Goal: Task Accomplishment & Management: Manage account settings

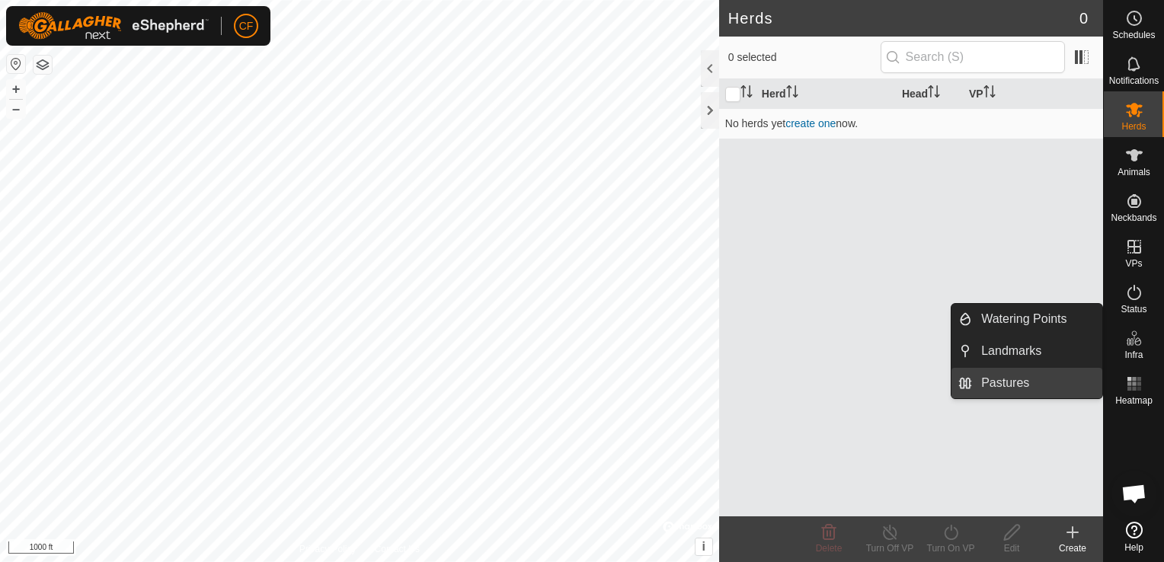
click at [1028, 389] on link "Pastures" at bounding box center [1037, 383] width 130 height 30
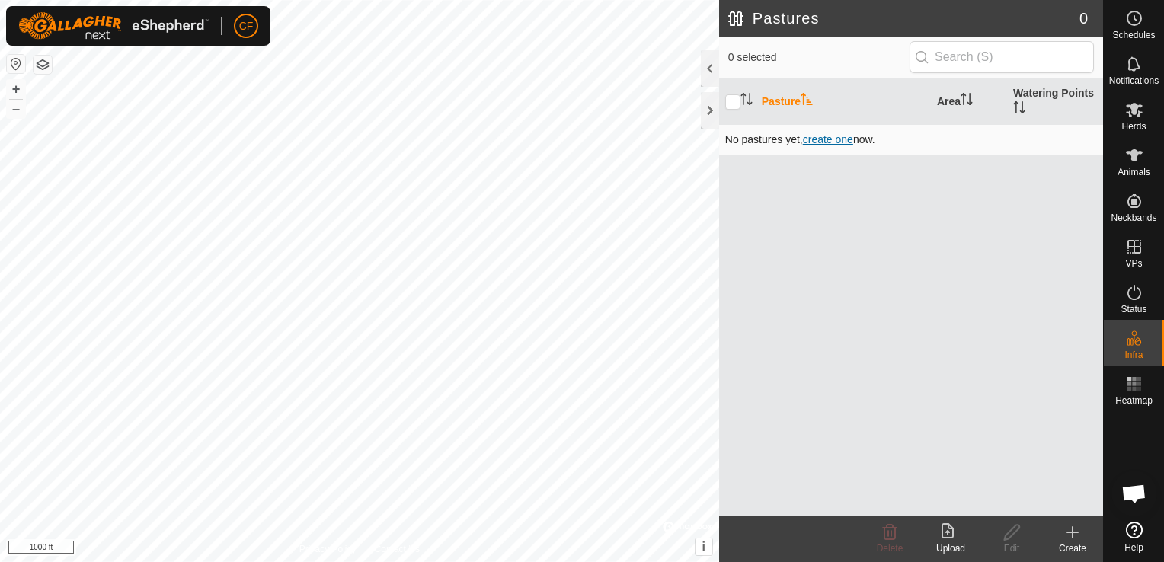
click at [825, 145] on span "create one" at bounding box center [828, 139] width 50 height 12
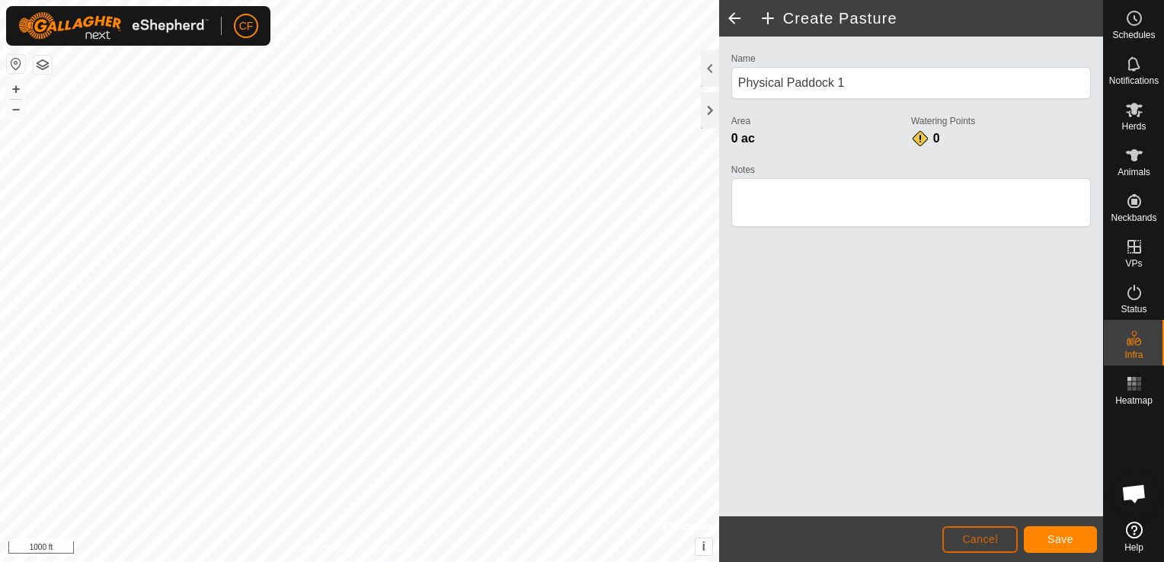
click at [984, 537] on span "Cancel" at bounding box center [980, 539] width 36 height 12
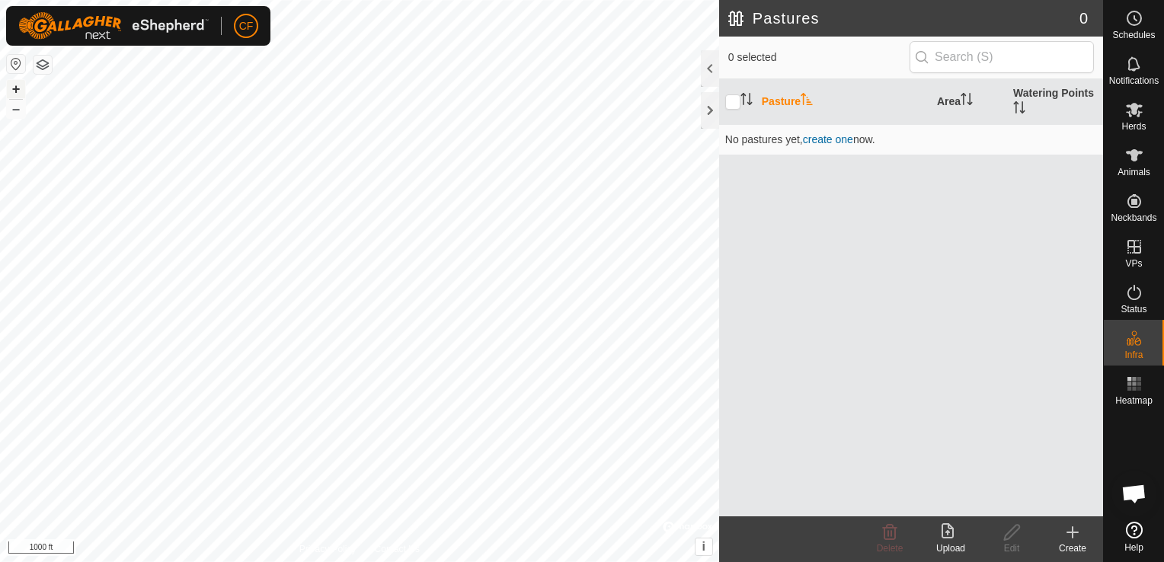
click at [18, 87] on button "+" at bounding box center [16, 89] width 18 height 18
click at [814, 136] on span "create one" at bounding box center [828, 139] width 50 height 12
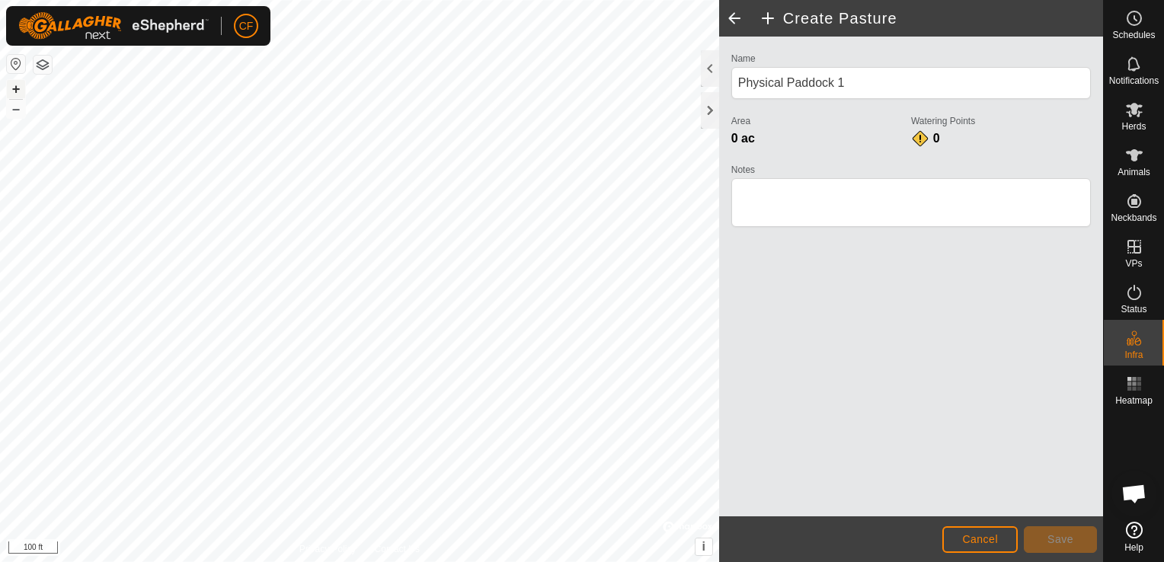
click at [13, 87] on button "+" at bounding box center [16, 89] width 18 height 18
click at [708, 108] on div at bounding box center [710, 110] width 18 height 37
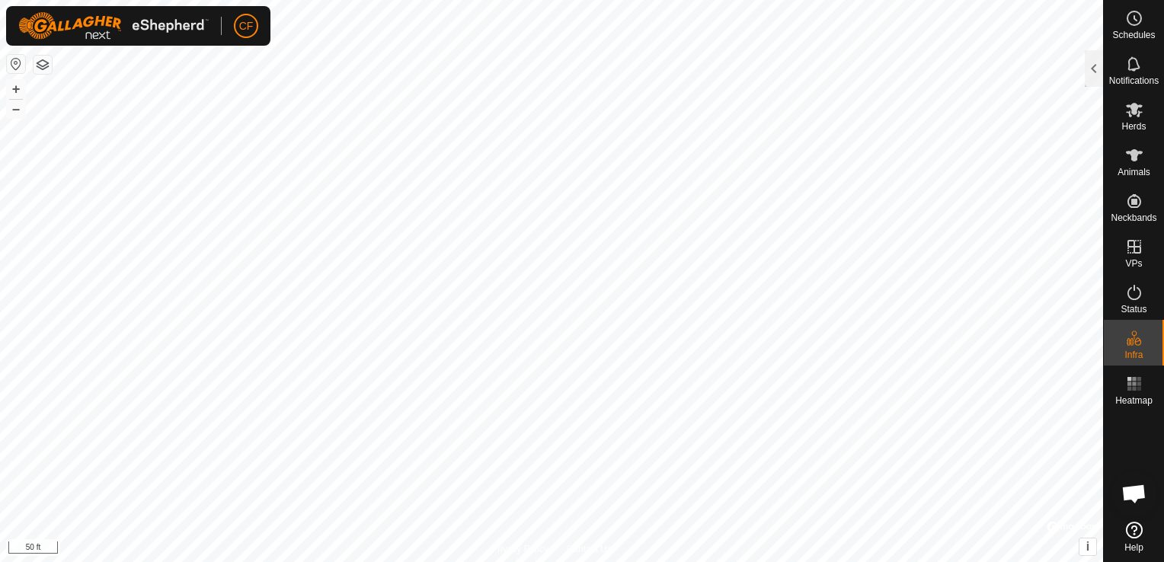
click at [561, 556] on div "Privacy Policy Contact Us" at bounding box center [551, 549] width 120 height 14
click at [17, 109] on button "–" at bounding box center [16, 109] width 18 height 18
click at [15, 117] on button "–" at bounding box center [16, 109] width 18 height 18
click at [1093, 73] on div at bounding box center [1094, 68] width 18 height 37
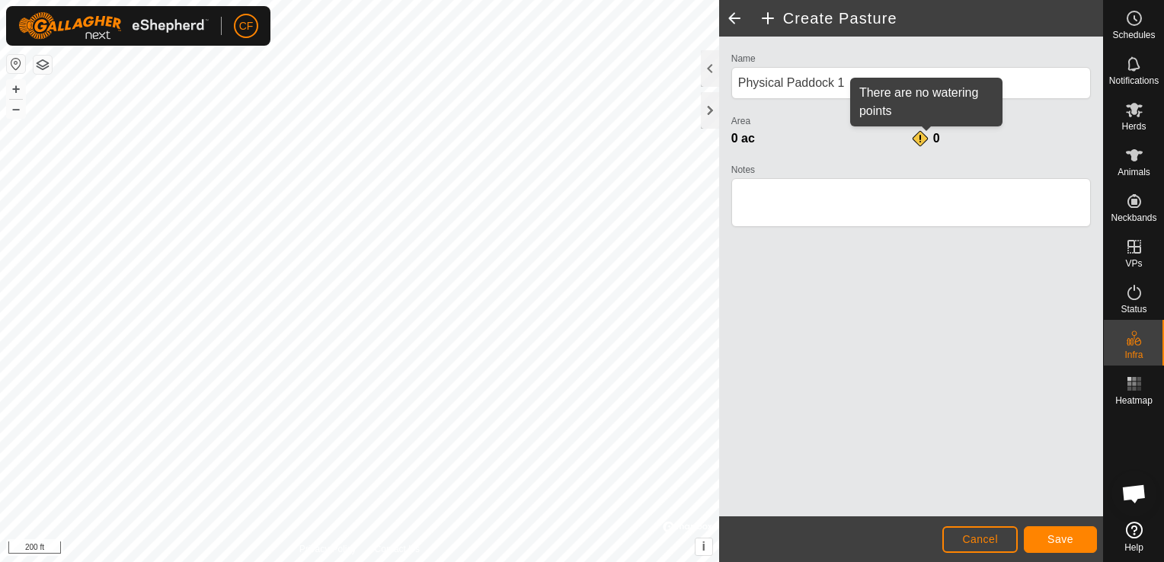
click at [917, 142] on div "0" at bounding box center [926, 139] width 30 height 18
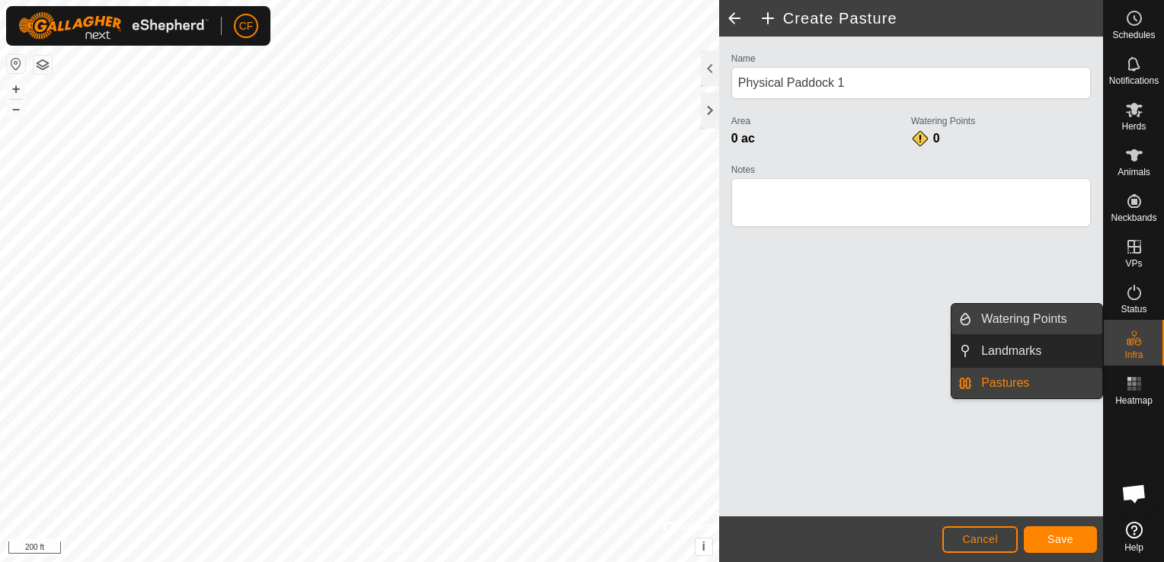
click at [1059, 318] on link "Watering Points" at bounding box center [1037, 319] width 130 height 30
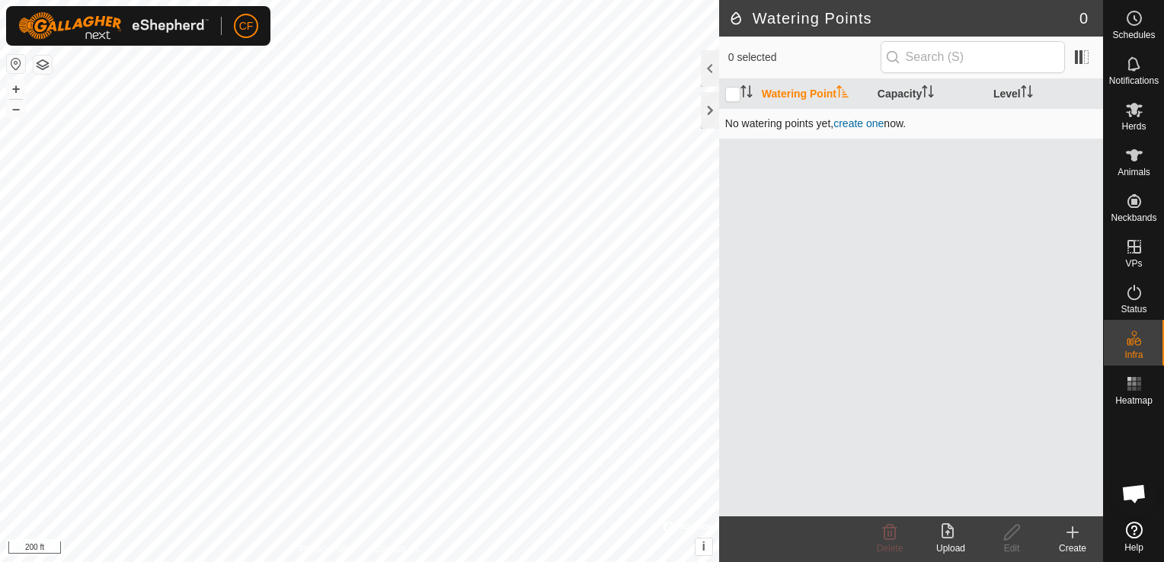
click at [851, 124] on link "create one" at bounding box center [858, 123] width 50 height 12
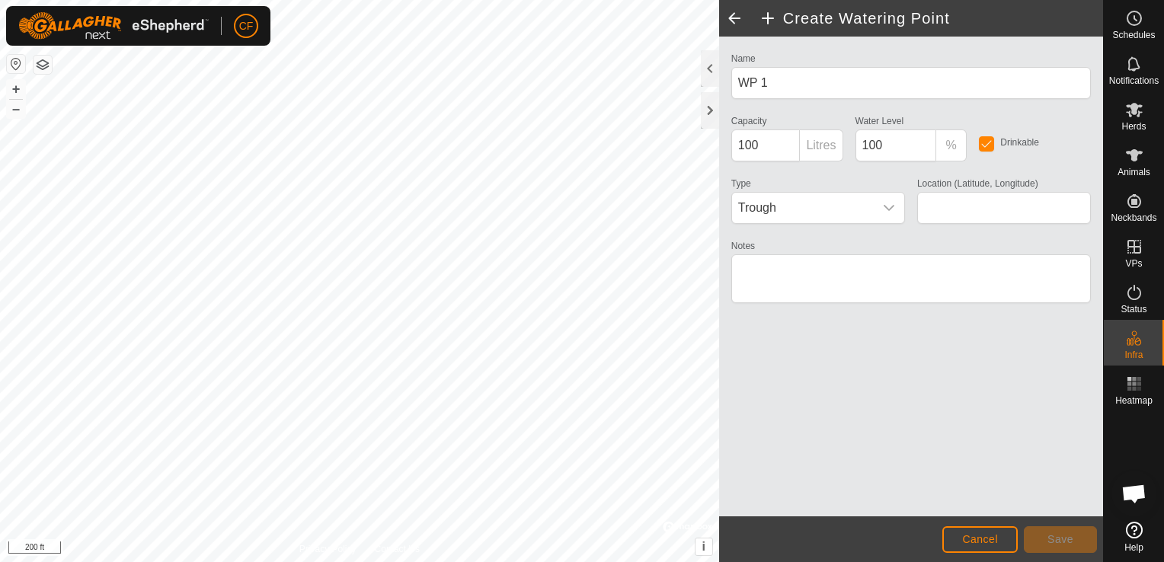
type input "42.407283, -90.096260"
click at [1053, 537] on span "Save" at bounding box center [1060, 539] width 26 height 12
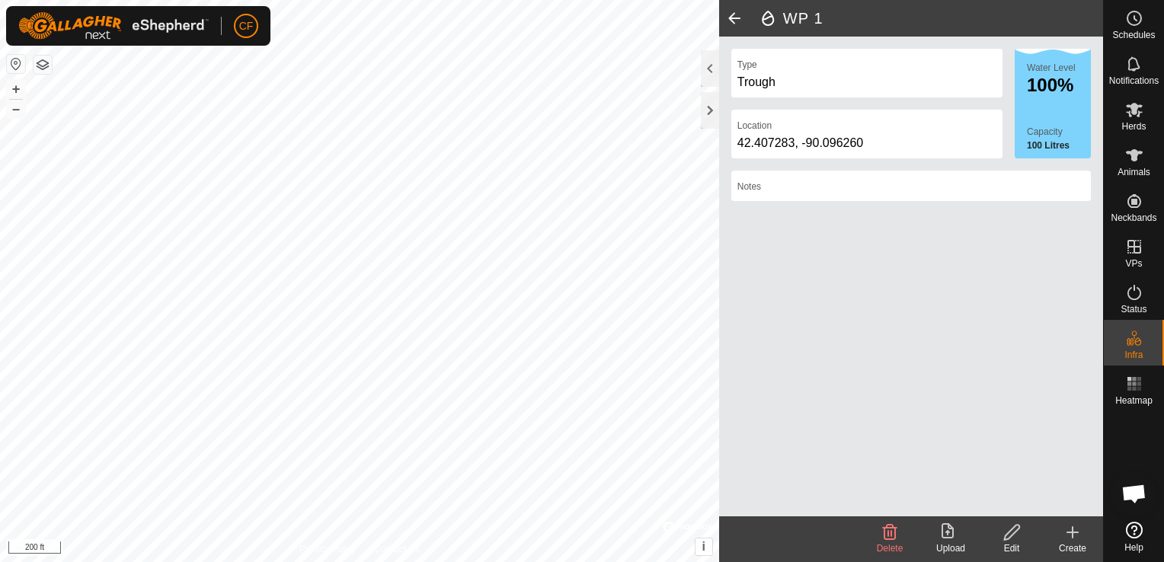
click at [936, 77] on div "Trough" at bounding box center [866, 82] width 259 height 18
click at [734, 20] on span at bounding box center [734, 18] width 30 height 37
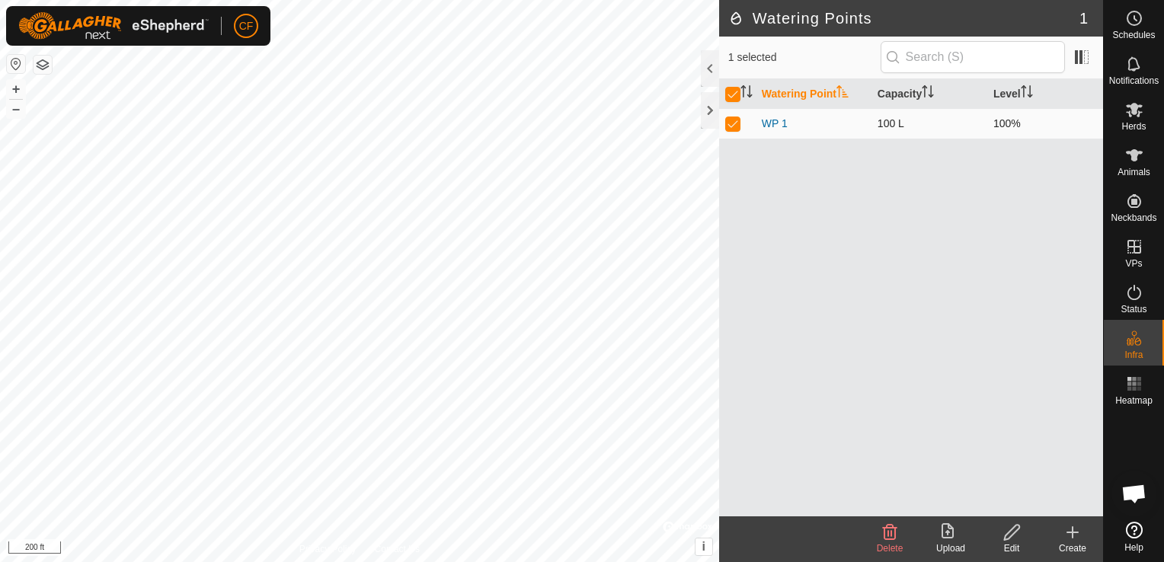
click at [731, 123] on p-checkbox at bounding box center [732, 123] width 15 height 12
checkbox input "false"
click at [737, 94] on input "checkbox" at bounding box center [732, 94] width 15 height 15
checkbox input "true"
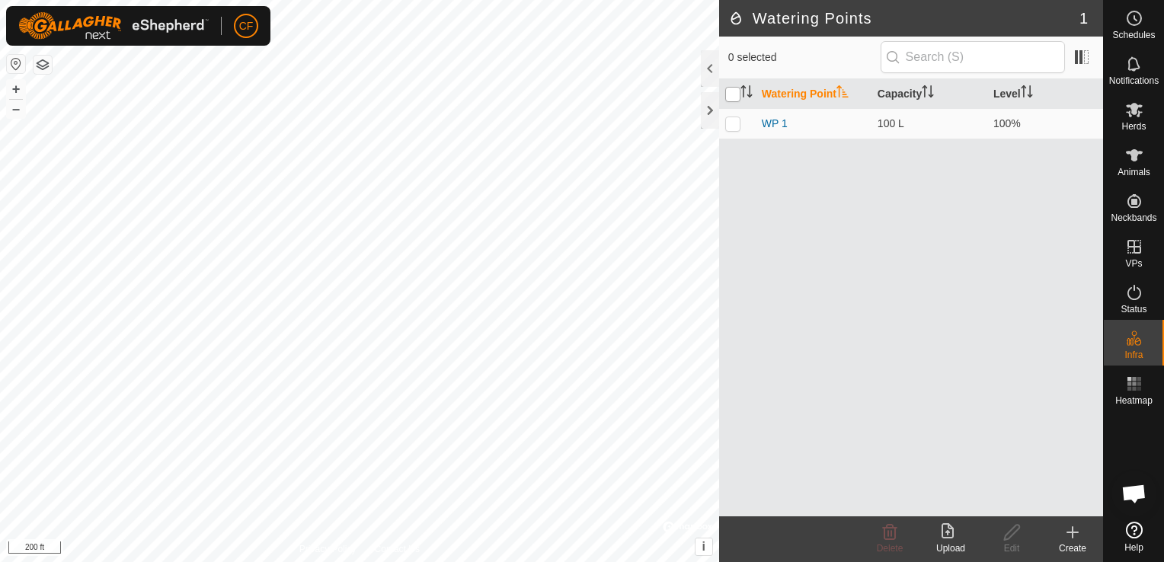
checkbox input "true"
click at [737, 94] on input "checkbox" at bounding box center [732, 94] width 15 height 15
checkbox input "false"
click at [1079, 59] on span at bounding box center [1082, 57] width 24 height 24
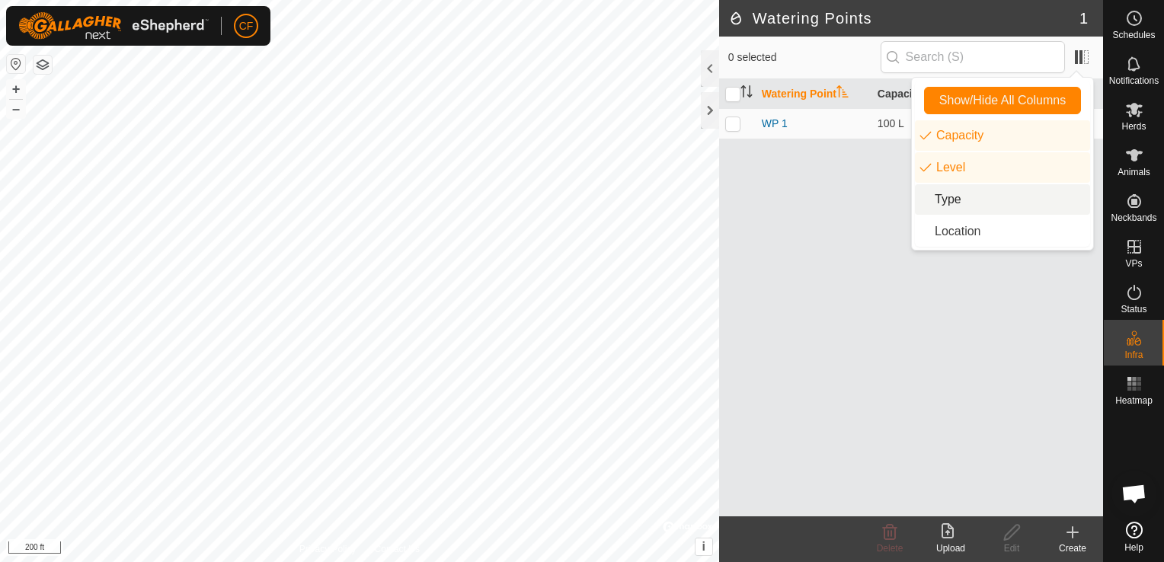
click at [957, 206] on li "Type" at bounding box center [1002, 199] width 175 height 30
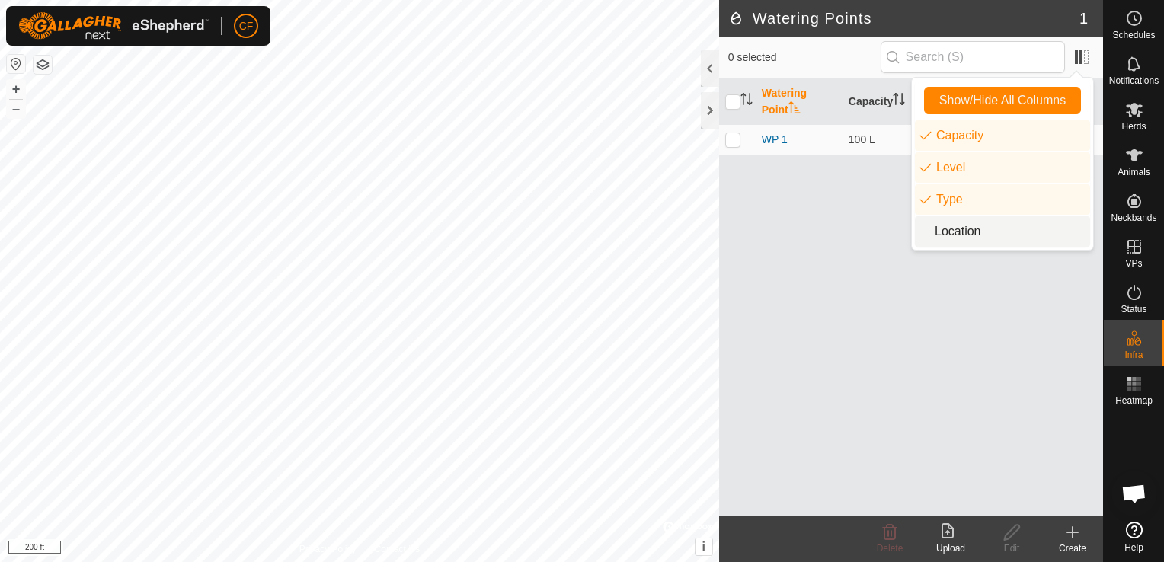
click at [827, 257] on div "Watering Point Capacity Level Type WP 1 100 L 100% Trough" at bounding box center [911, 297] width 384 height 437
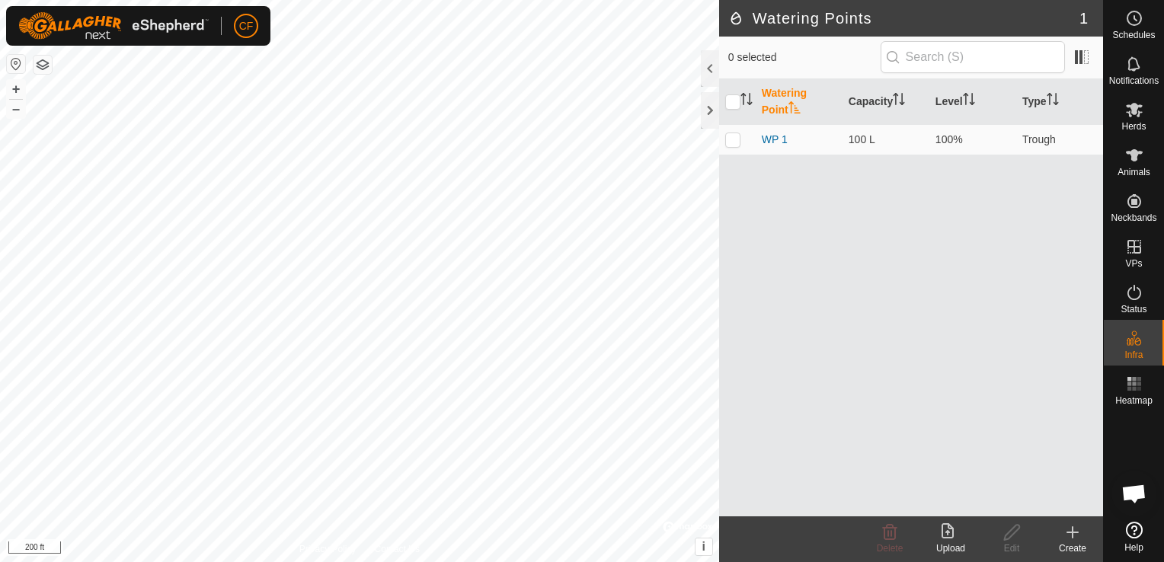
click at [1070, 540] on icon at bounding box center [1072, 532] width 18 height 18
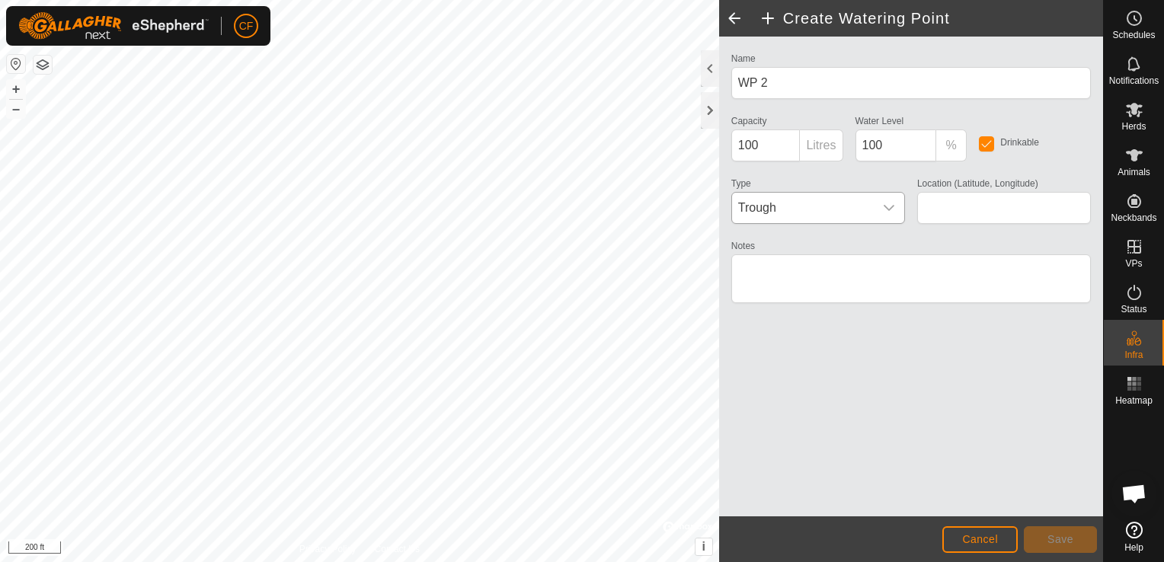
click at [887, 204] on icon "dropdown trigger" at bounding box center [889, 208] width 12 height 12
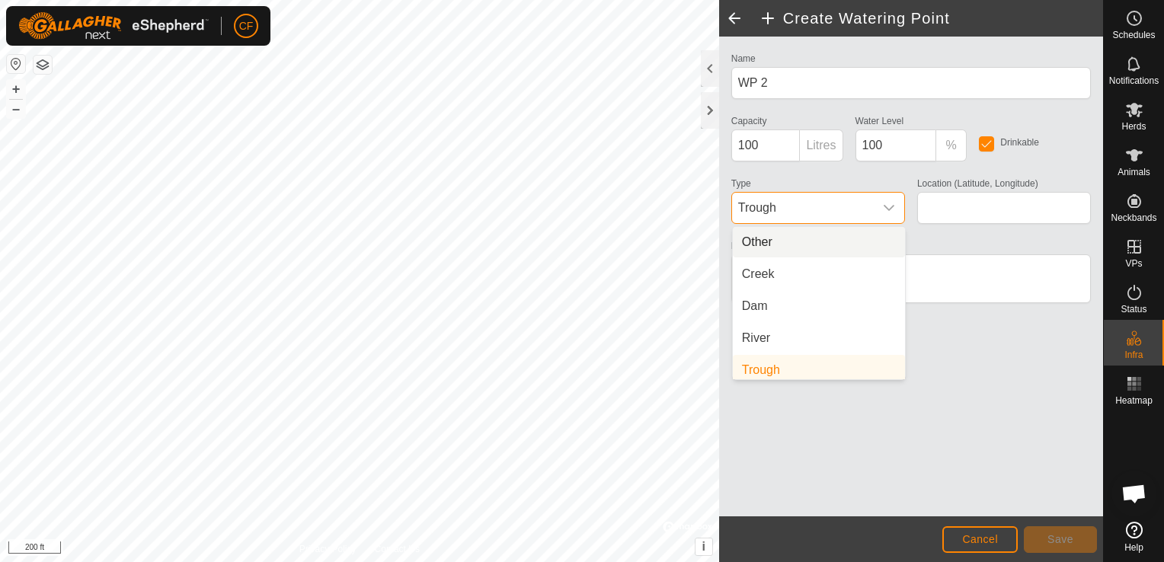
scroll to position [6, 0]
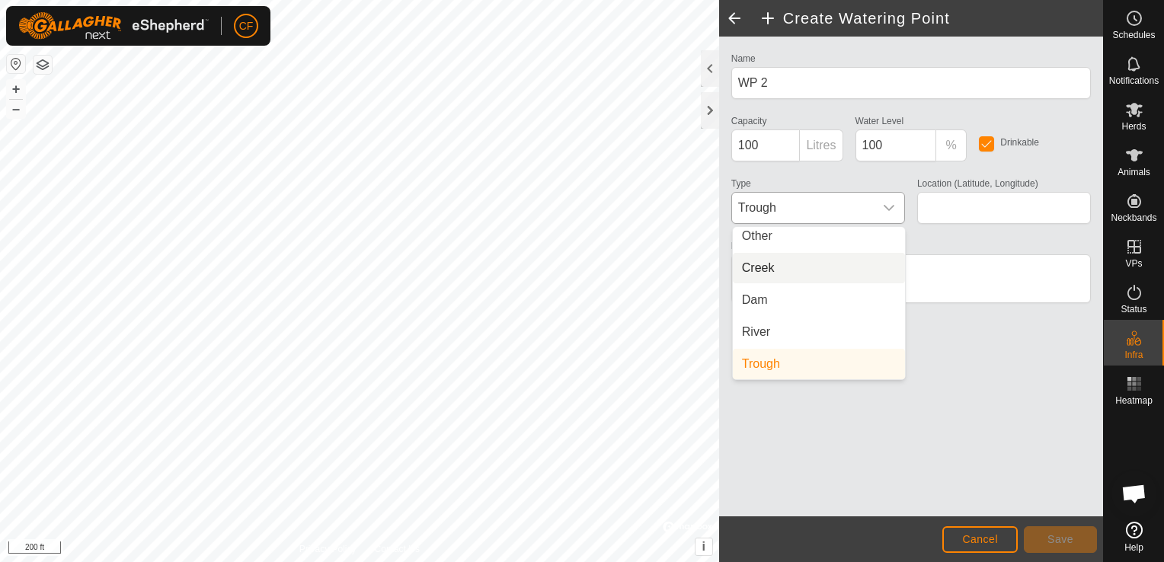
click at [772, 273] on li "Creek" at bounding box center [819, 268] width 172 height 30
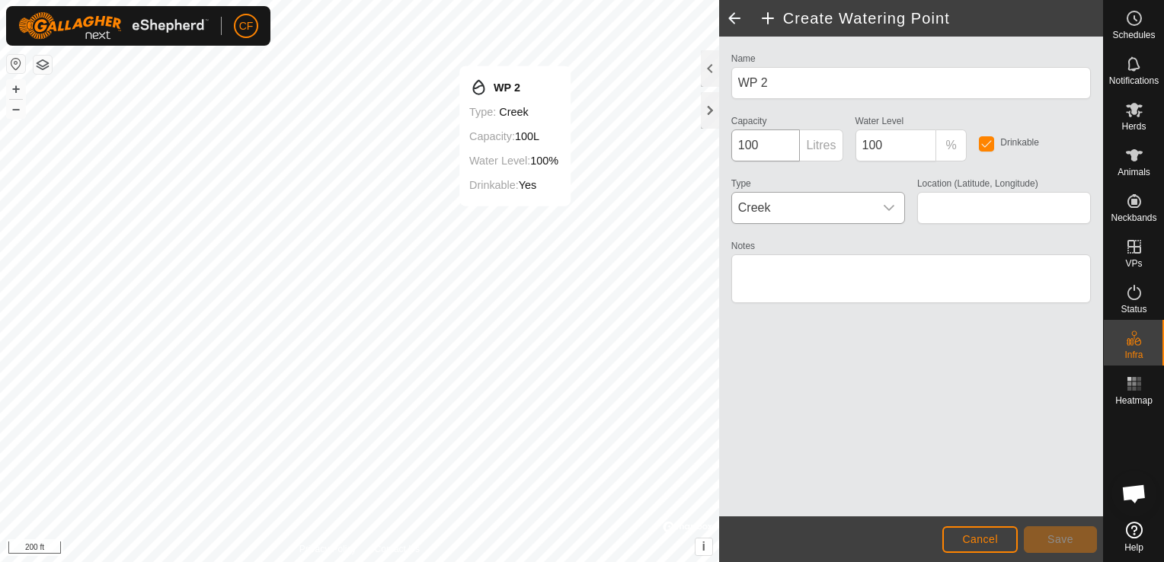
type input "42.408858, -90.092830"
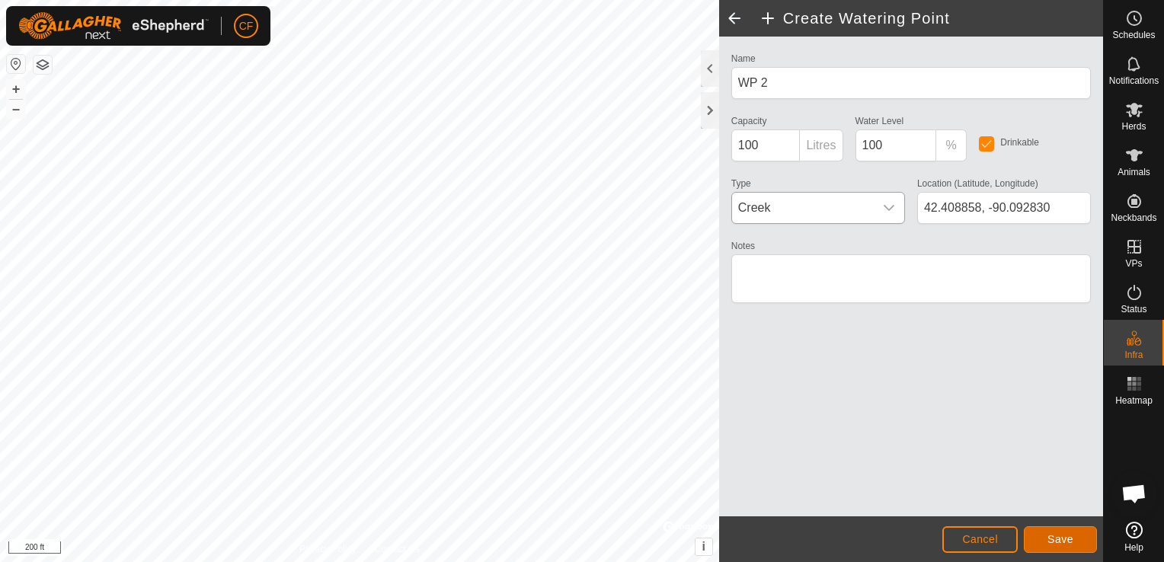
click at [1054, 538] on span "Save" at bounding box center [1060, 539] width 26 height 12
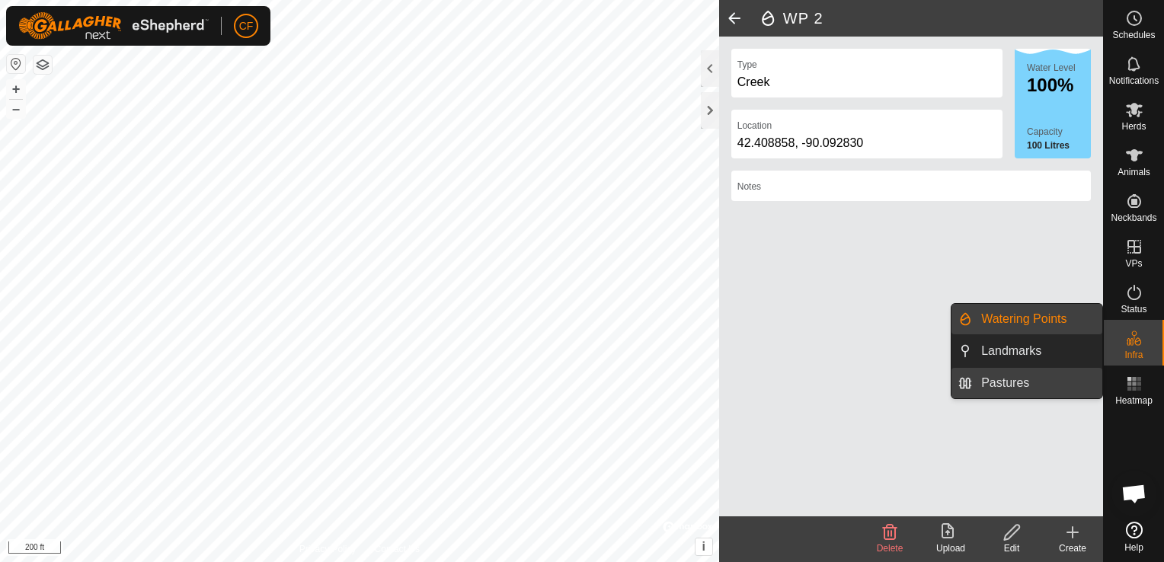
click at [1044, 384] on link "Pastures" at bounding box center [1037, 383] width 130 height 30
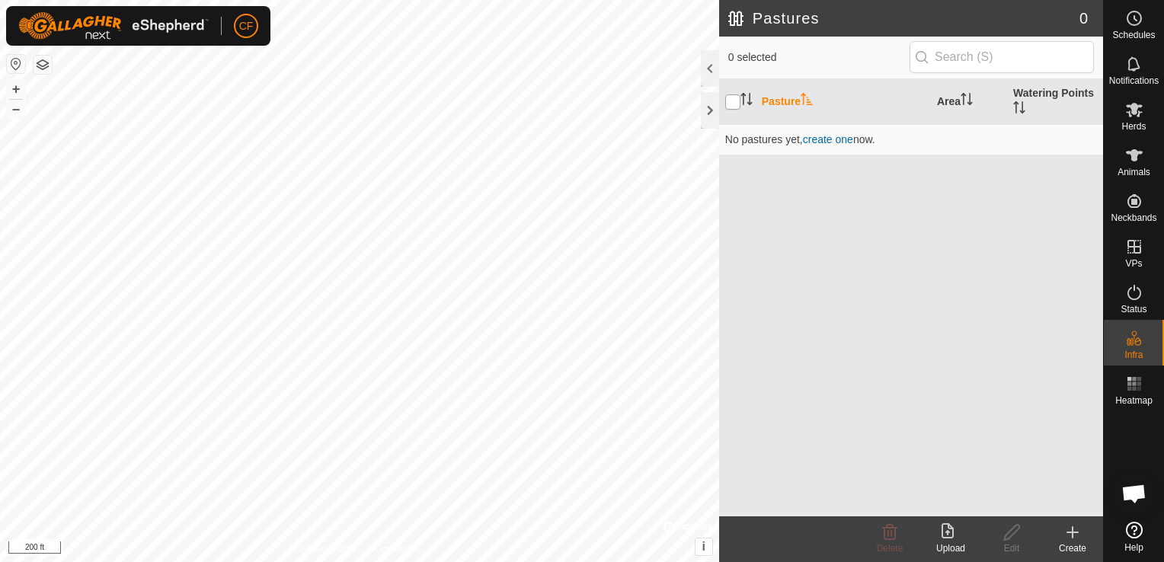
click at [734, 98] on input "checkbox" at bounding box center [732, 101] width 15 height 15
click at [784, 99] on th "Pasture" at bounding box center [843, 102] width 175 height 46
click at [731, 101] on input "checkbox" at bounding box center [732, 101] width 15 height 15
checkbox input "false"
click at [1076, 545] on div "Create" at bounding box center [1072, 549] width 61 height 14
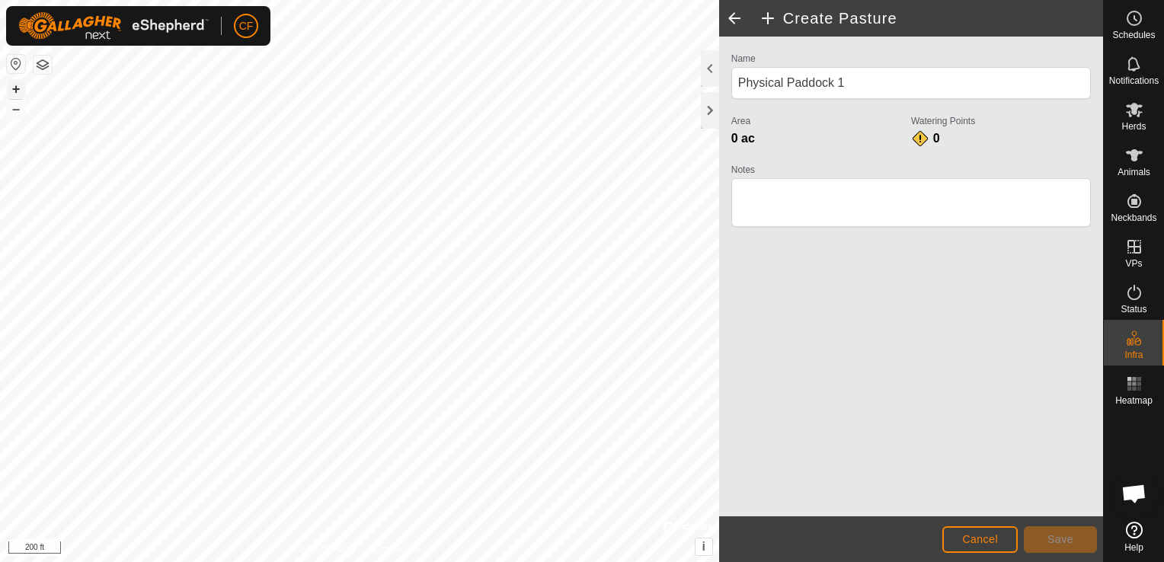
click at [14, 84] on button "+" at bounding box center [16, 89] width 18 height 18
click at [708, 108] on div at bounding box center [710, 110] width 18 height 37
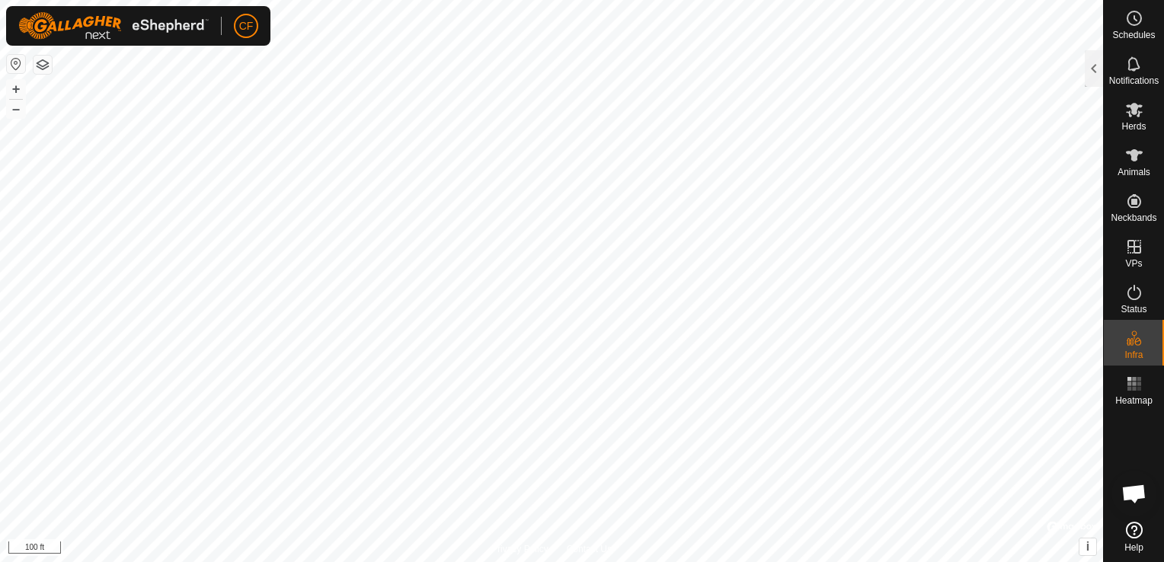
click at [830, 561] on html "CF Schedules Notifications Herds Animals Neckbands VPs Status Infra Heatmap Hel…" at bounding box center [582, 281] width 1164 height 562
click at [1096, 63] on div at bounding box center [1094, 68] width 18 height 37
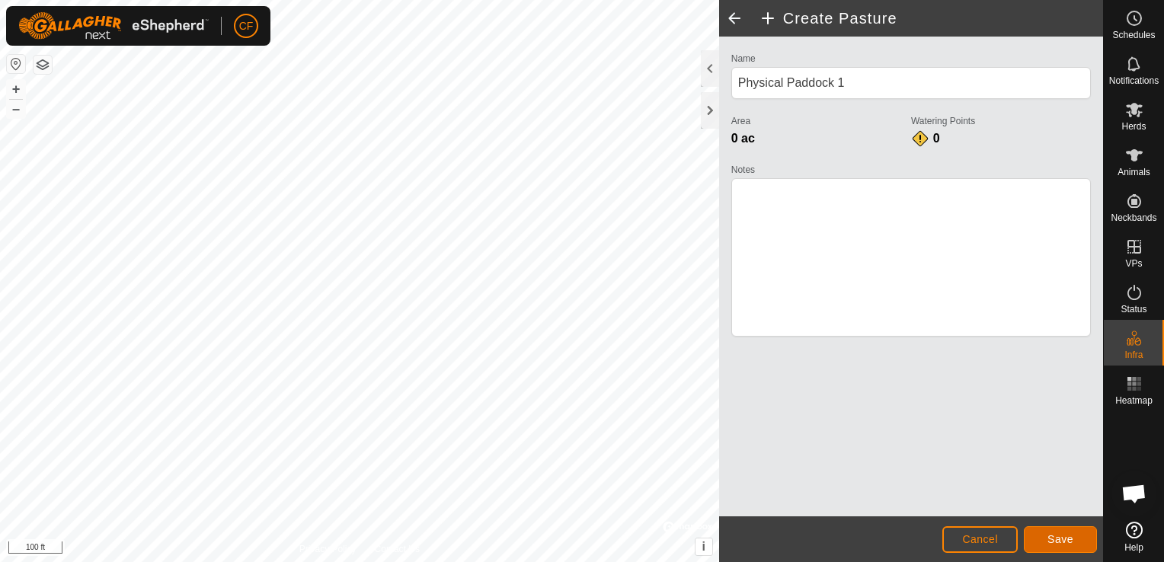
click at [1059, 541] on span "Save" at bounding box center [1060, 539] width 26 height 12
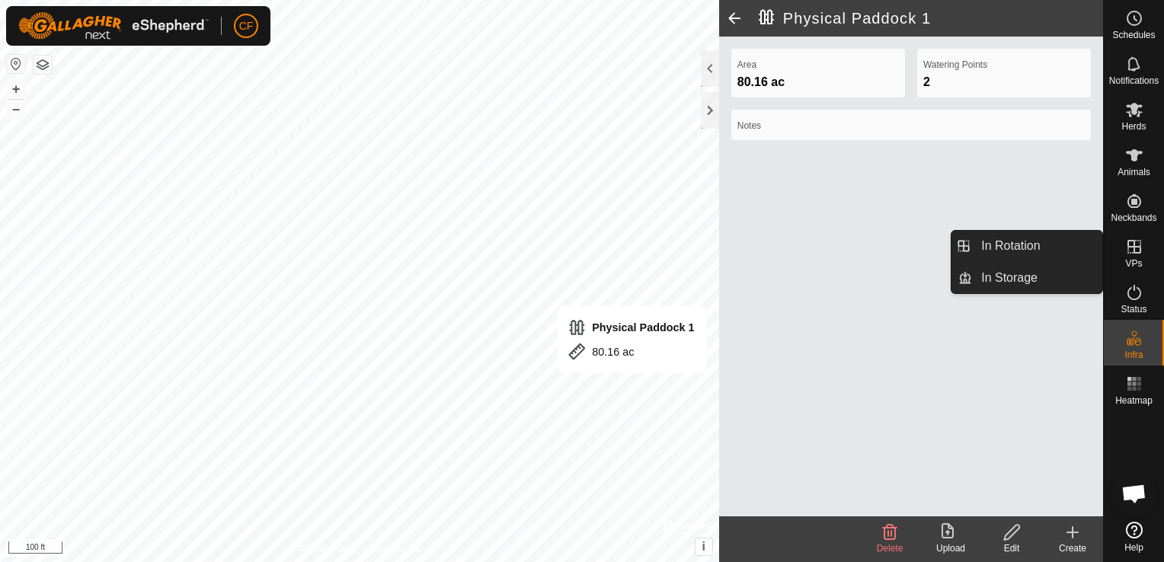
click at [1137, 239] on icon at bounding box center [1134, 247] width 18 height 18
click at [1053, 252] on link "In Rotation" at bounding box center [1037, 246] width 130 height 30
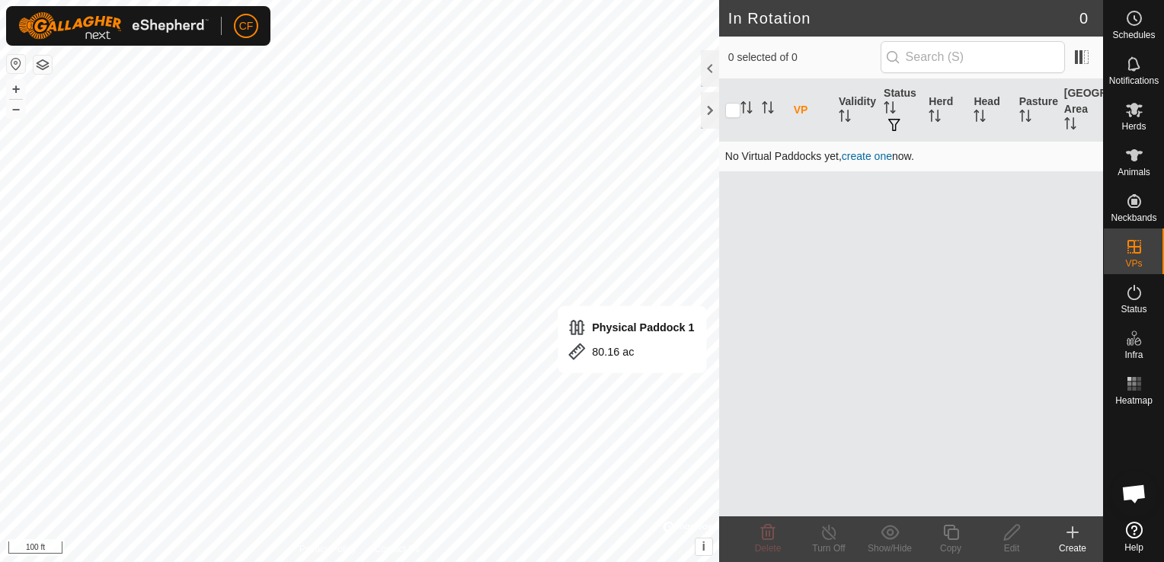
click at [866, 155] on link "create one" at bounding box center [867, 156] width 50 height 12
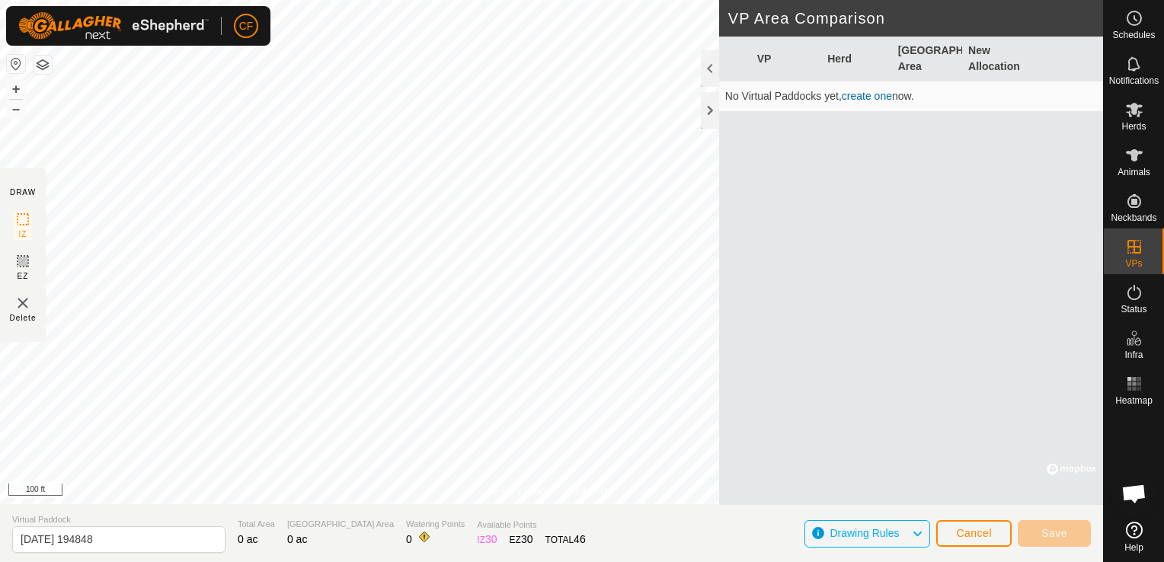
click at [872, 534] on span "Drawing Rules" at bounding box center [864, 533] width 69 height 12
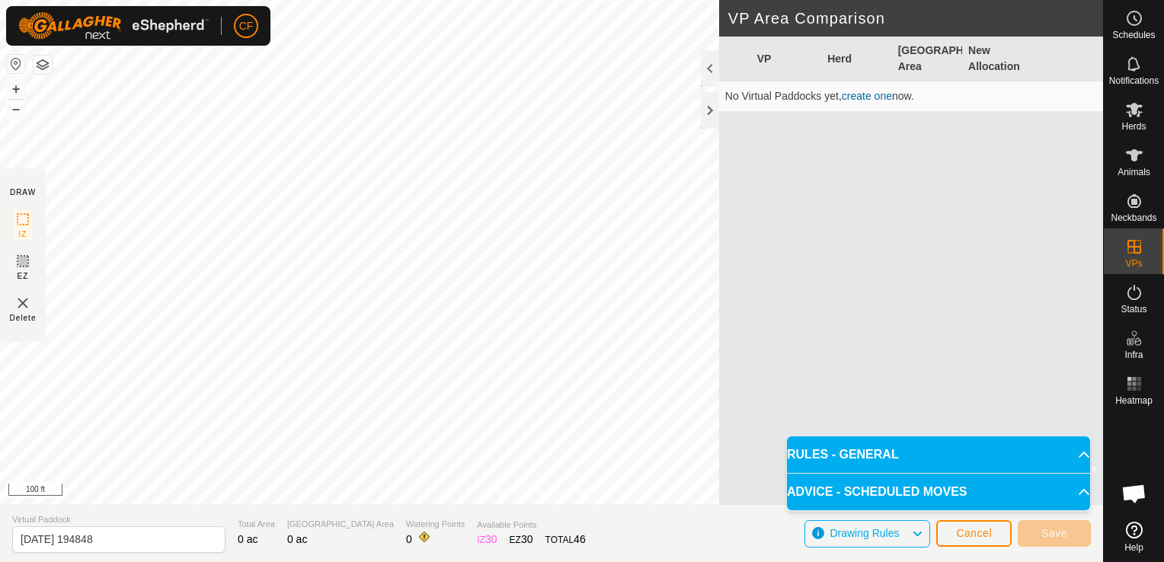
click at [872, 534] on span "Drawing Rules" at bounding box center [864, 533] width 69 height 12
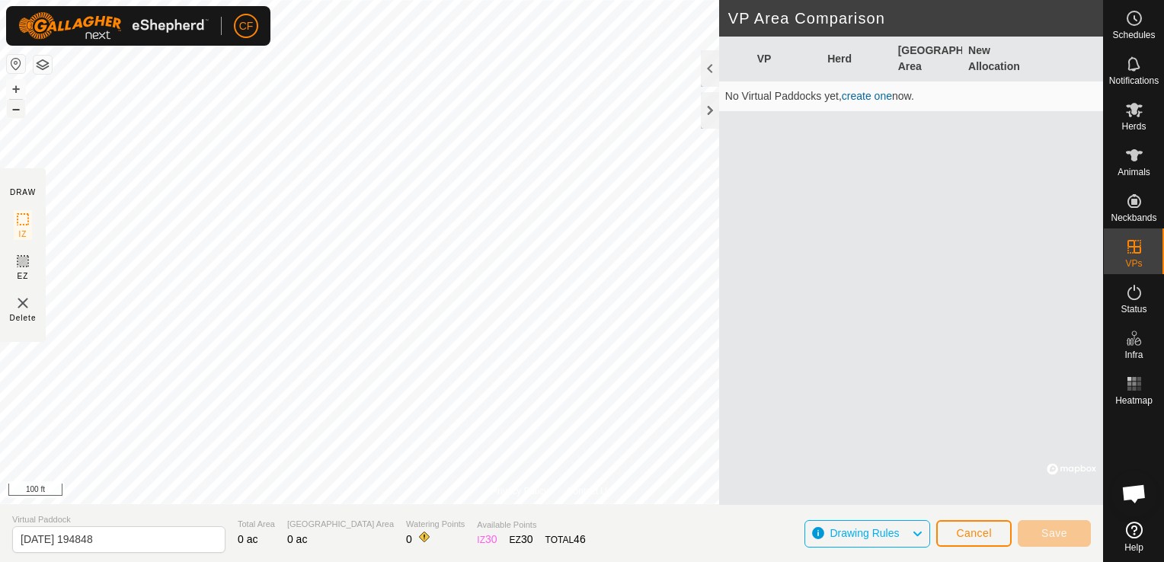
click at [18, 107] on button "–" at bounding box center [16, 109] width 18 height 18
click at [984, 532] on span "Cancel" at bounding box center [974, 533] width 36 height 12
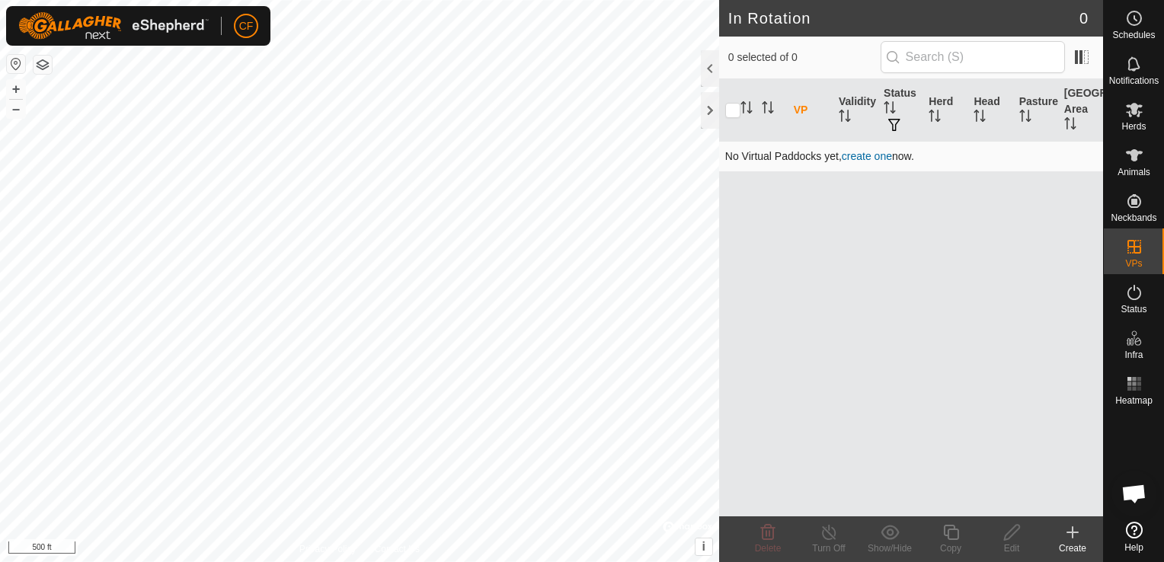
click at [871, 153] on link "create one" at bounding box center [867, 156] width 50 height 12
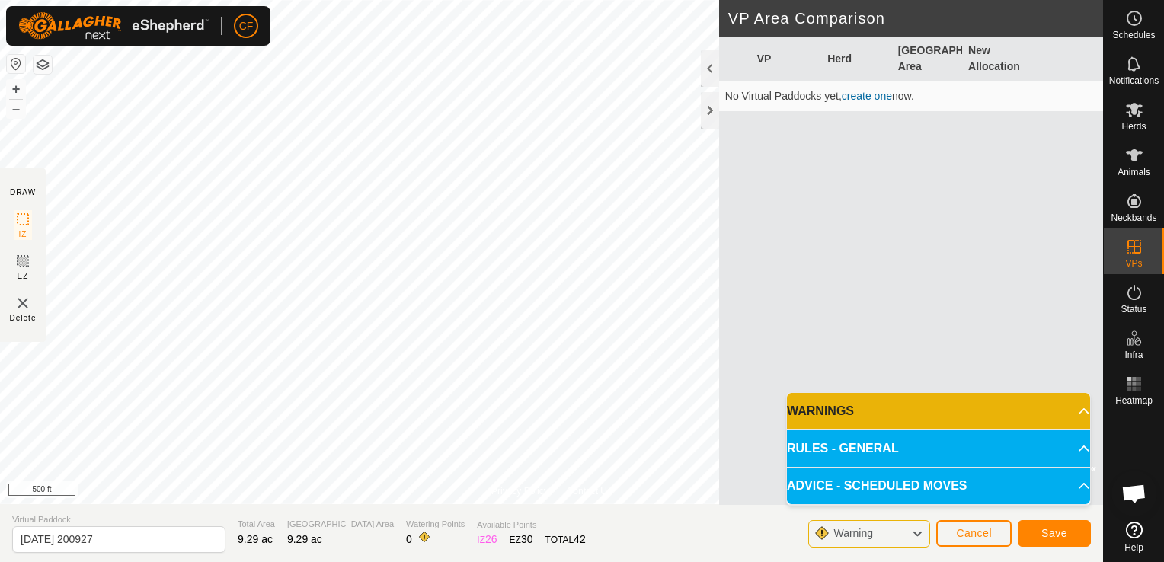
click at [1075, 413] on p-accordion-header "WARNINGS" at bounding box center [938, 411] width 303 height 37
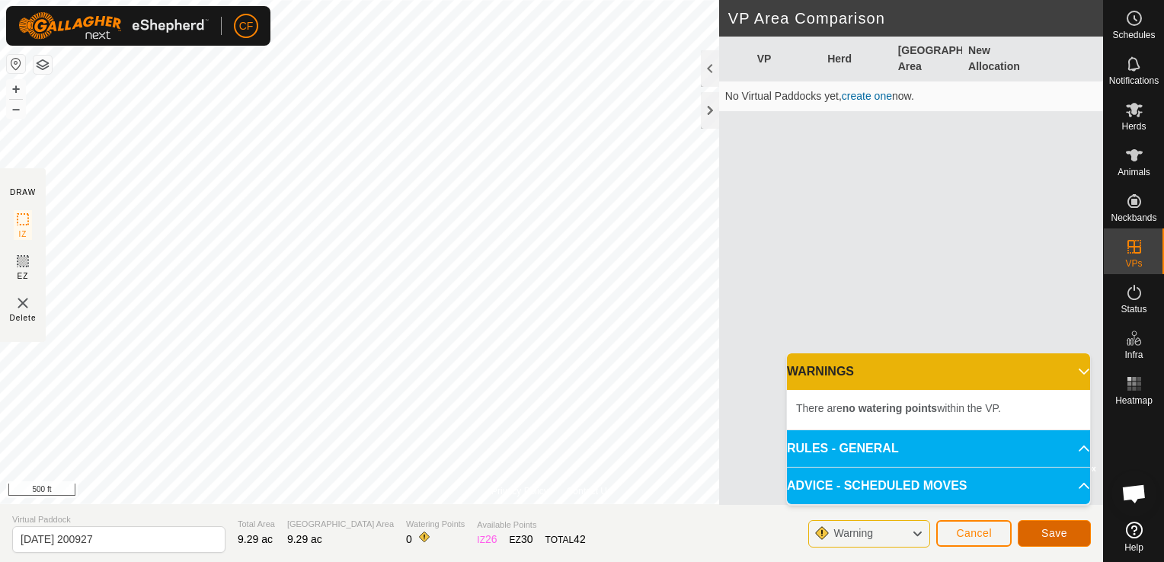
click at [1045, 529] on span "Save" at bounding box center [1054, 533] width 26 height 12
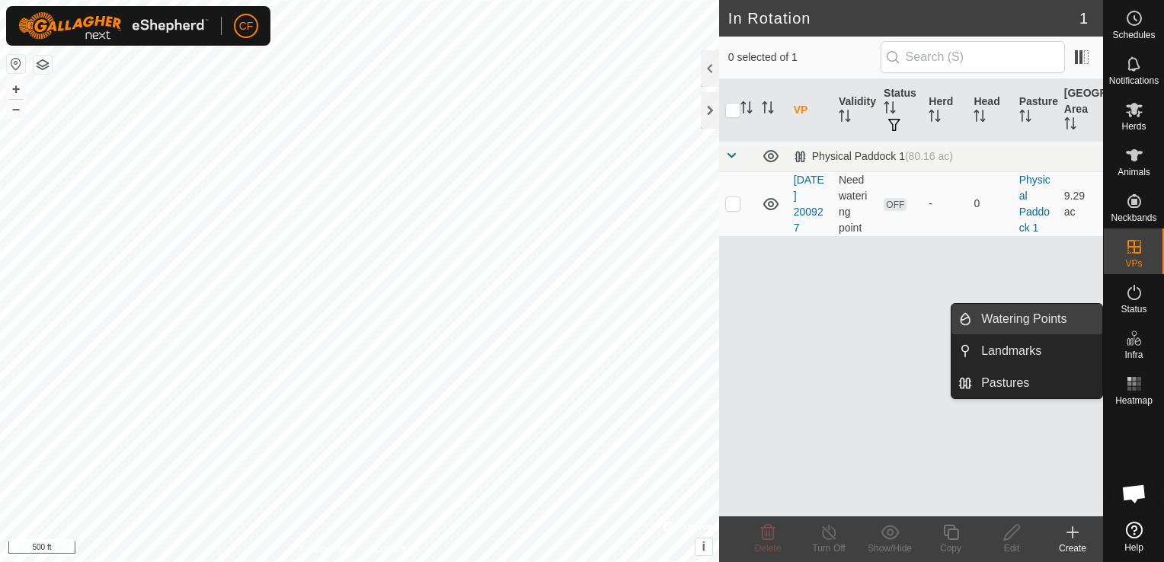
click at [1073, 324] on link "Watering Points" at bounding box center [1037, 319] width 130 height 30
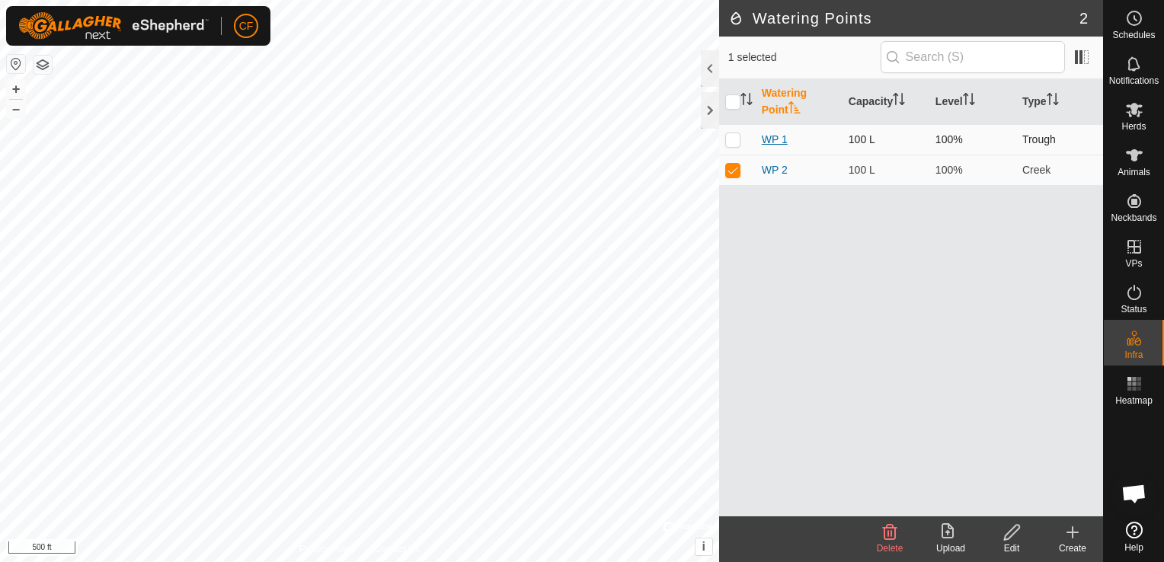
click at [771, 134] on link "WP 1" at bounding box center [775, 139] width 26 height 12
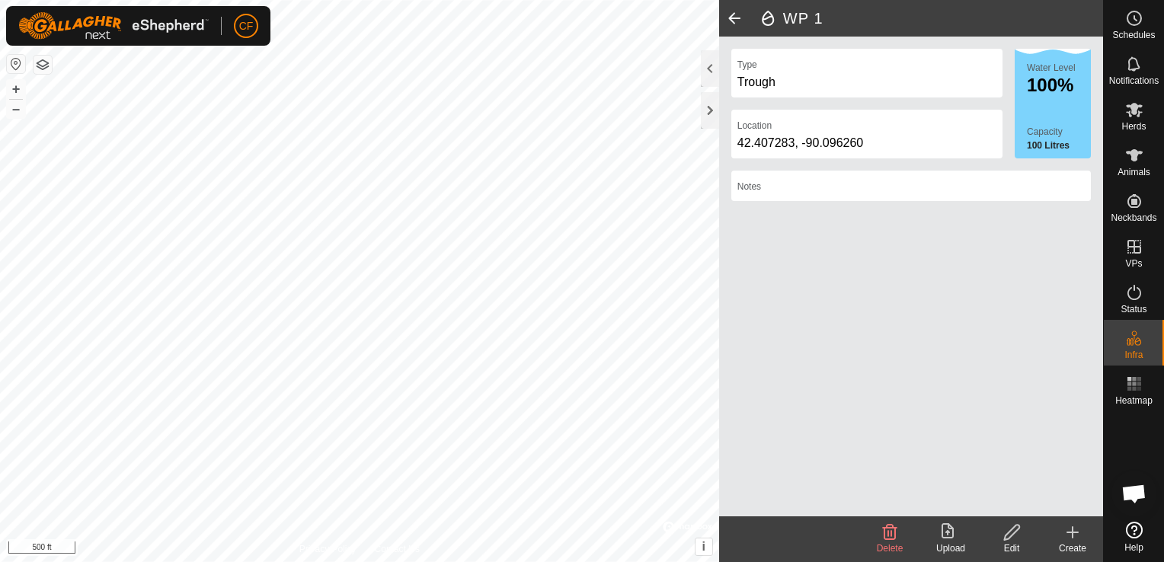
click at [734, 21] on span at bounding box center [734, 18] width 30 height 37
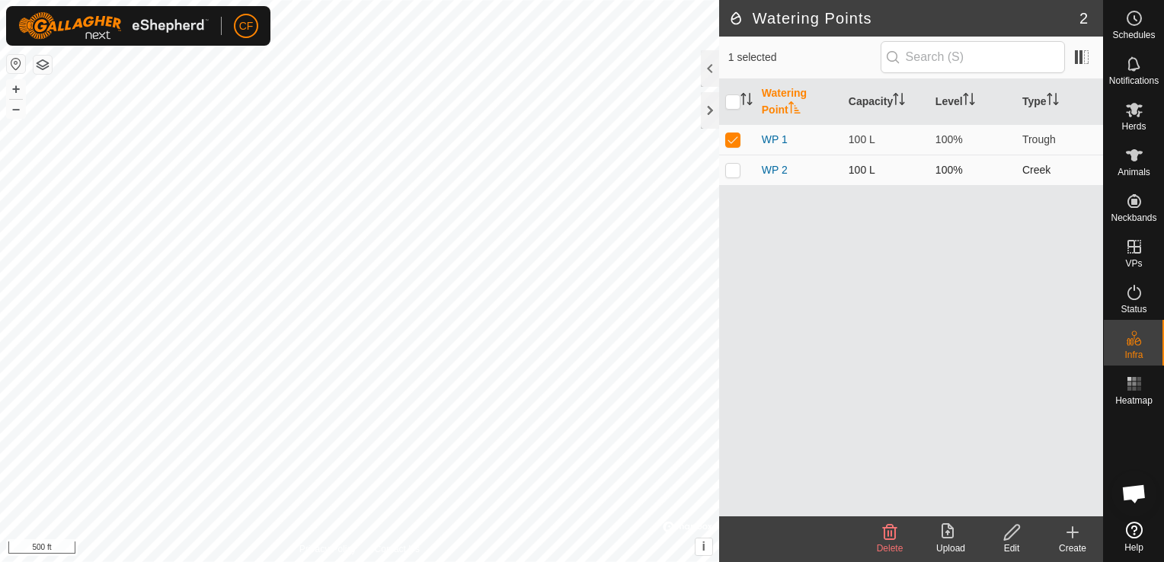
click at [737, 171] on p-checkbox at bounding box center [732, 170] width 15 height 12
checkbox input "true"
click at [731, 169] on p-checkbox at bounding box center [732, 170] width 15 height 12
checkbox input "false"
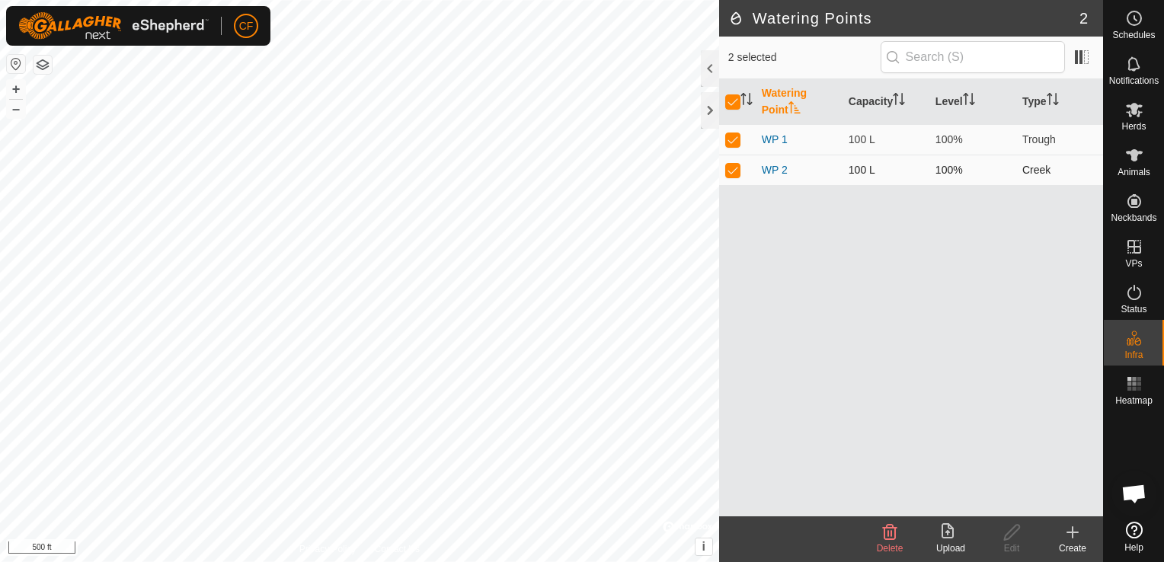
checkbox input "false"
click at [737, 139] on p-checkbox at bounding box center [732, 139] width 15 height 12
checkbox input "false"
click at [1075, 537] on icon at bounding box center [1072, 532] width 18 height 18
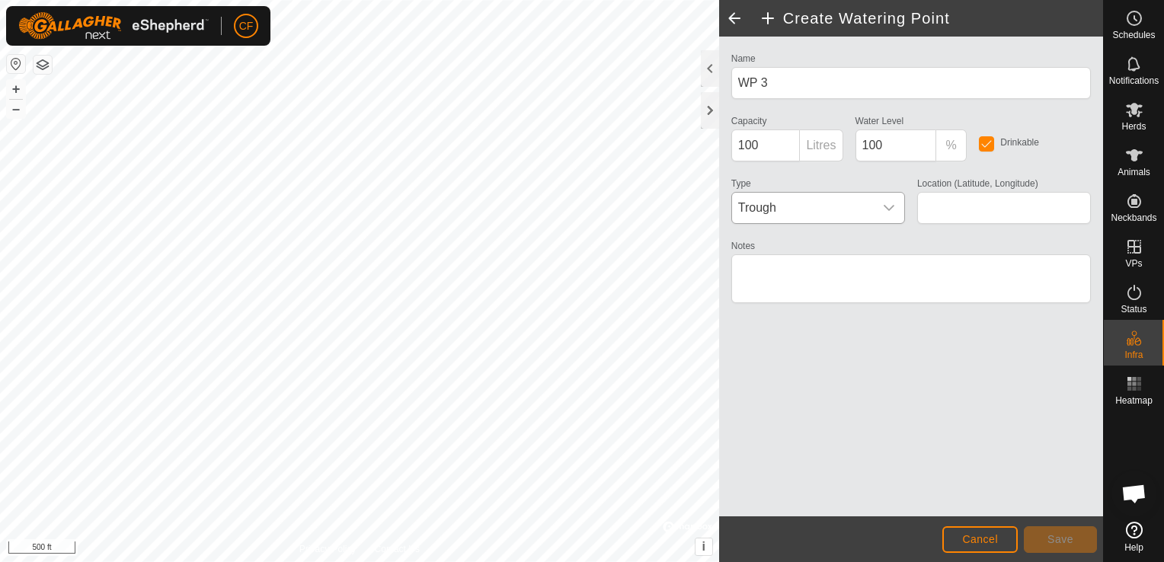
click at [888, 206] on icon "dropdown trigger" at bounding box center [889, 208] width 12 height 12
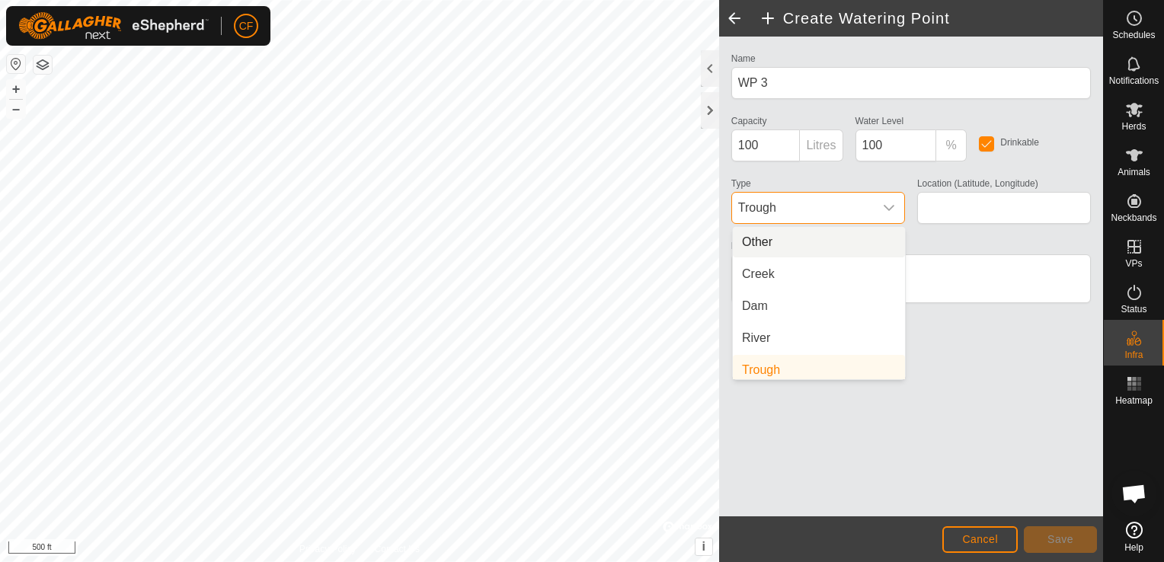
scroll to position [6, 0]
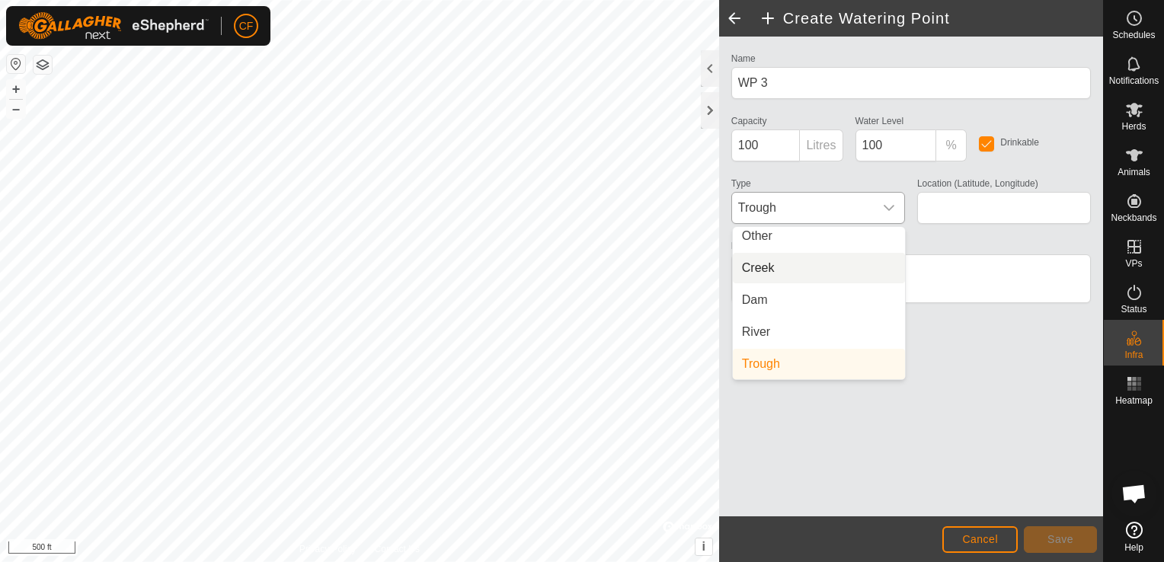
click at [795, 274] on li "Creek" at bounding box center [819, 268] width 172 height 30
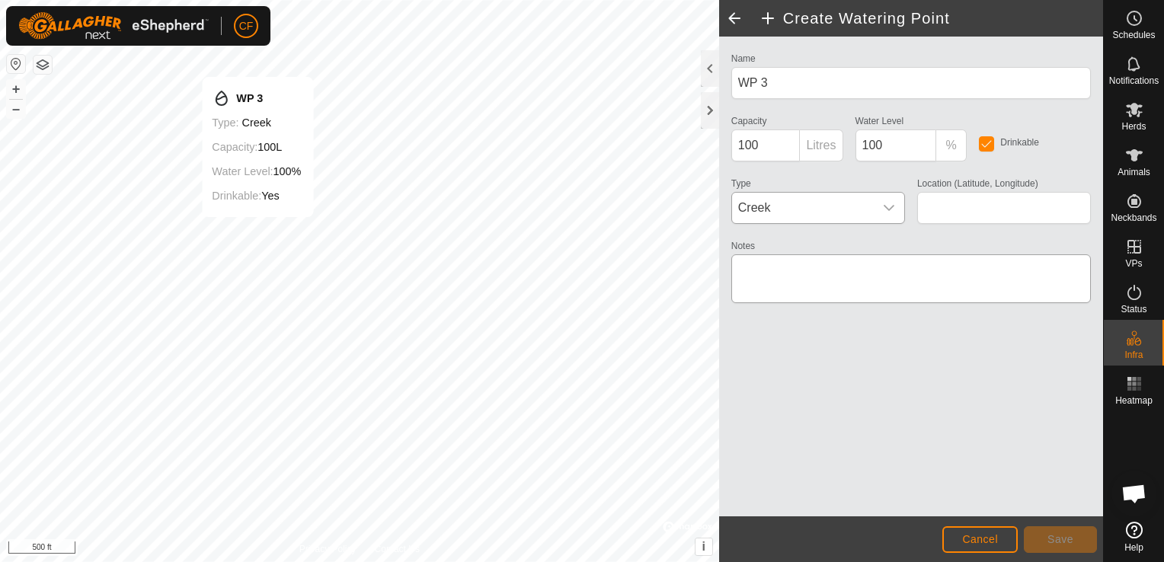
type input "42.407441, -90.088968"
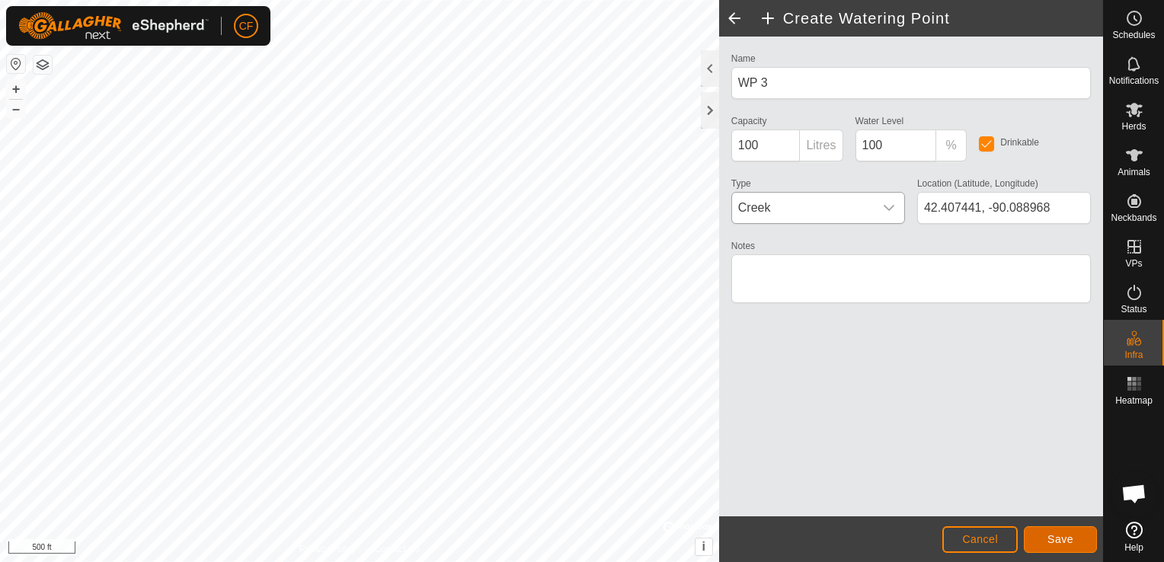
click at [1045, 545] on button "Save" at bounding box center [1060, 539] width 73 height 27
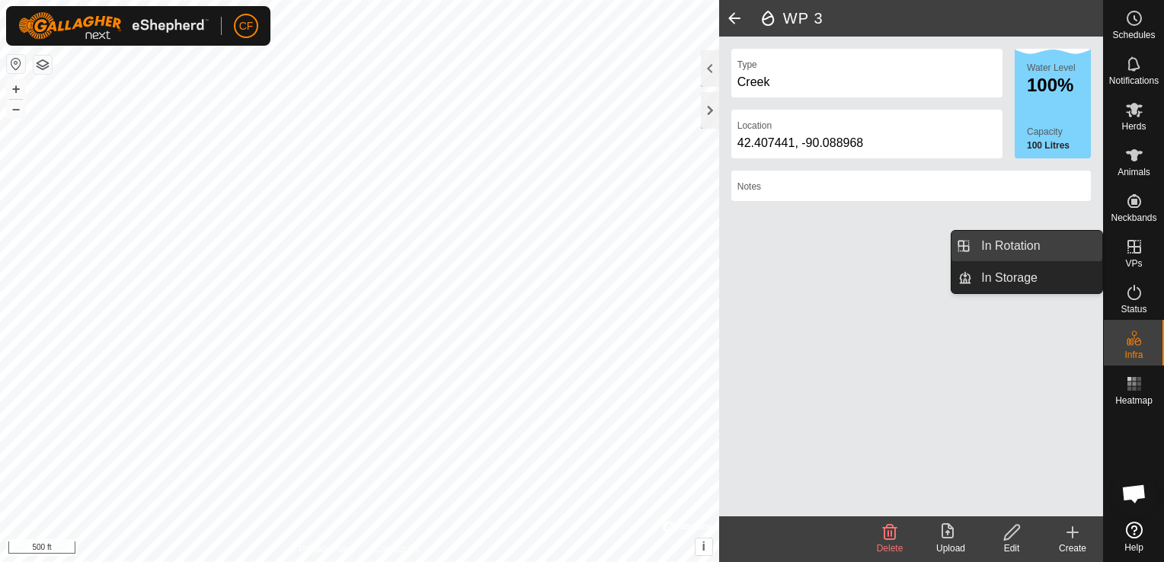
click at [1041, 250] on link "In Rotation" at bounding box center [1037, 246] width 130 height 30
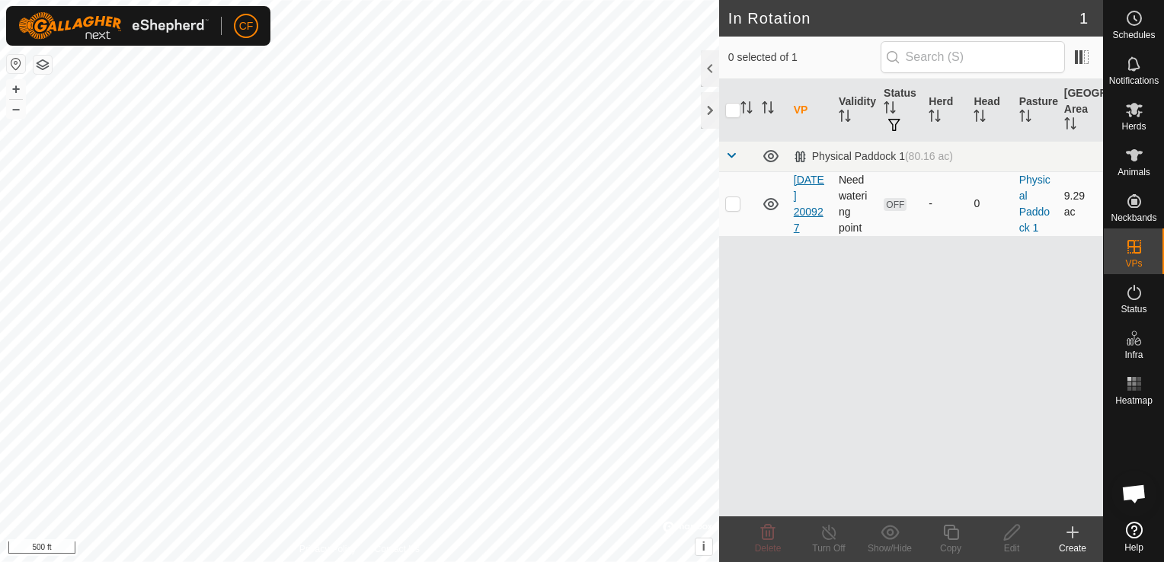
click at [812, 193] on link "[DATE] 200927" at bounding box center [809, 204] width 30 height 60
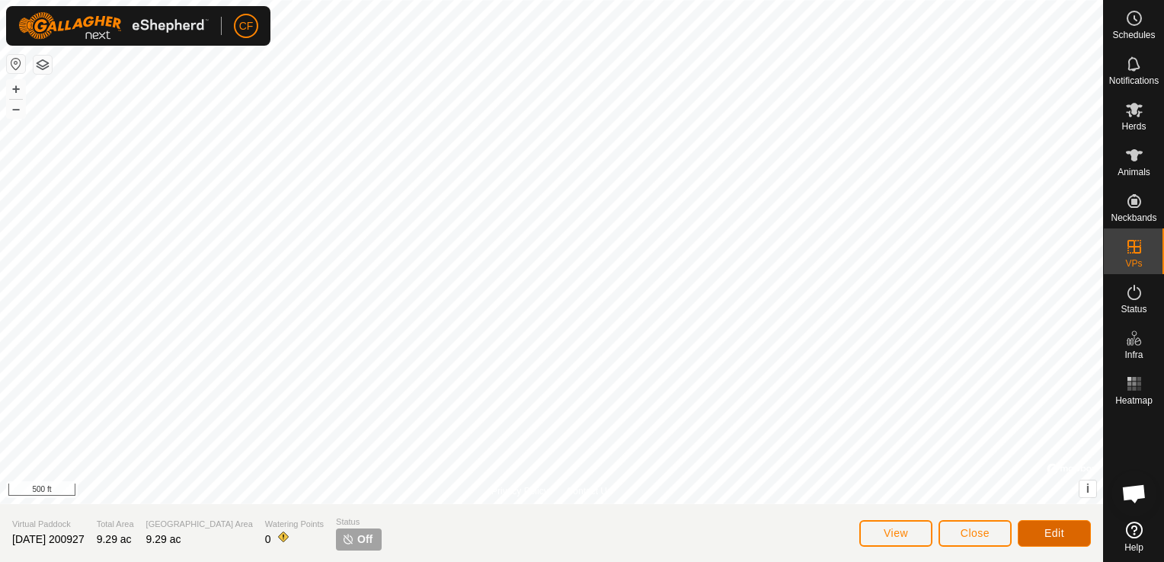
click at [1048, 532] on span "Edit" at bounding box center [1054, 533] width 20 height 12
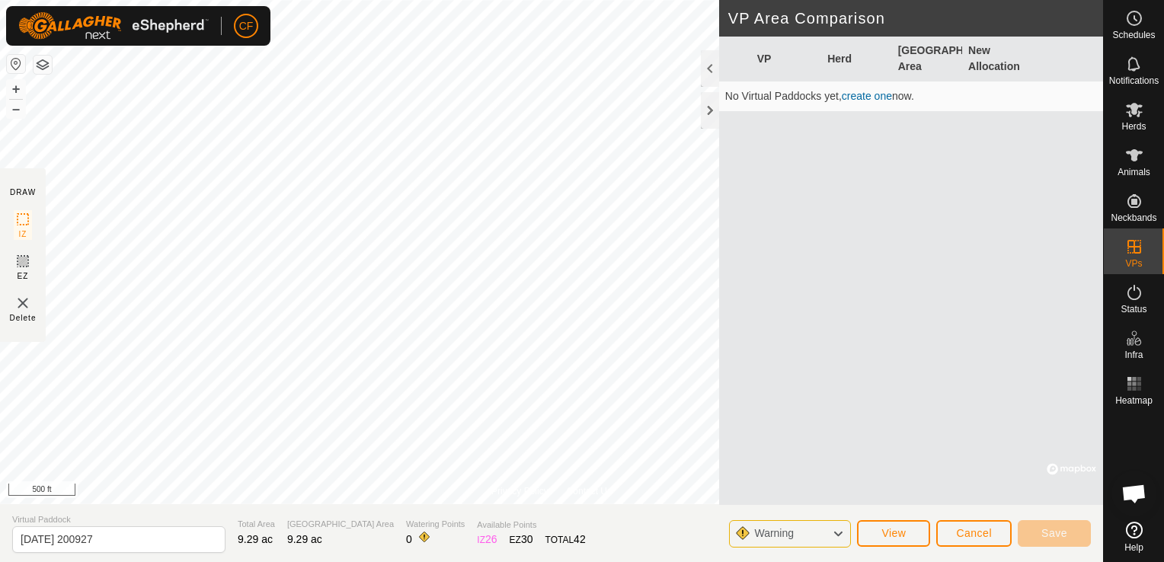
click at [788, 538] on span "Warning" at bounding box center [774, 533] width 40 height 12
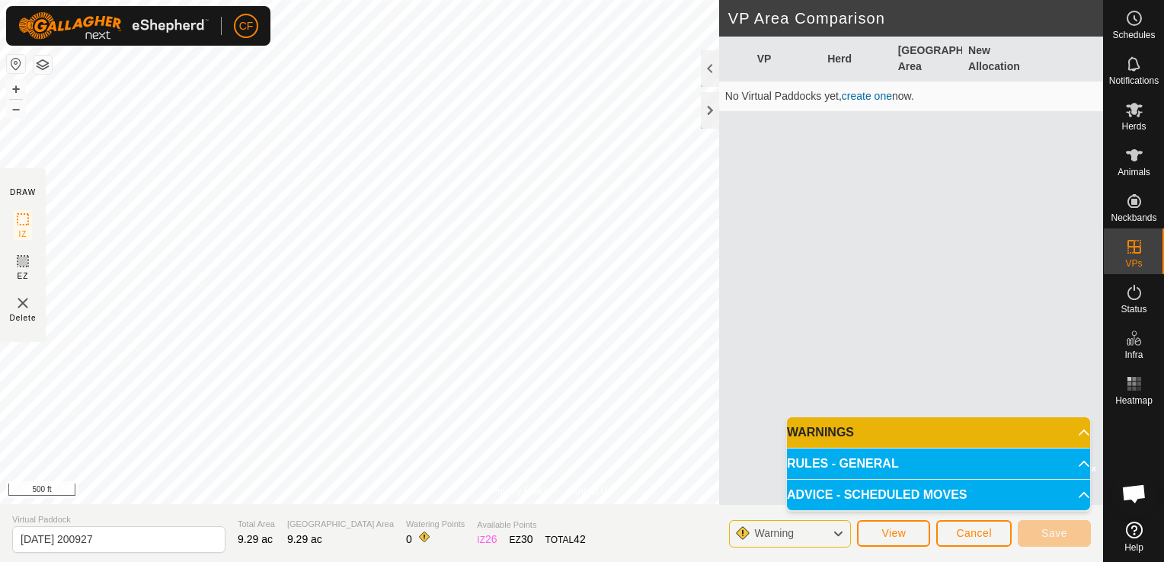
click at [847, 427] on p-accordion-header "WARNINGS" at bounding box center [938, 432] width 303 height 30
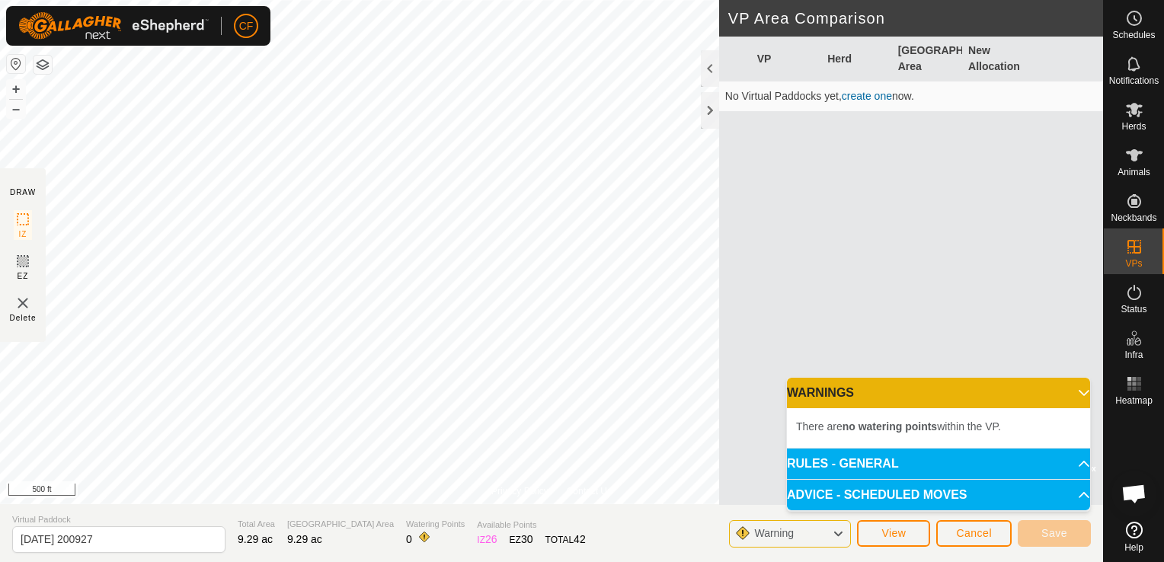
click at [1079, 392] on p-accordion-header "WARNINGS" at bounding box center [938, 393] width 303 height 30
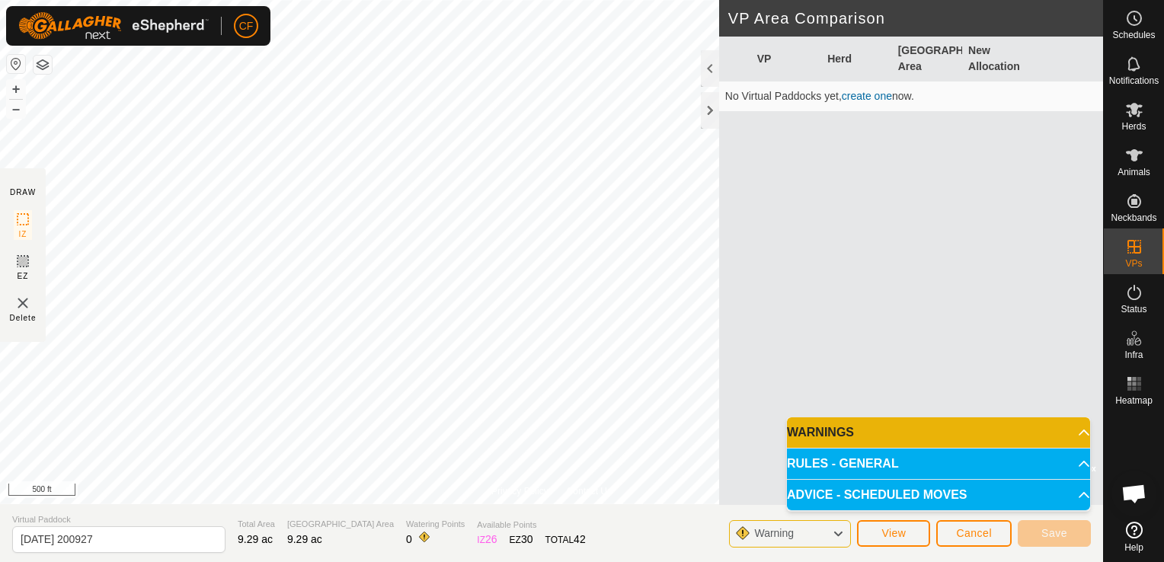
click at [1080, 465] on p-accordion-header "RULES - GENERAL" at bounding box center [938, 464] width 303 height 30
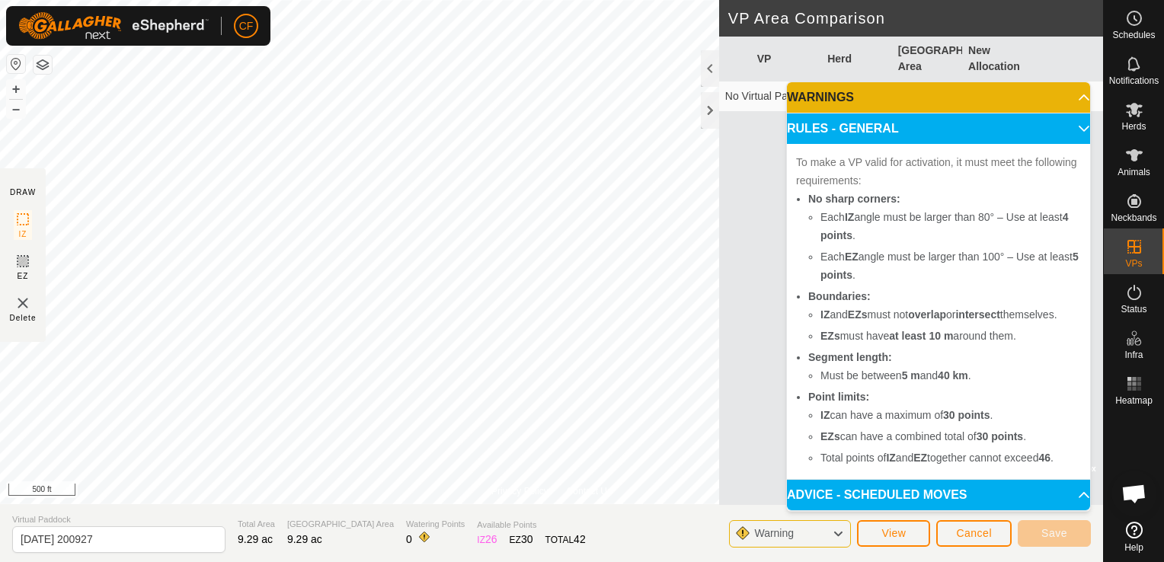
click at [1073, 128] on p-accordion-header "RULES - GENERAL" at bounding box center [938, 129] width 303 height 30
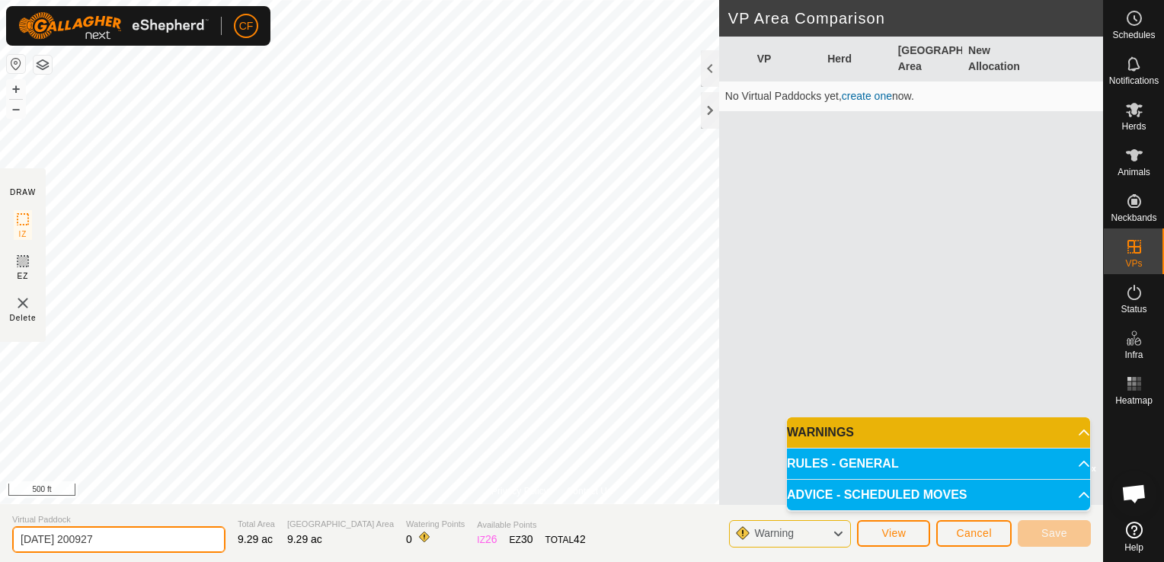
click at [120, 541] on input "[DATE] 200927" at bounding box center [118, 539] width 213 height 27
type input "2"
type input "first"
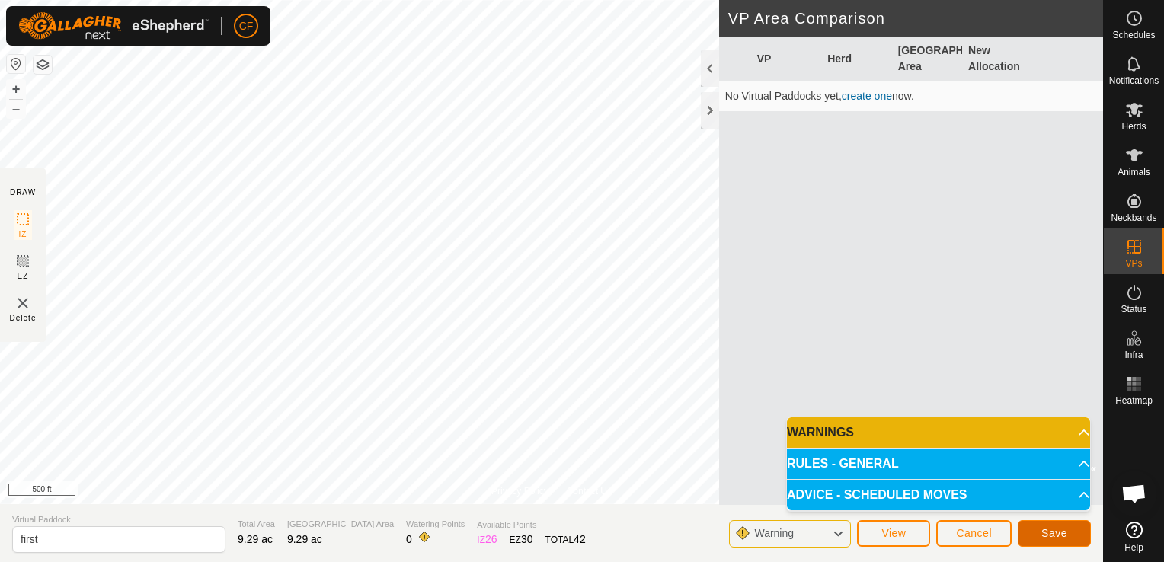
click at [1044, 530] on span "Save" at bounding box center [1054, 533] width 26 height 12
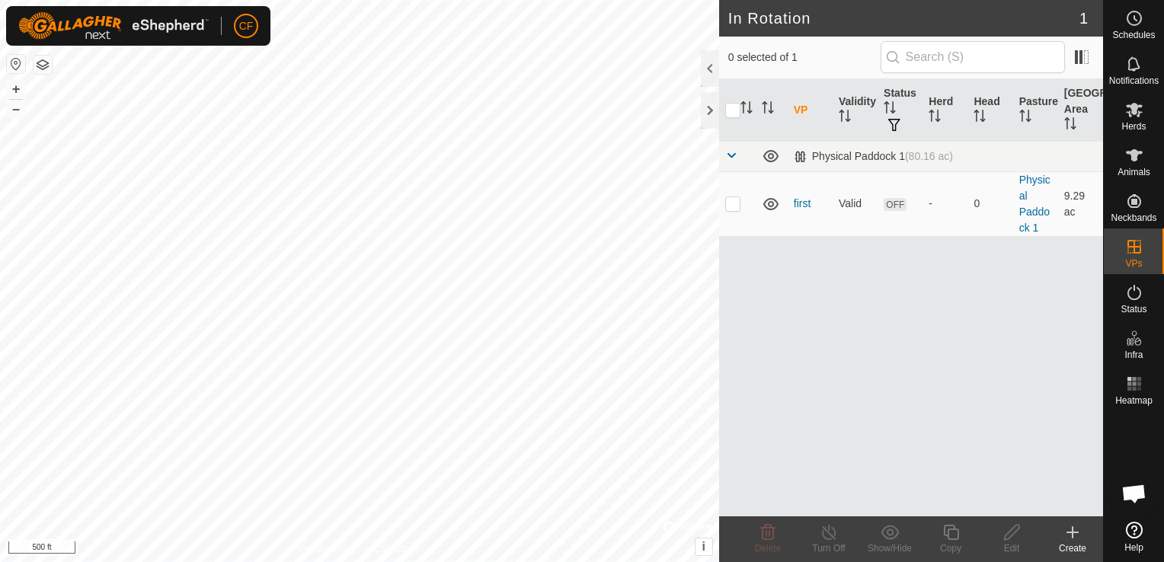
click at [1073, 538] on icon at bounding box center [1073, 532] width 0 height 11
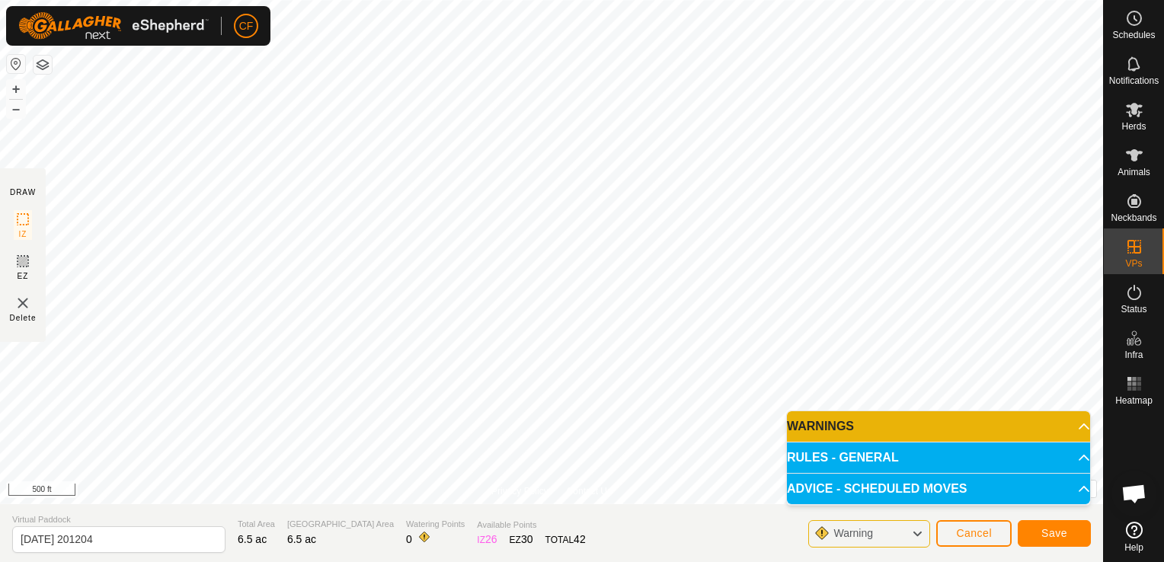
click at [1073, 426] on p-accordion-header "WARNINGS" at bounding box center [938, 426] width 303 height 30
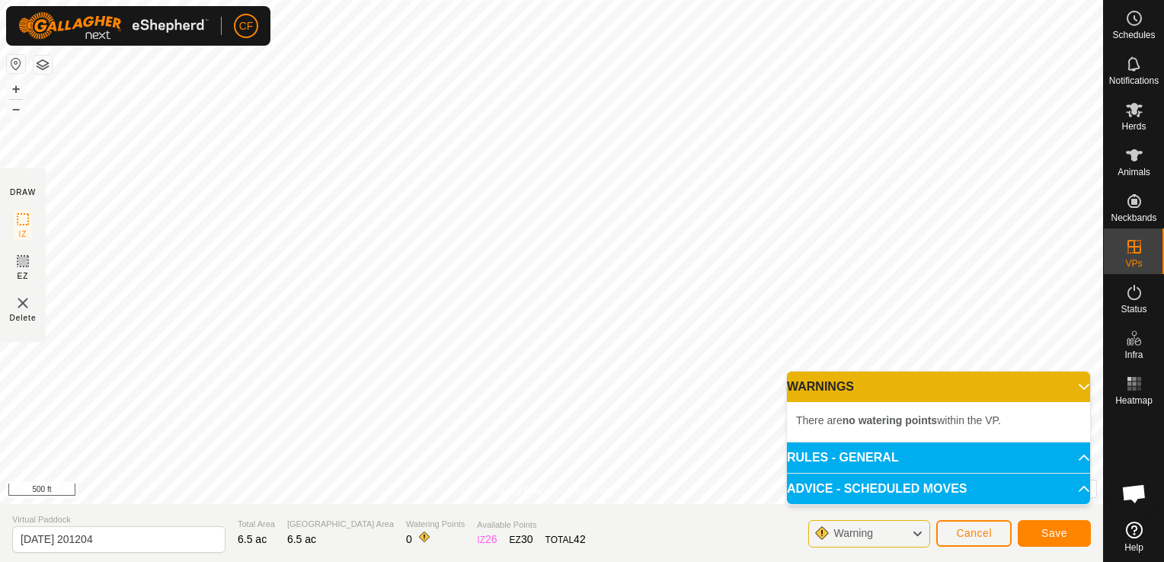
click at [1073, 385] on p-accordion-header "WARNINGS" at bounding box center [938, 387] width 303 height 30
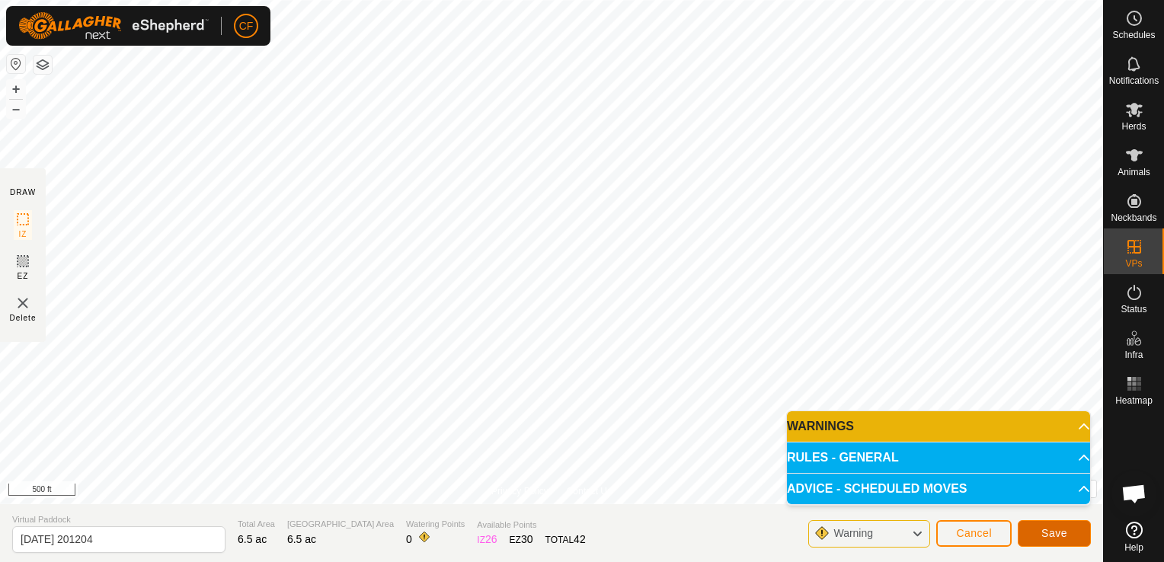
click at [1059, 529] on span "Save" at bounding box center [1054, 533] width 26 height 12
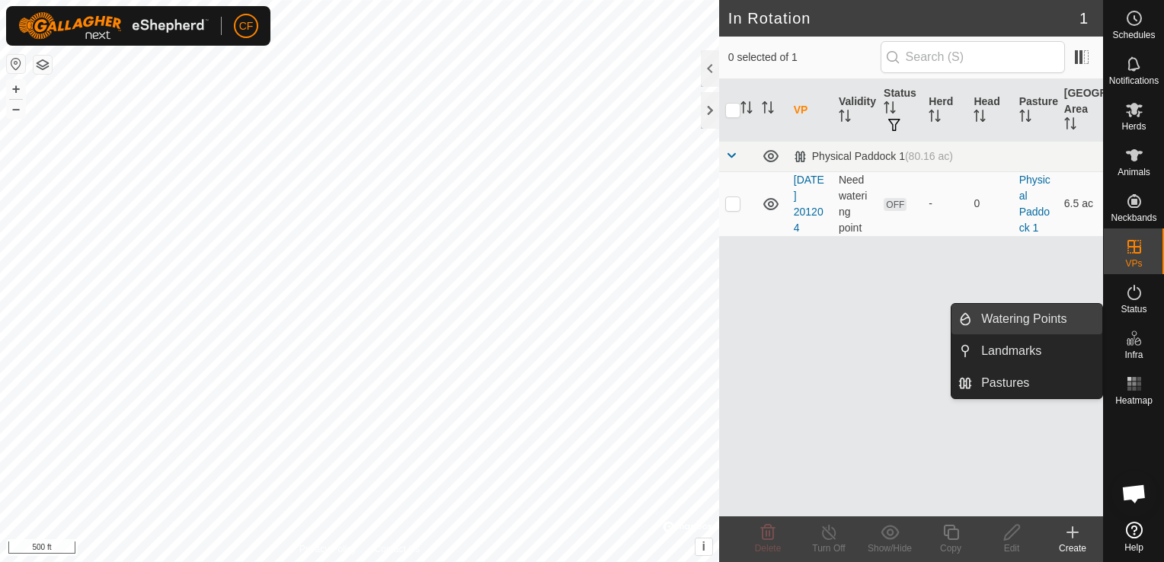
click at [1082, 322] on link "Watering Points" at bounding box center [1037, 319] width 130 height 30
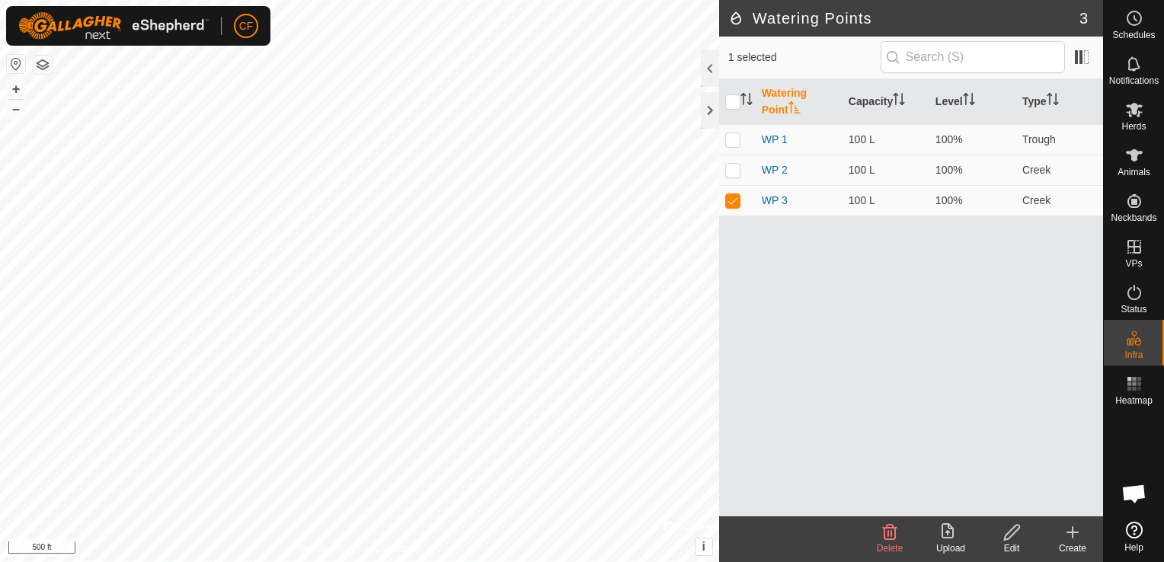
click at [1068, 539] on icon at bounding box center [1072, 532] width 18 height 18
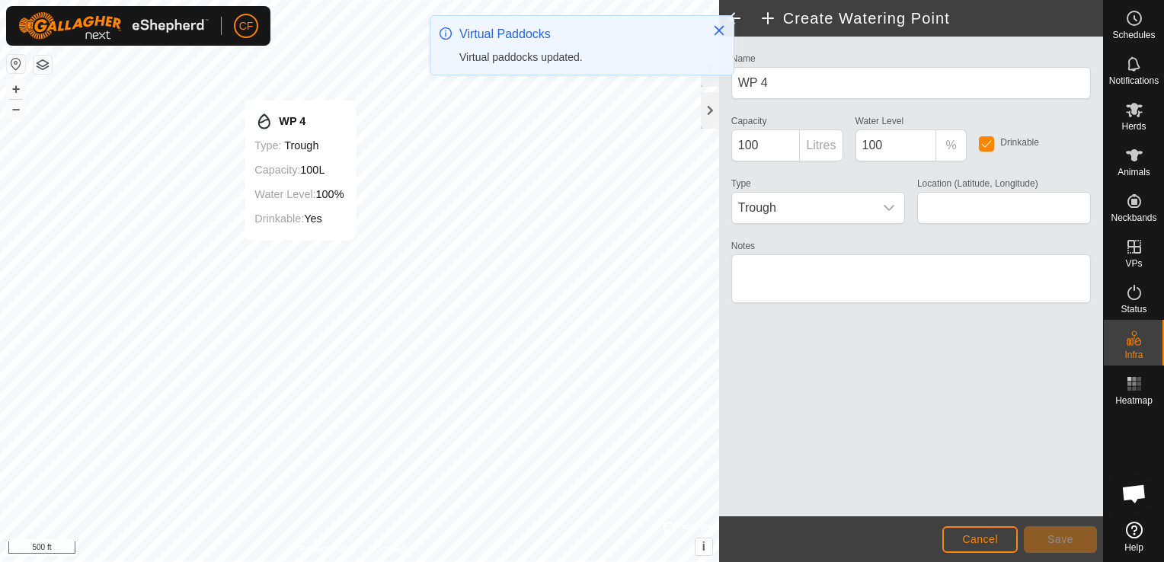
type input "42.406969, -90.087790"
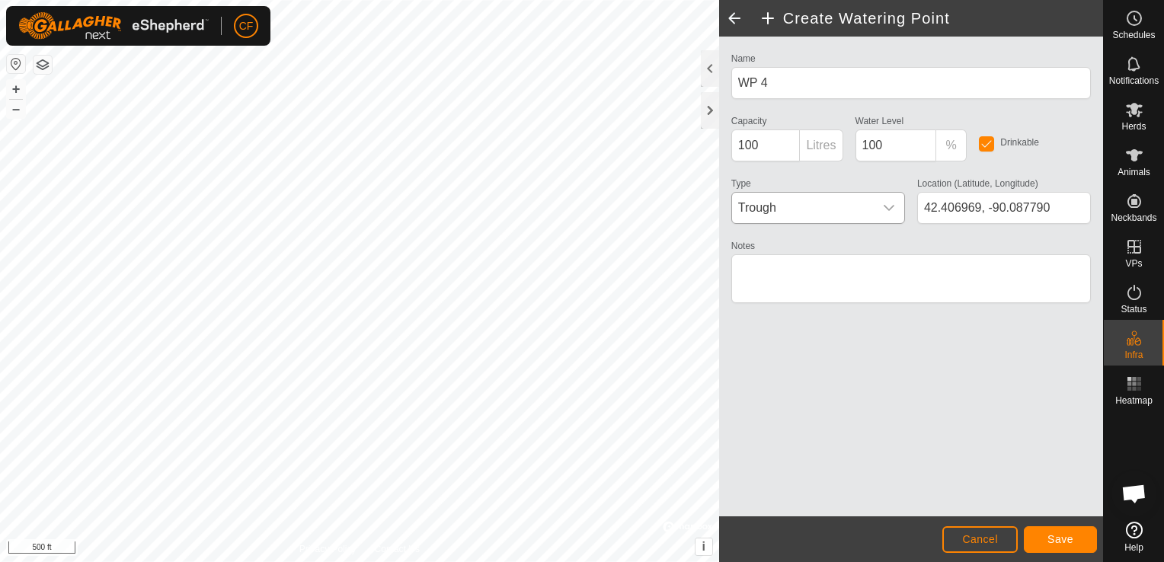
click at [881, 209] on div "dropdown trigger" at bounding box center [889, 208] width 30 height 30
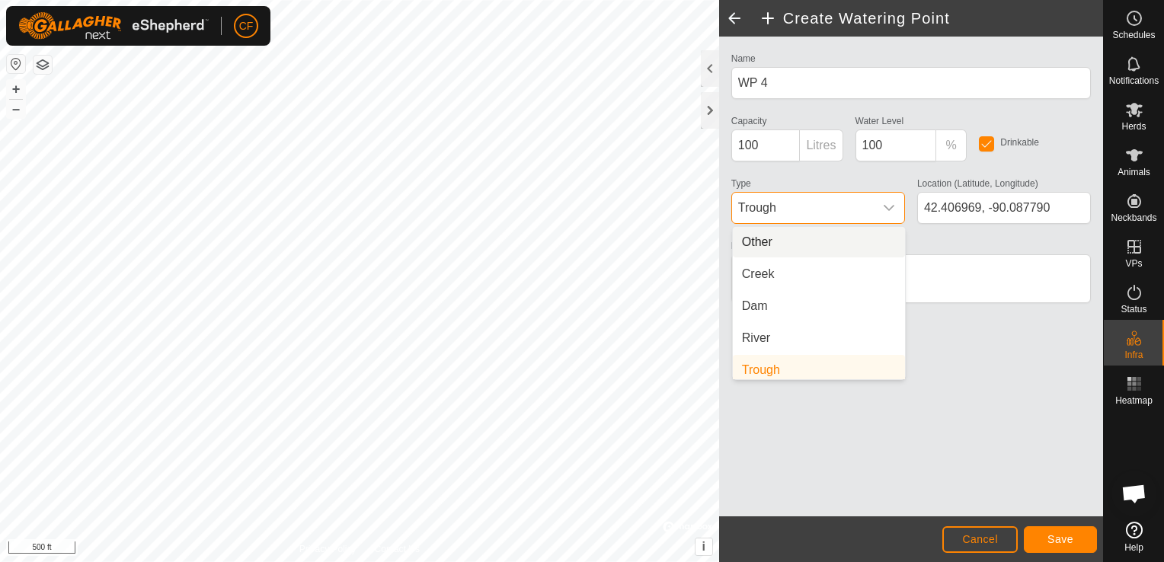
scroll to position [6, 0]
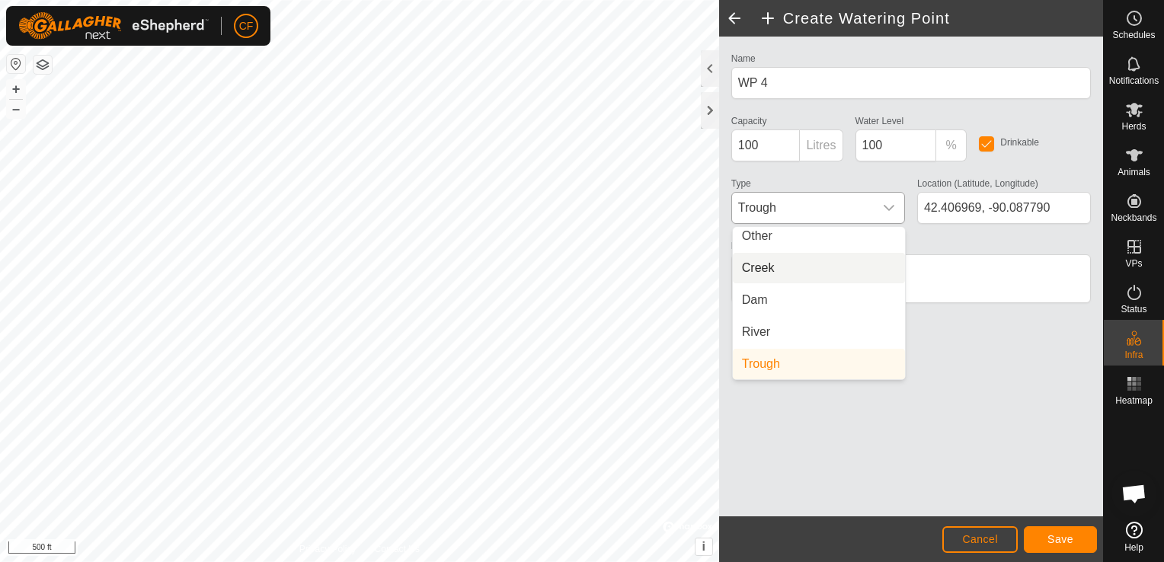
click at [828, 273] on li "Creek" at bounding box center [819, 268] width 172 height 30
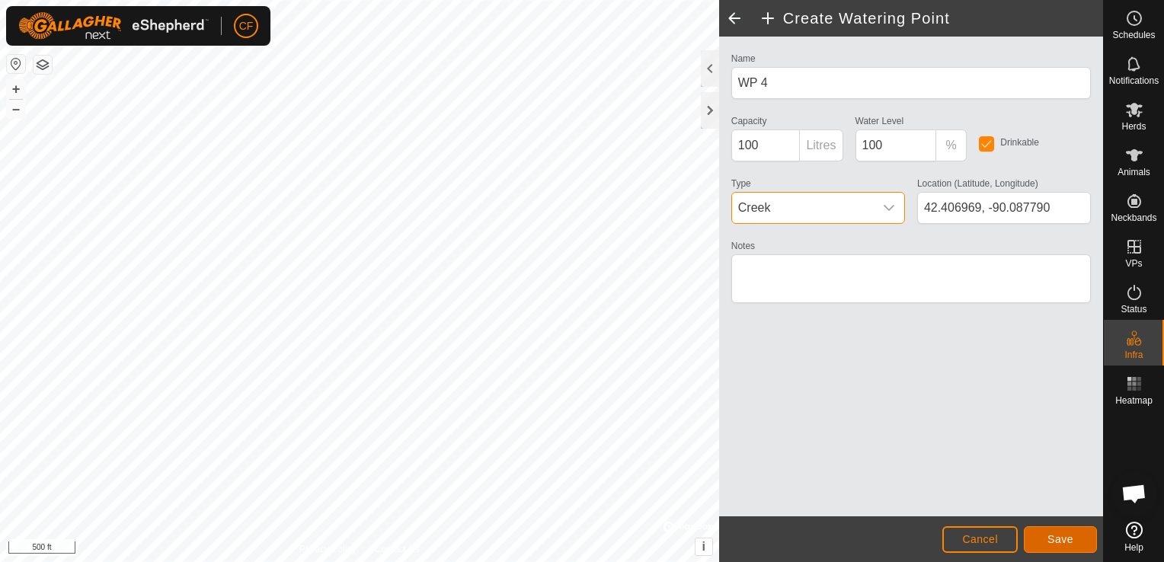
click at [1063, 544] on span "Save" at bounding box center [1060, 539] width 26 height 12
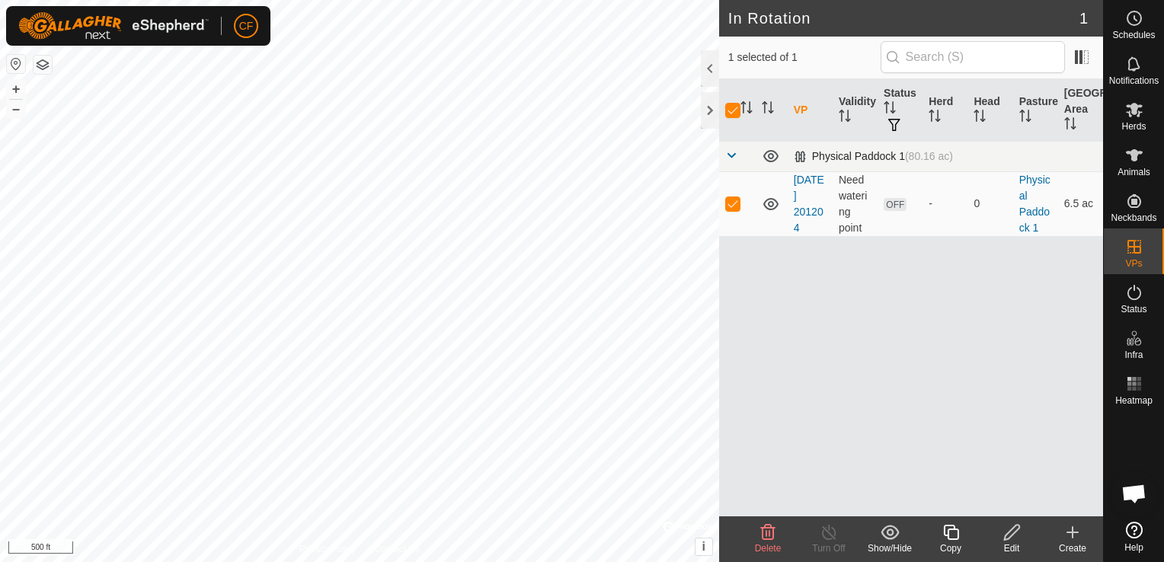
click at [728, 158] on span at bounding box center [731, 155] width 12 height 12
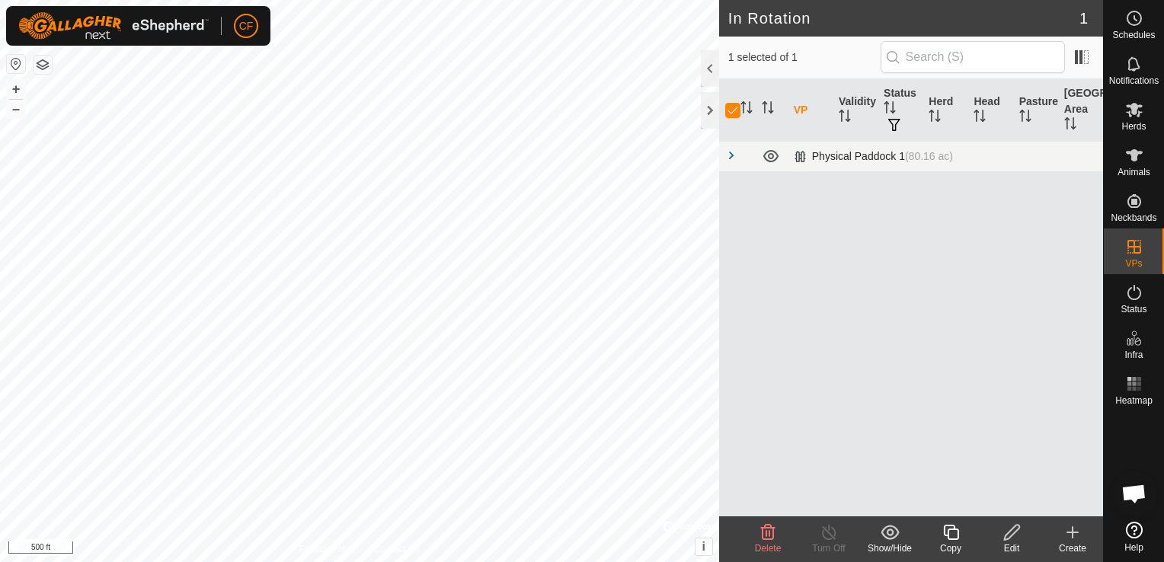
click at [728, 158] on span at bounding box center [731, 155] width 12 height 12
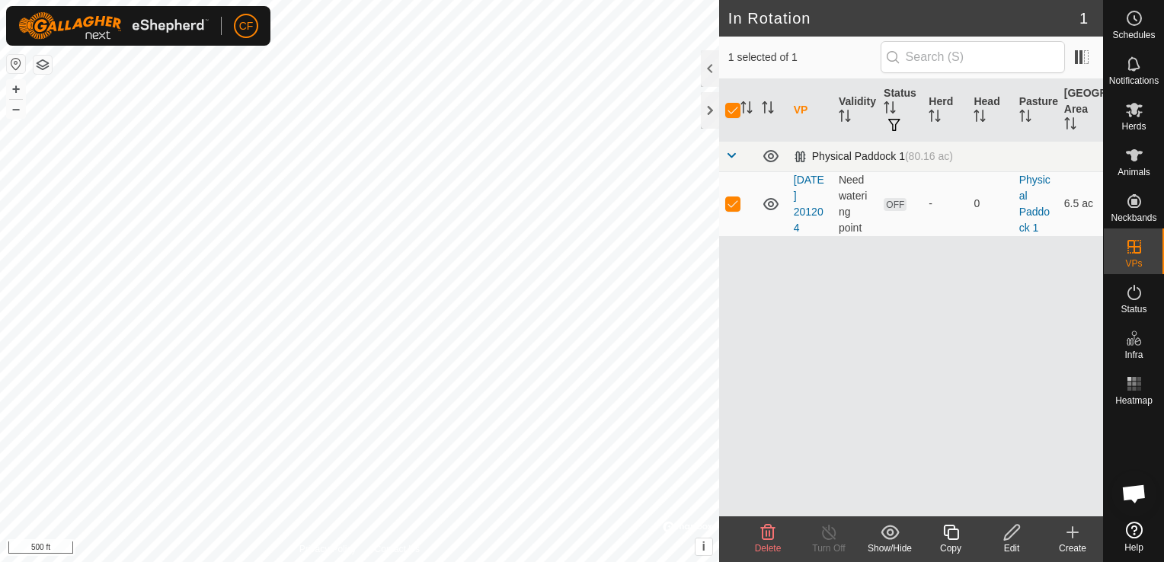
click at [728, 158] on span at bounding box center [731, 155] width 12 height 12
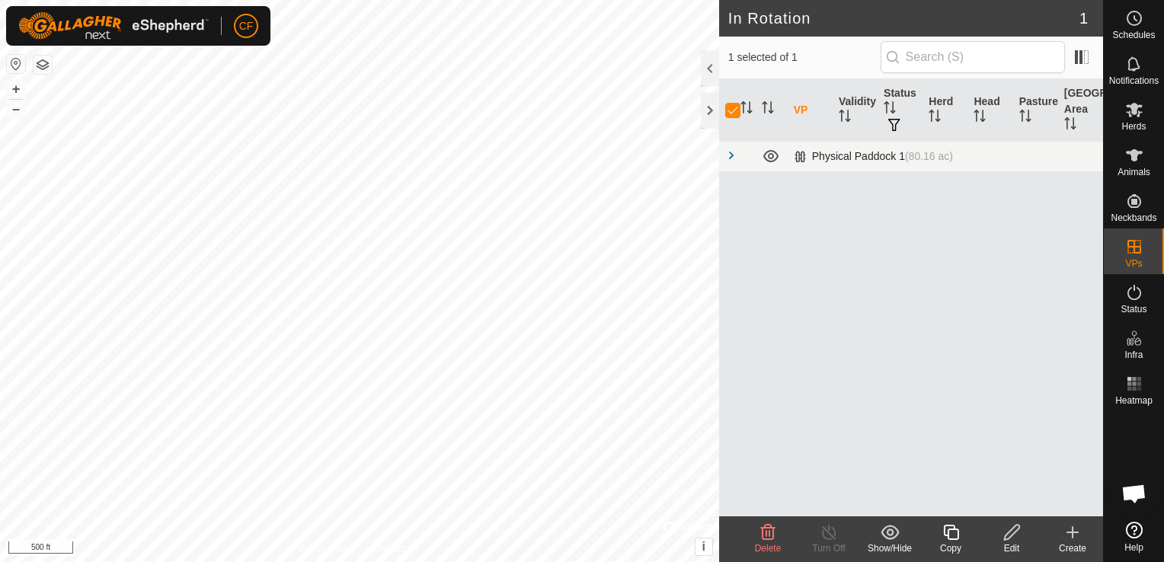
click at [728, 158] on span at bounding box center [731, 155] width 12 height 12
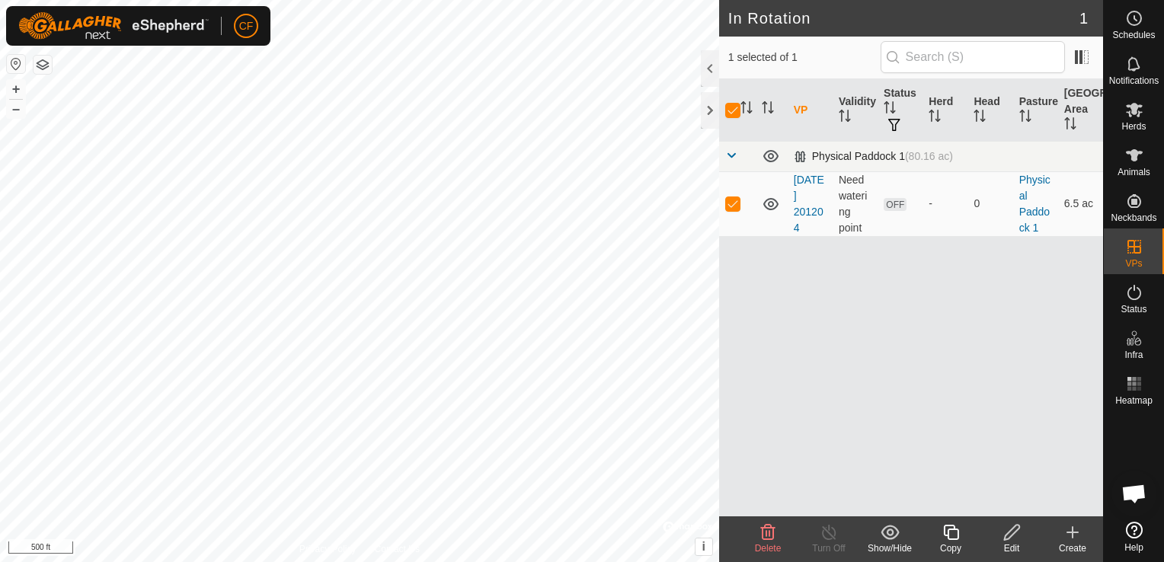
click at [729, 156] on span at bounding box center [731, 155] width 12 height 12
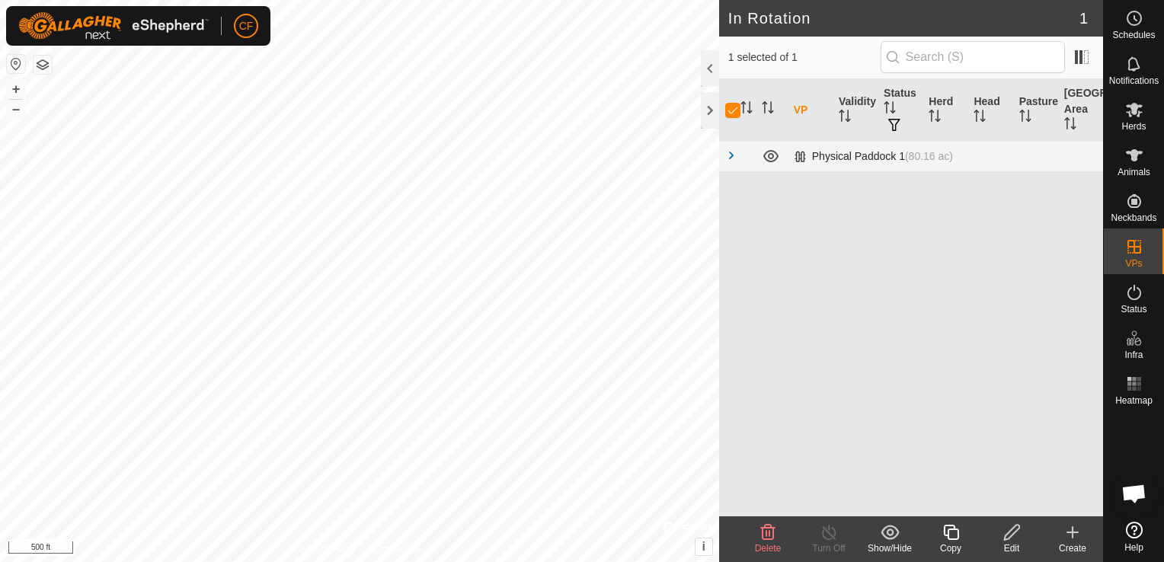
click at [729, 156] on span at bounding box center [731, 155] width 12 height 12
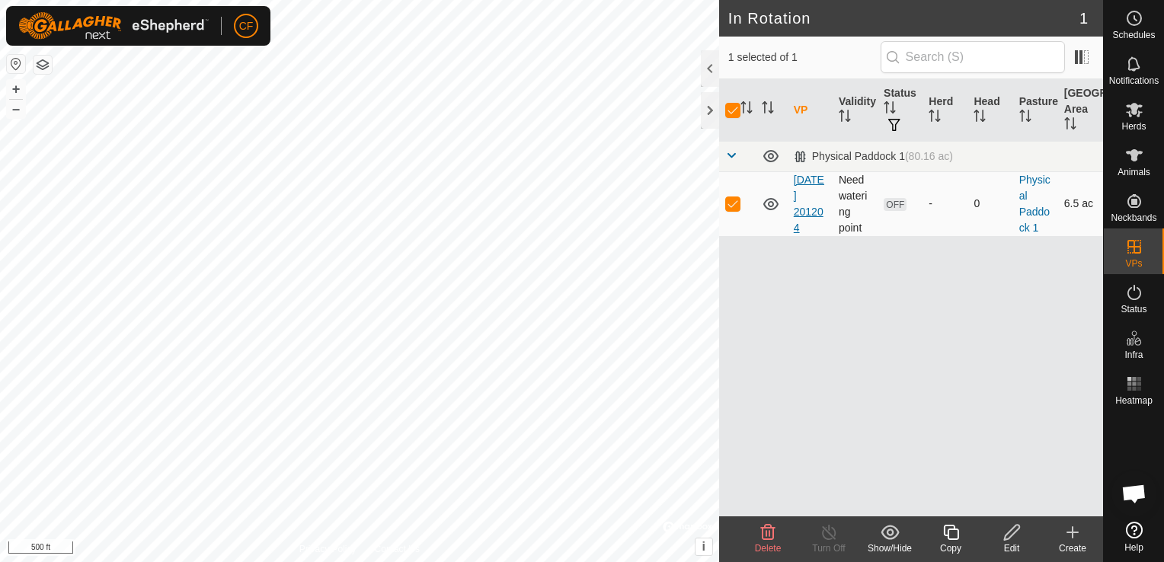
click at [811, 195] on link "[DATE] 201204" at bounding box center [809, 204] width 30 height 60
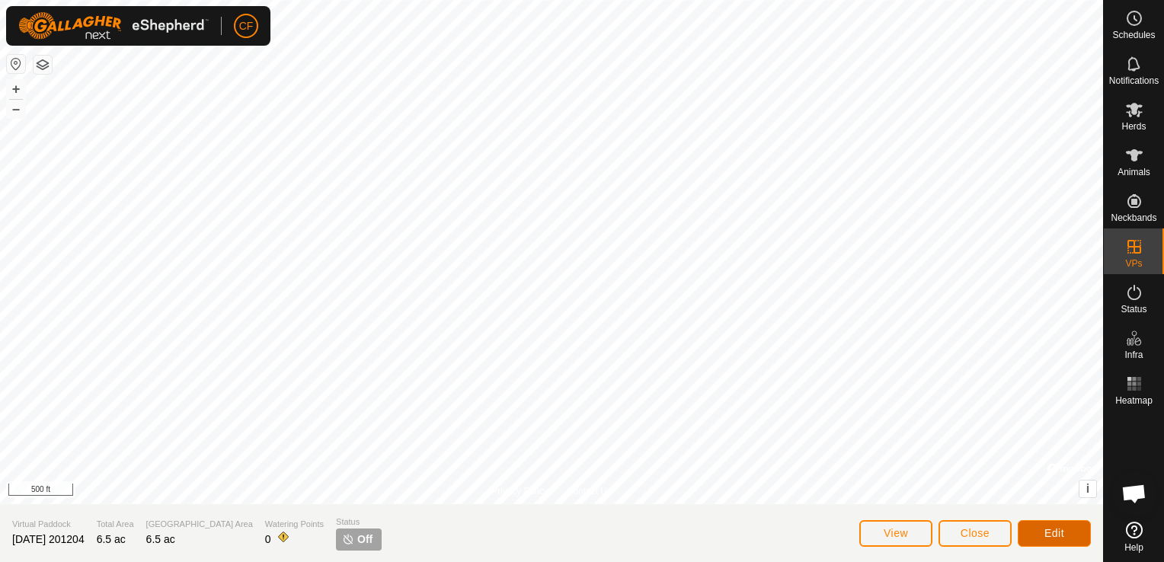
click at [1030, 533] on button "Edit" at bounding box center [1054, 533] width 73 height 27
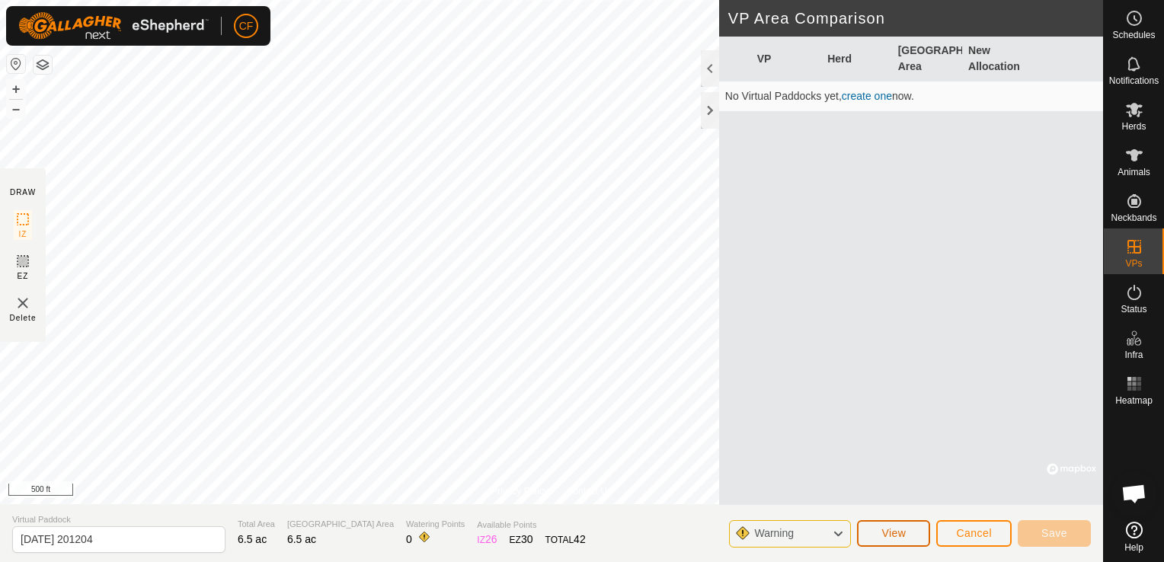
click at [884, 535] on span "View" at bounding box center [893, 533] width 24 height 12
click at [20, 217] on icon at bounding box center [23, 219] width 18 height 18
click at [862, 97] on link "create one" at bounding box center [867, 96] width 50 height 12
click at [1052, 527] on span "Save" at bounding box center [1054, 533] width 26 height 12
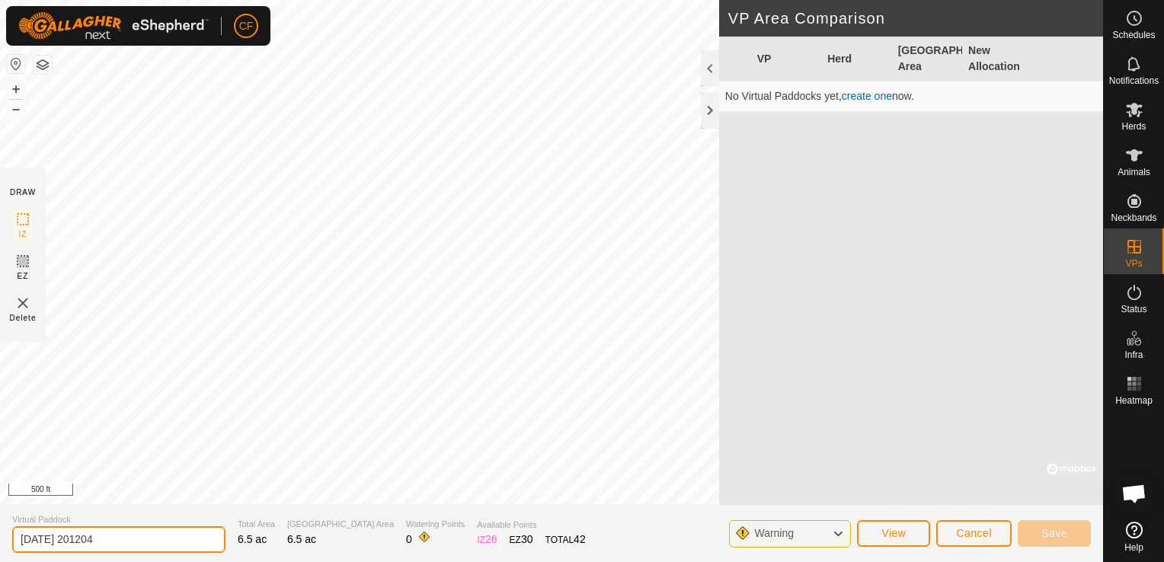
click at [142, 537] on input "[DATE] 201204" at bounding box center [118, 539] width 213 height 27
type input "2"
type input "second"
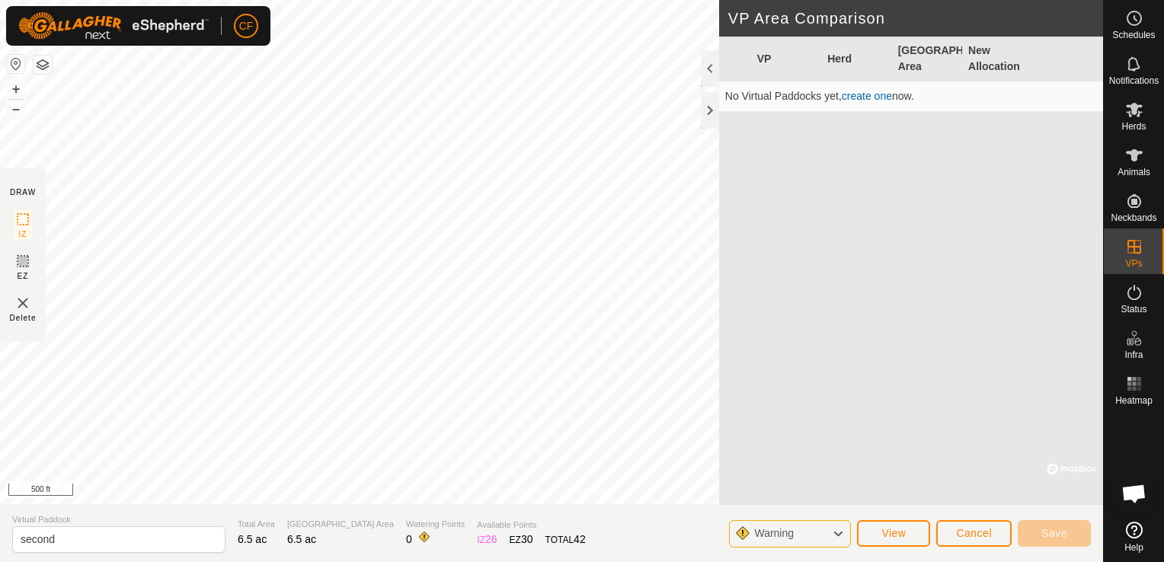
click at [816, 529] on div "Warning" at bounding box center [790, 533] width 122 height 27
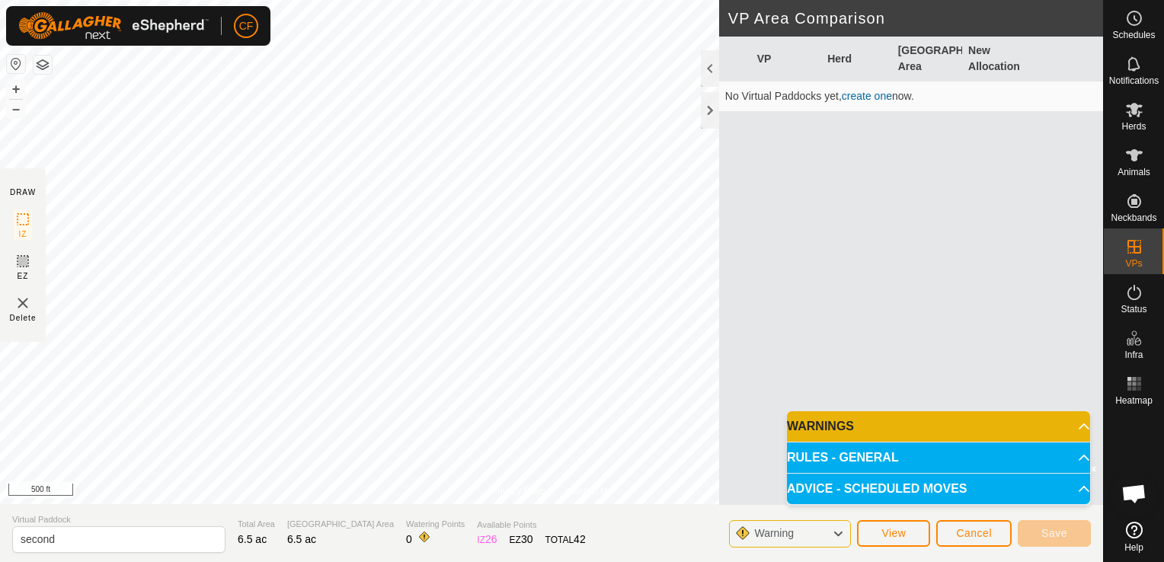
click at [869, 425] on p-accordion-header "WARNINGS" at bounding box center [938, 426] width 303 height 30
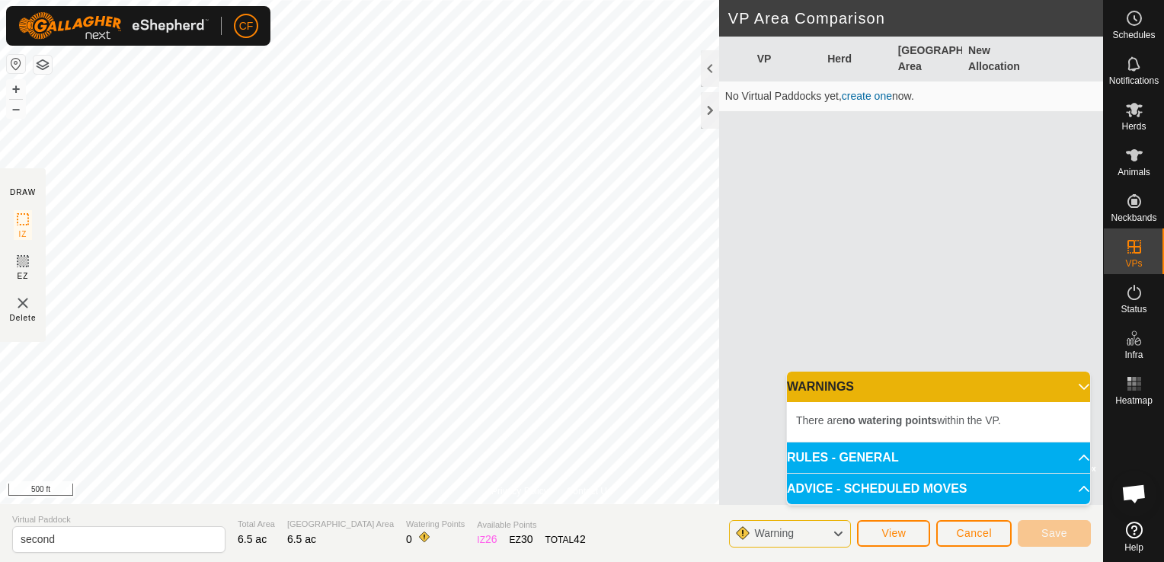
click at [857, 452] on p-accordion-header "RULES - GENERAL" at bounding box center [938, 458] width 303 height 30
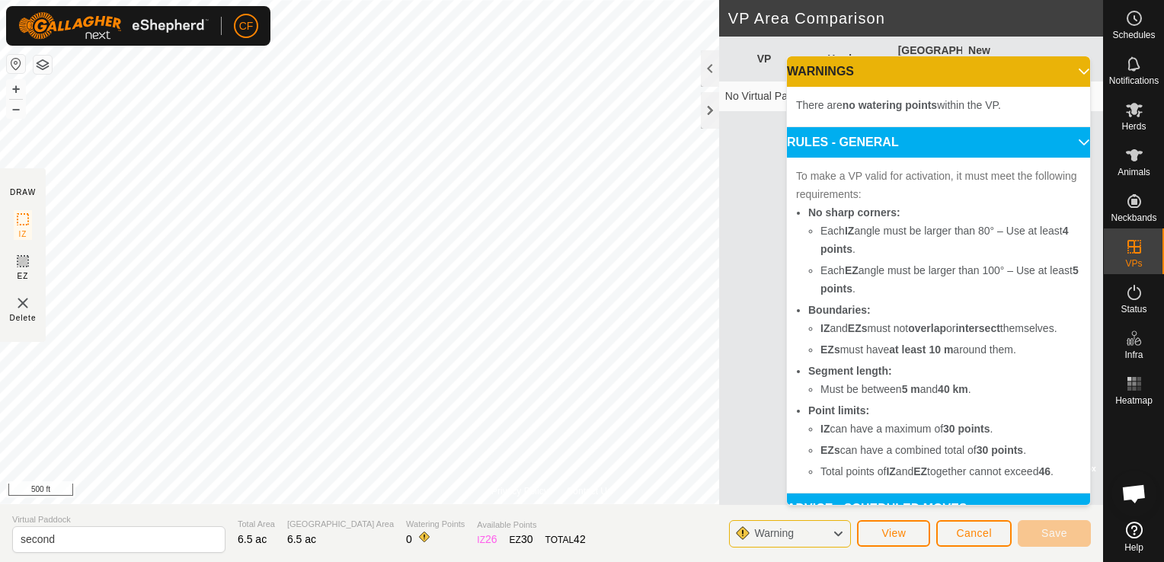
click at [1062, 142] on p-accordion-header "RULES - GENERAL" at bounding box center [938, 142] width 303 height 30
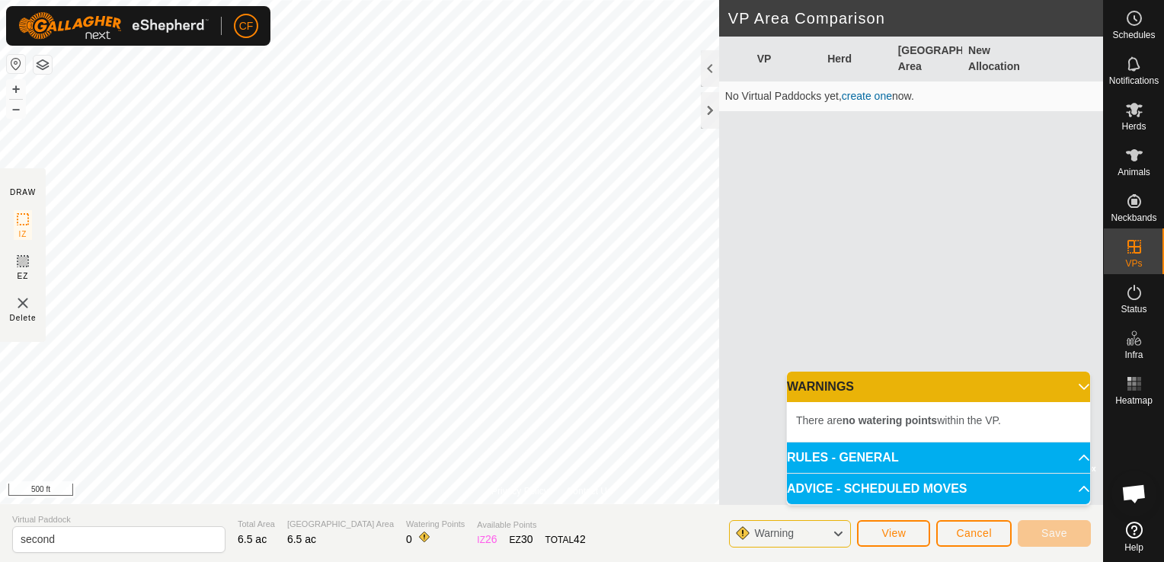
click at [1076, 385] on p-accordion-header "WARNINGS" at bounding box center [938, 387] width 303 height 30
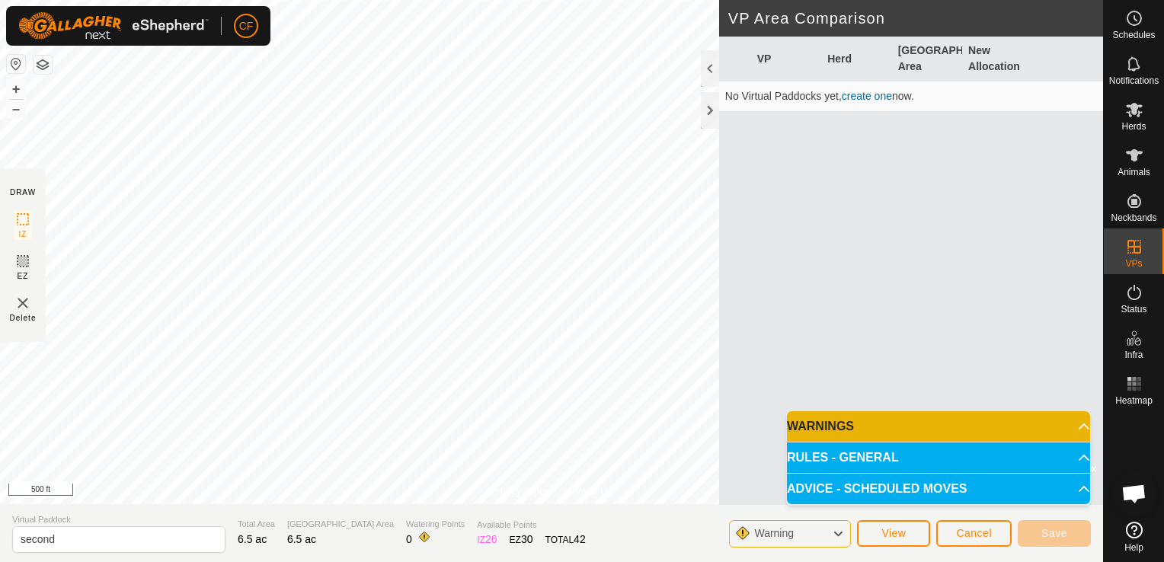
click at [18, 299] on img at bounding box center [23, 303] width 18 height 18
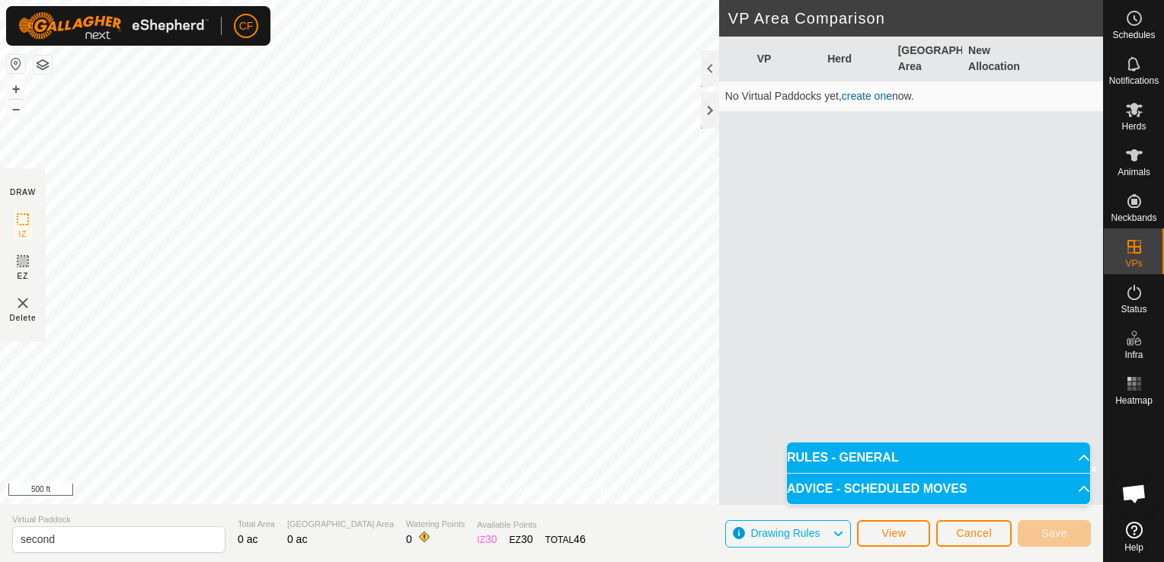
click at [857, 91] on link "create one" at bounding box center [867, 96] width 50 height 12
click at [859, 98] on link "create one" at bounding box center [867, 96] width 50 height 12
click at [27, 312] on img at bounding box center [23, 303] width 18 height 18
click at [23, 297] on img at bounding box center [23, 303] width 18 height 18
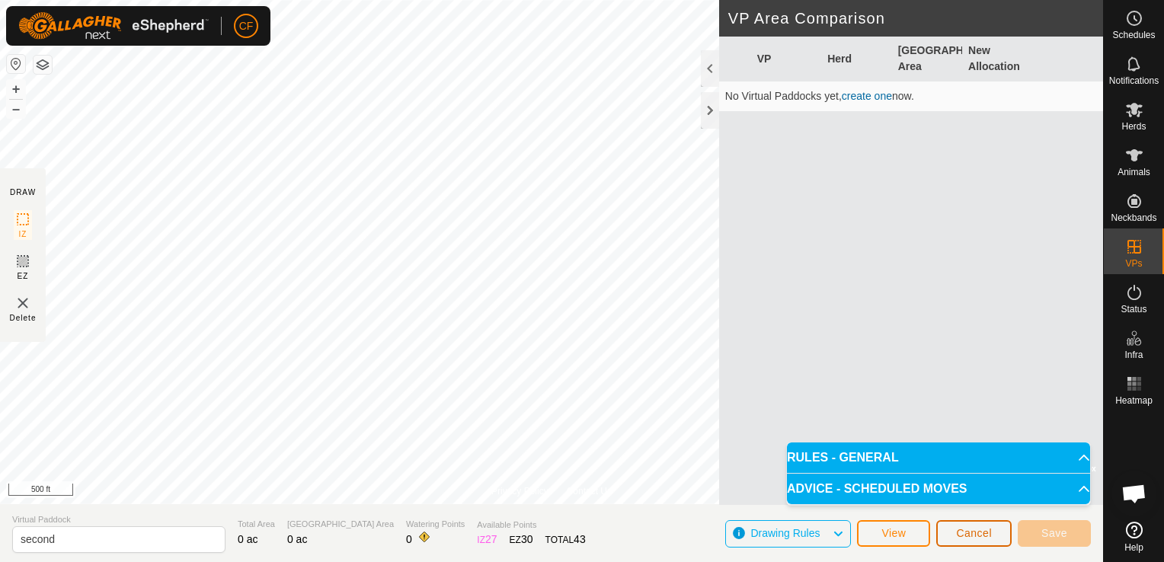
click at [971, 534] on span "Cancel" at bounding box center [974, 533] width 36 height 12
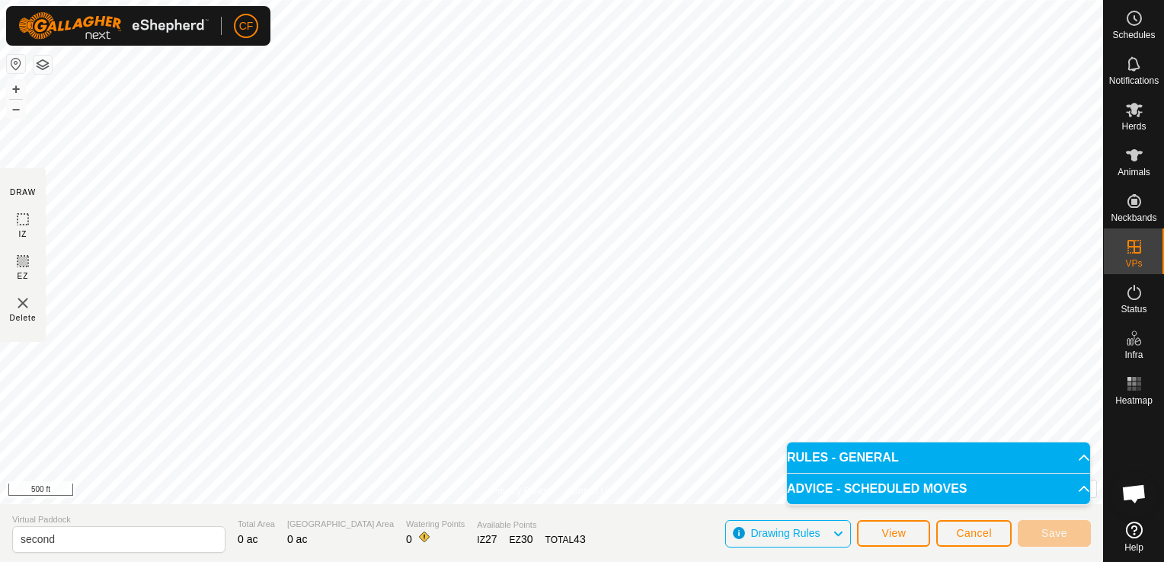
click at [1085, 486] on p-accordion-header "ADVICE - SCHEDULED MOVES" at bounding box center [938, 489] width 303 height 30
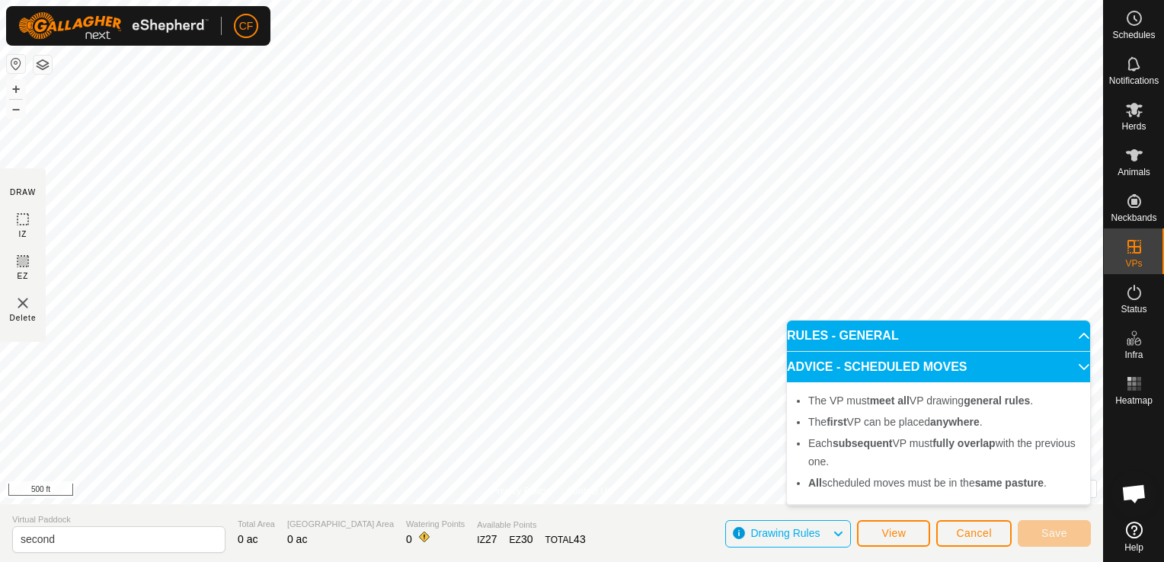
click at [1073, 370] on p-accordion-header "ADVICE - SCHEDULED MOVES" at bounding box center [938, 367] width 303 height 30
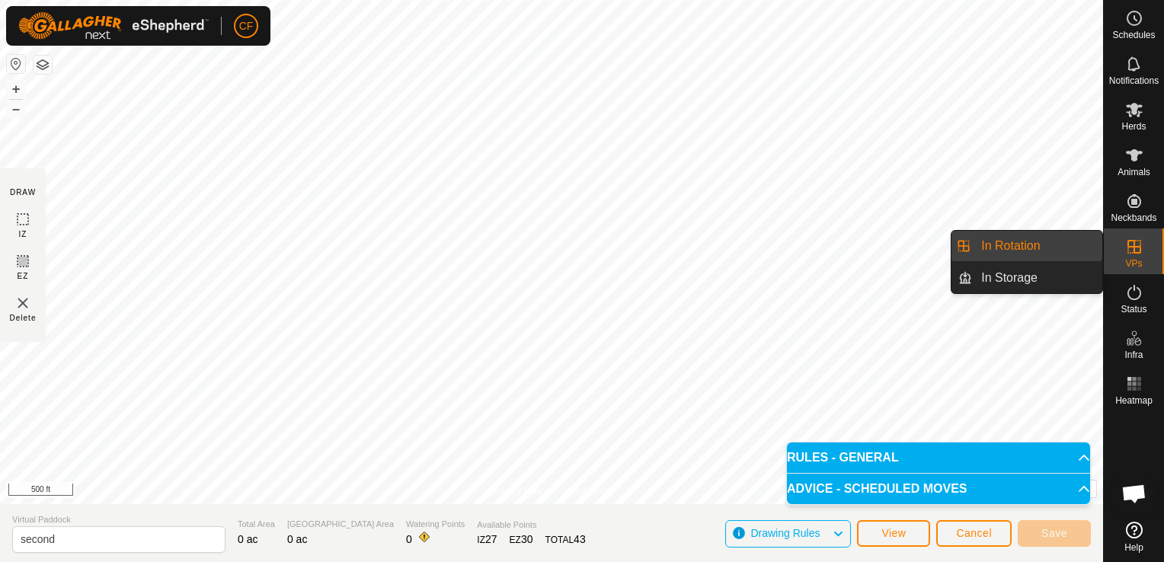
click at [1041, 245] on link "In Rotation" at bounding box center [1037, 246] width 130 height 30
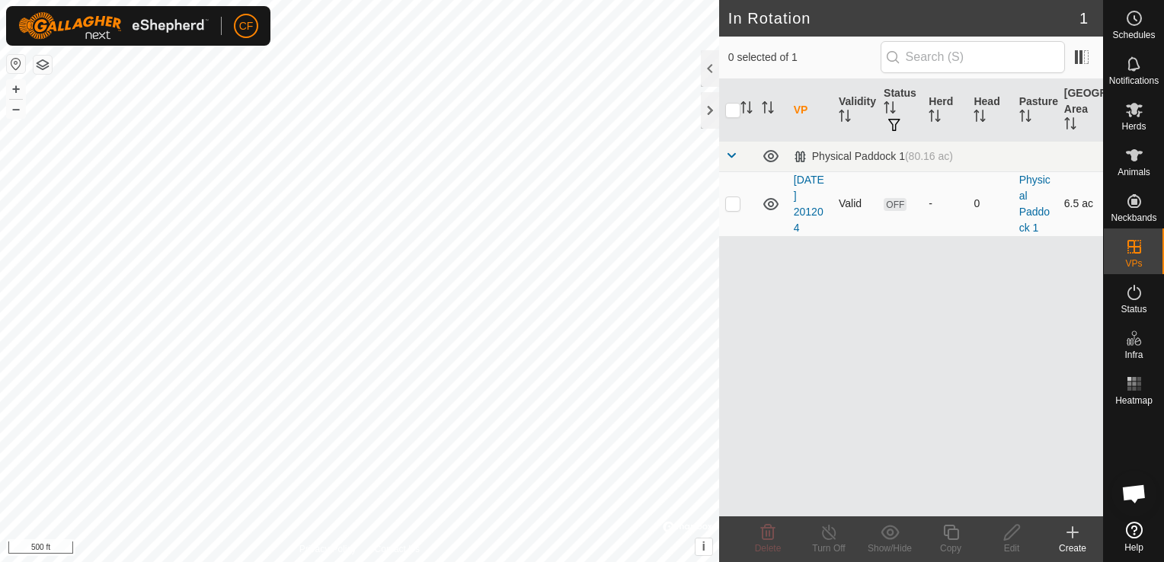
click at [733, 201] on p-checkbox at bounding box center [732, 203] width 15 height 12
checkbox input "true"
click at [733, 201] on p-checkbox at bounding box center [732, 203] width 15 height 12
checkbox input "false"
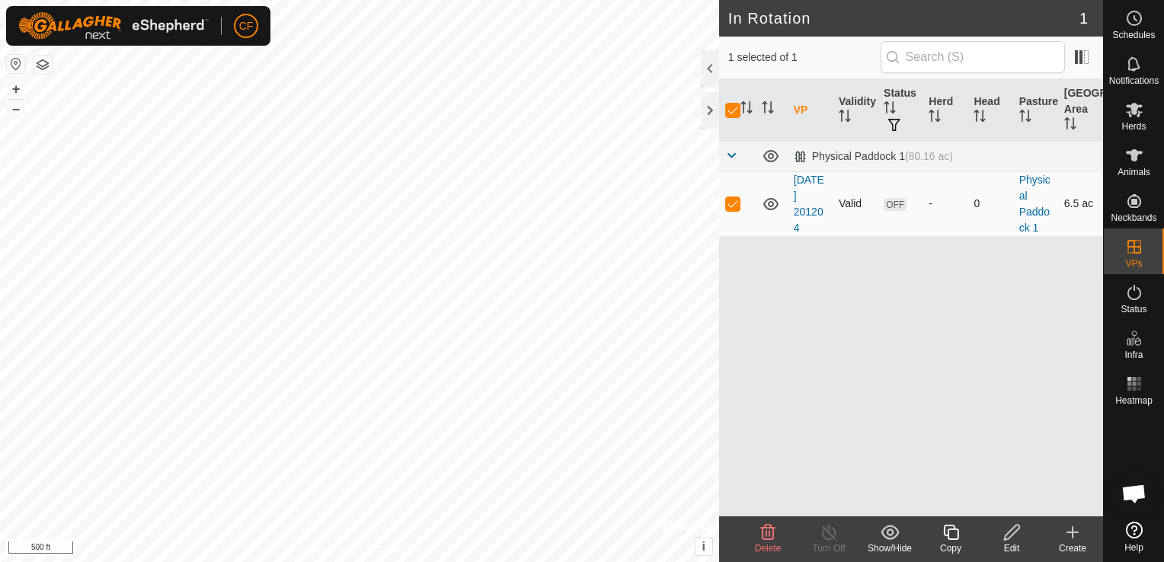
checkbox input "false"
click at [1071, 535] on icon at bounding box center [1072, 532] width 18 height 18
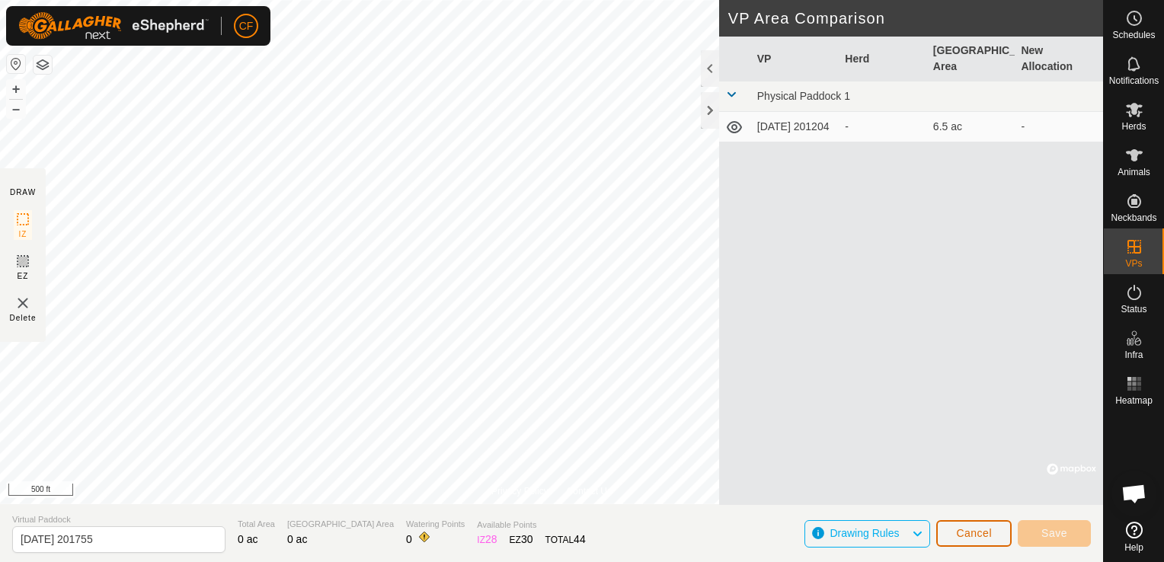
click at [973, 537] on span "Cancel" at bounding box center [974, 533] width 36 height 12
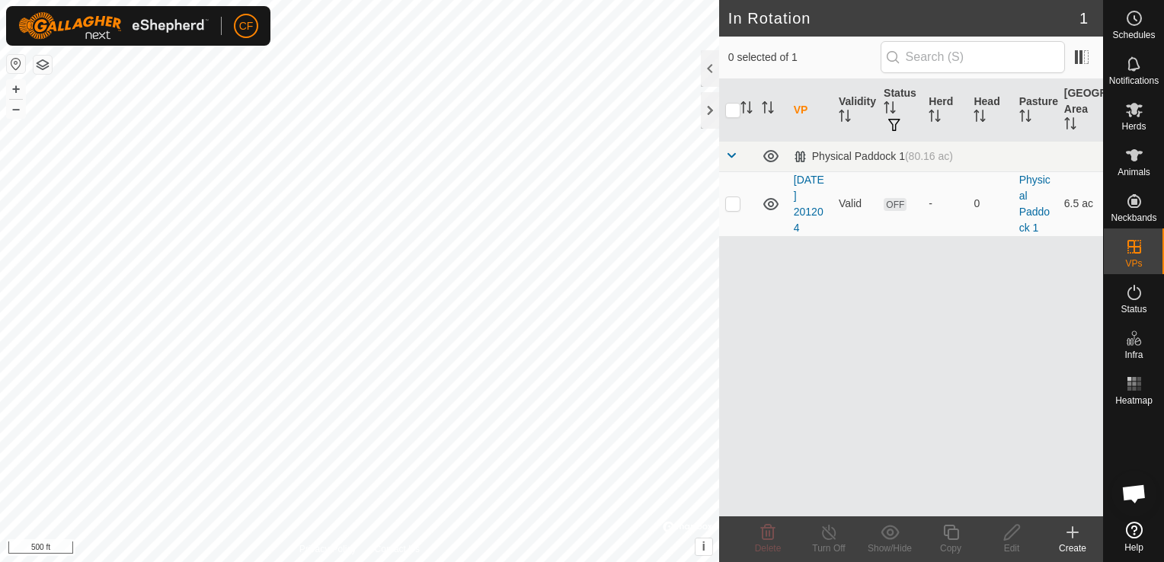
click at [1070, 531] on icon at bounding box center [1072, 532] width 18 height 18
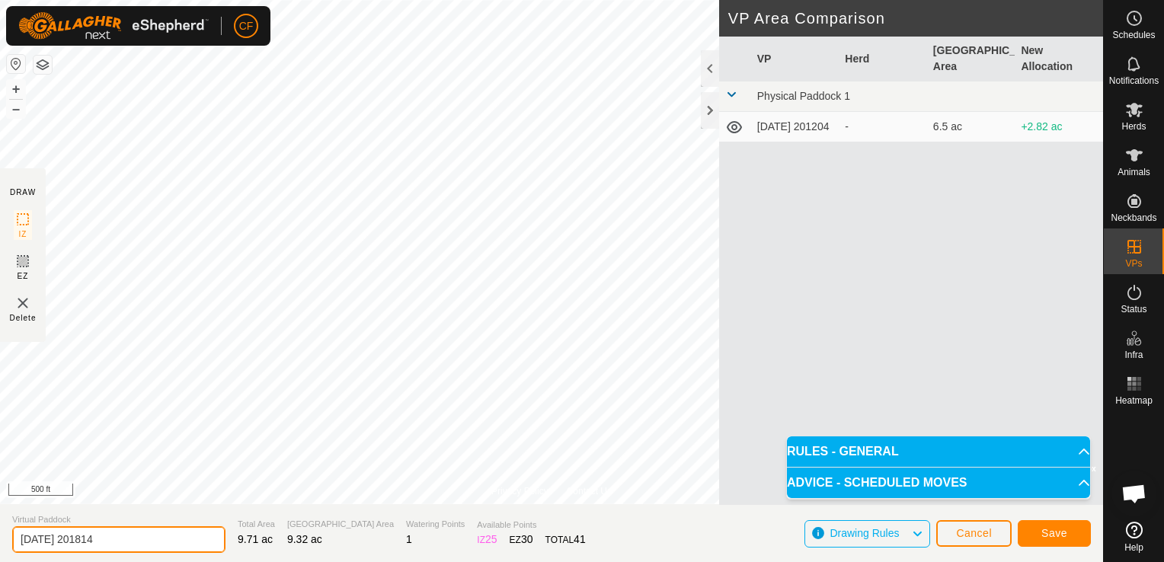
click at [180, 537] on input "[DATE] 201814" at bounding box center [118, 539] width 213 height 27
type input "2"
type input "first"
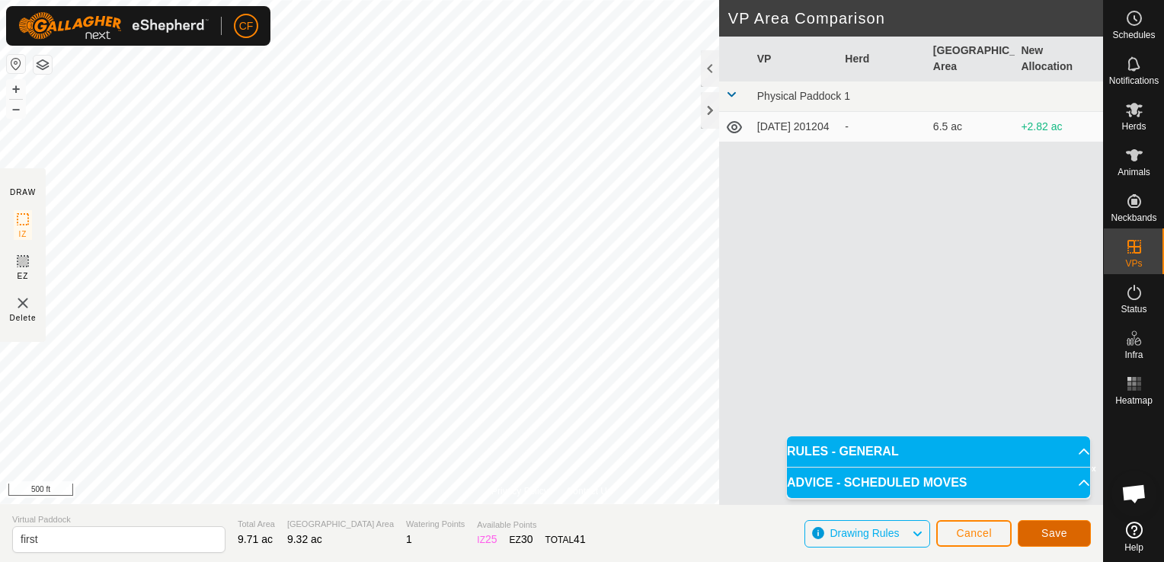
click at [1051, 533] on span "Save" at bounding box center [1054, 533] width 26 height 12
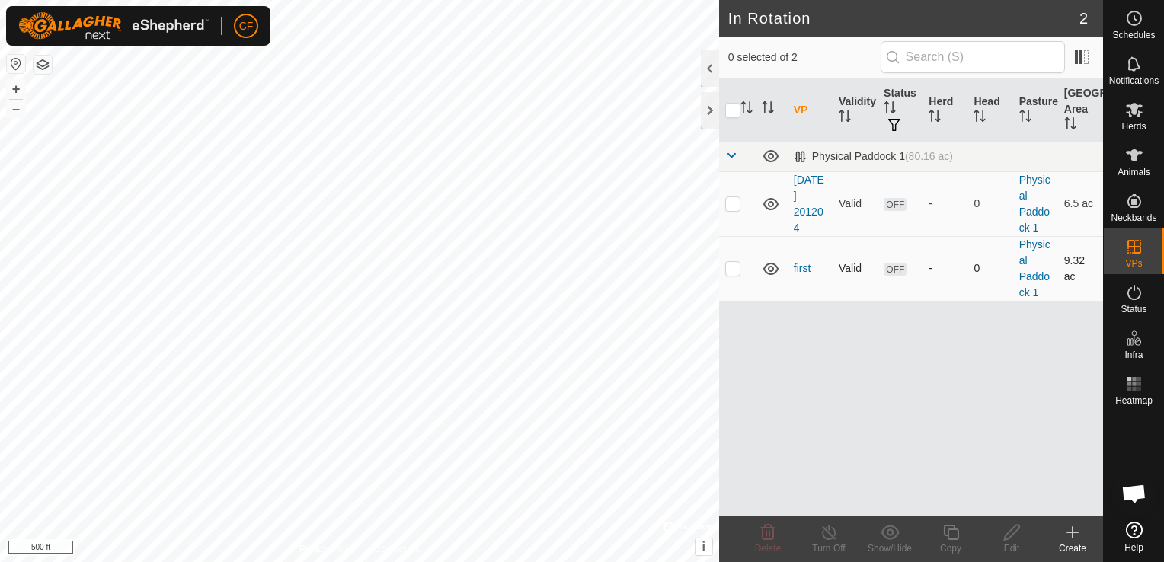
click at [879, 296] on td "OFF" at bounding box center [900, 268] width 45 height 65
click at [1073, 532] on icon at bounding box center [1072, 532] width 18 height 18
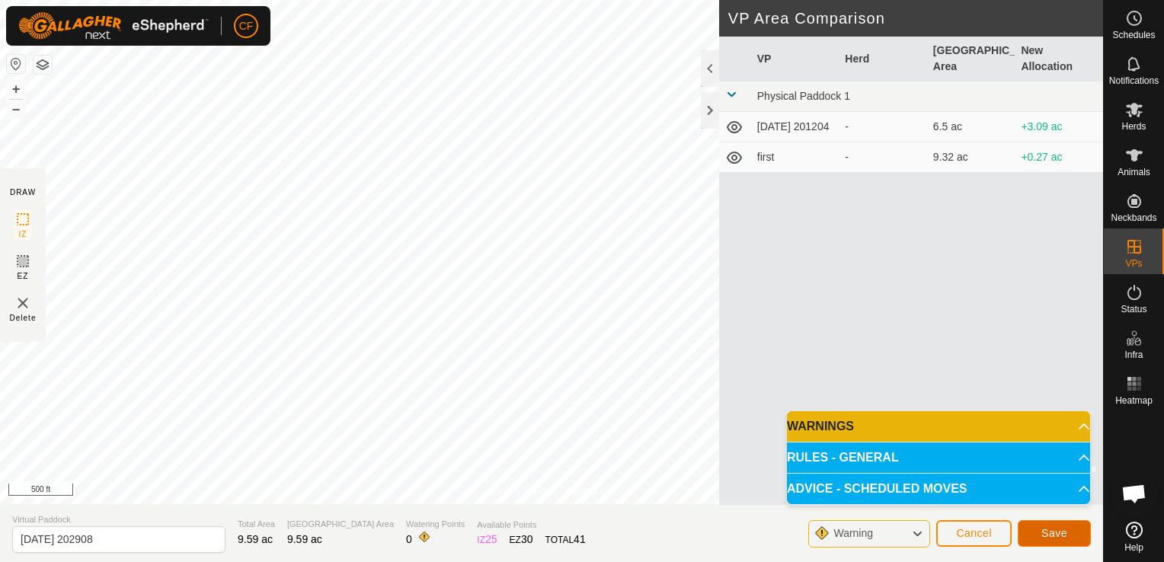
click at [1054, 532] on span "Save" at bounding box center [1054, 533] width 26 height 12
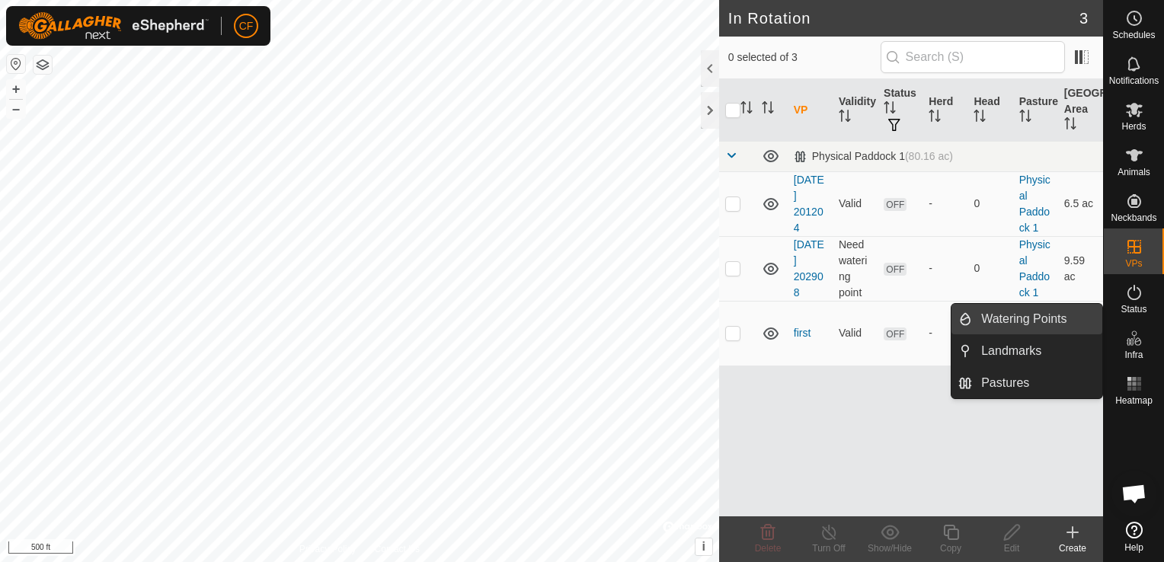
click at [1060, 321] on link "Watering Points" at bounding box center [1037, 319] width 130 height 30
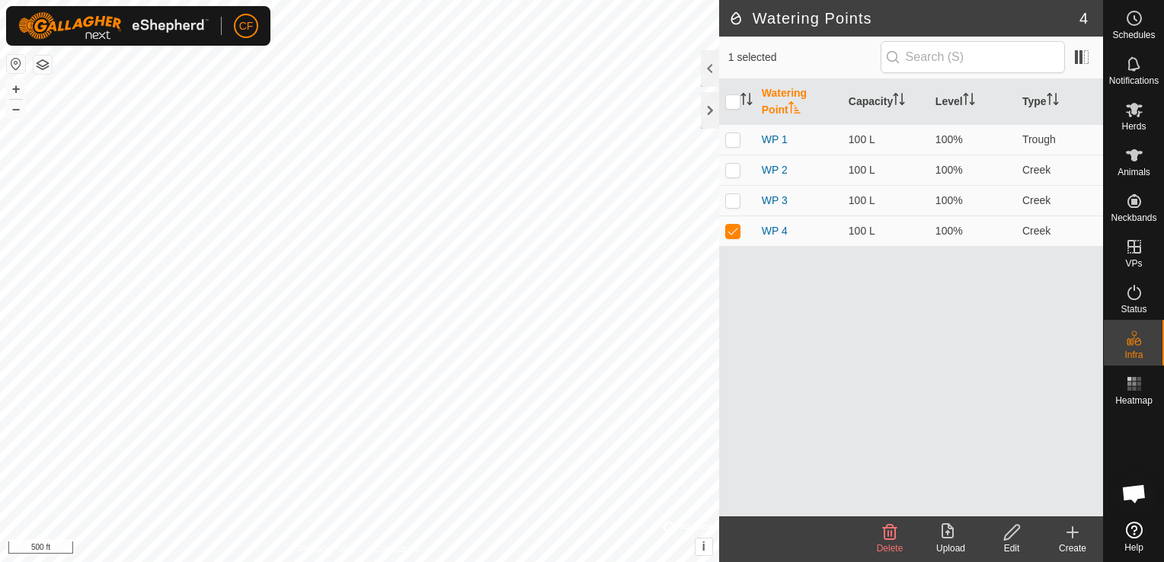
click at [1073, 532] on icon at bounding box center [1072, 532] width 11 height 0
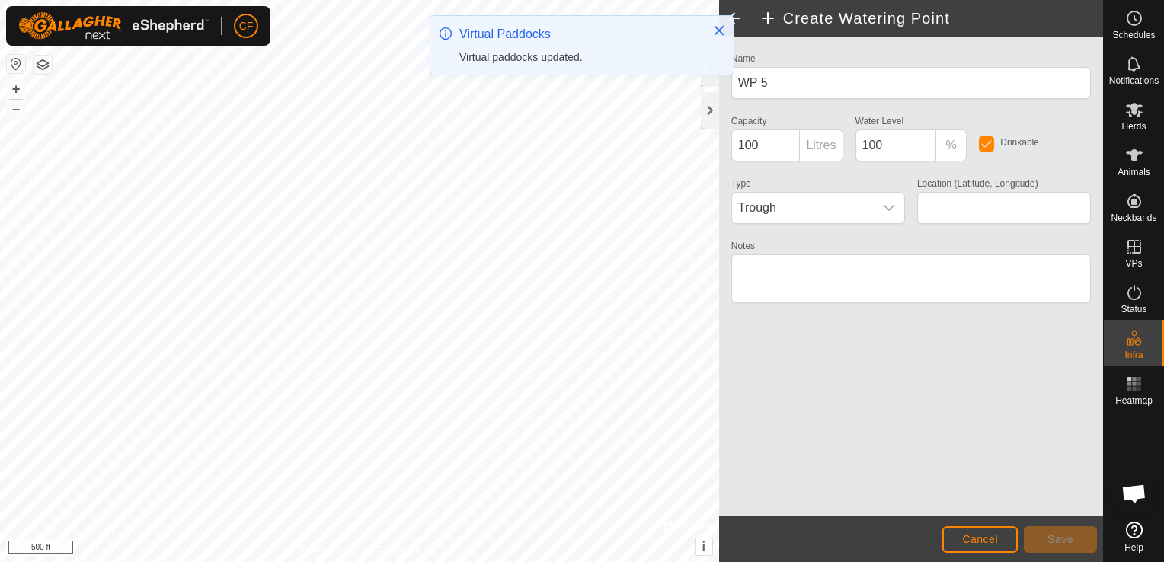
type input "42.406513, -90.085695"
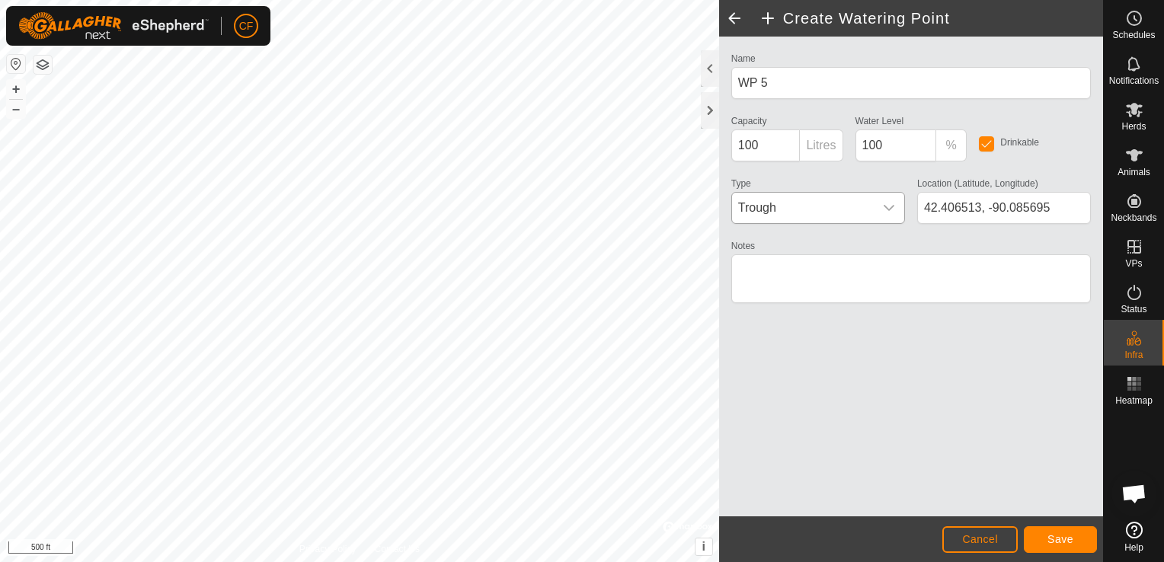
click at [891, 207] on icon "dropdown trigger" at bounding box center [889, 208] width 11 height 6
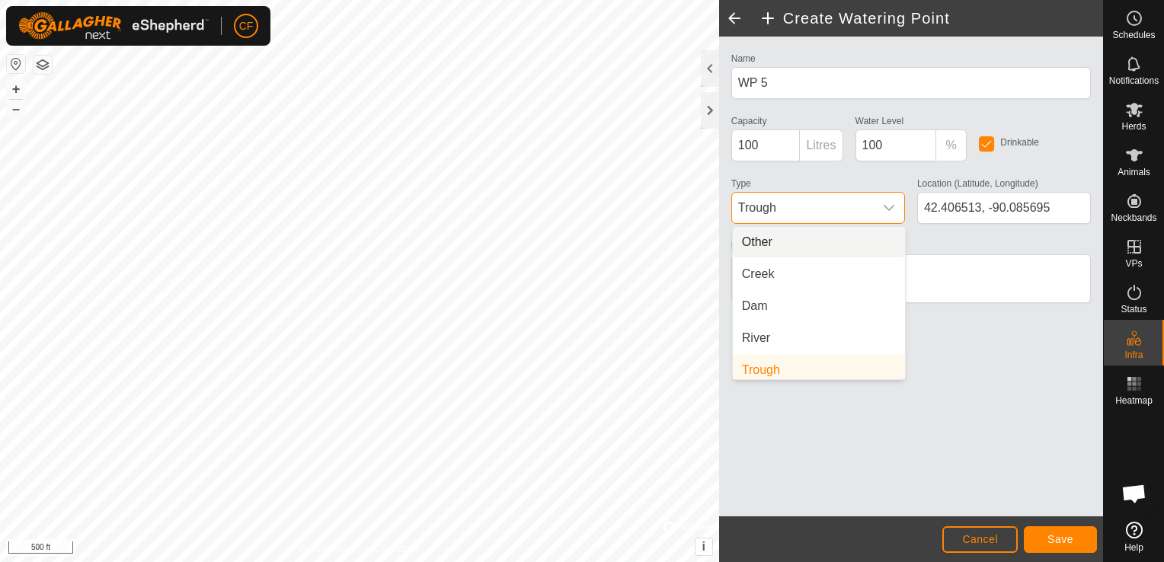
scroll to position [6, 0]
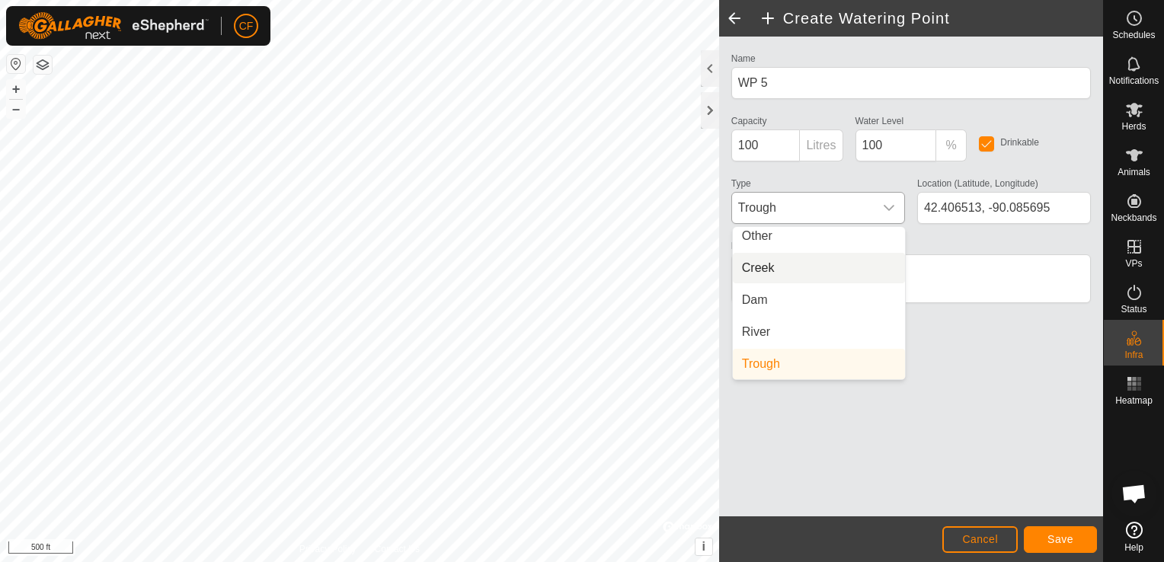
click at [795, 270] on li "Creek" at bounding box center [819, 268] width 172 height 30
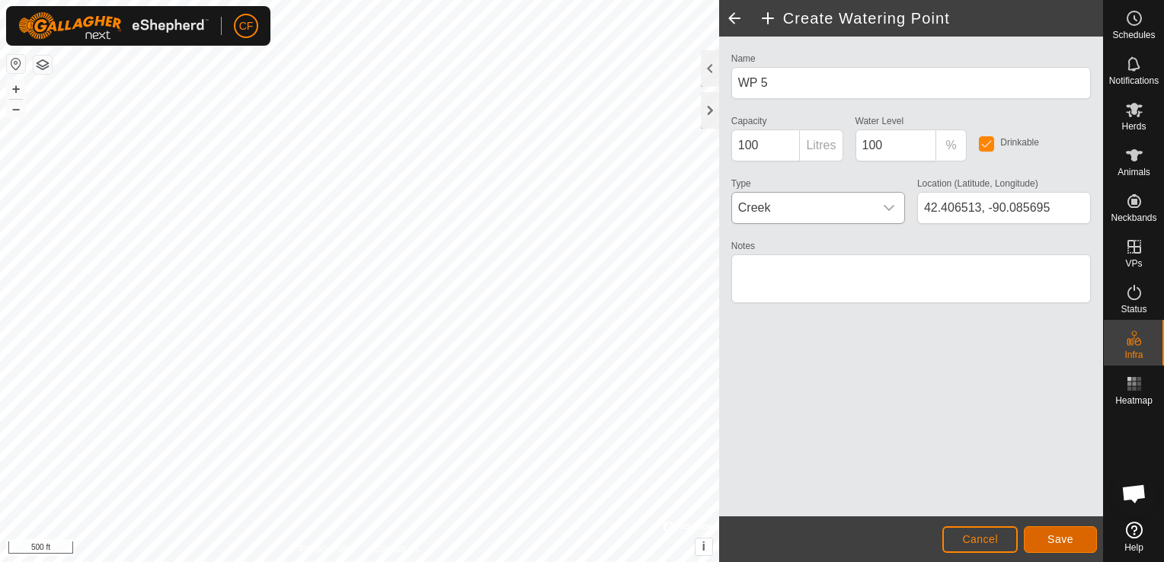
click at [1063, 537] on span "Save" at bounding box center [1060, 539] width 26 height 12
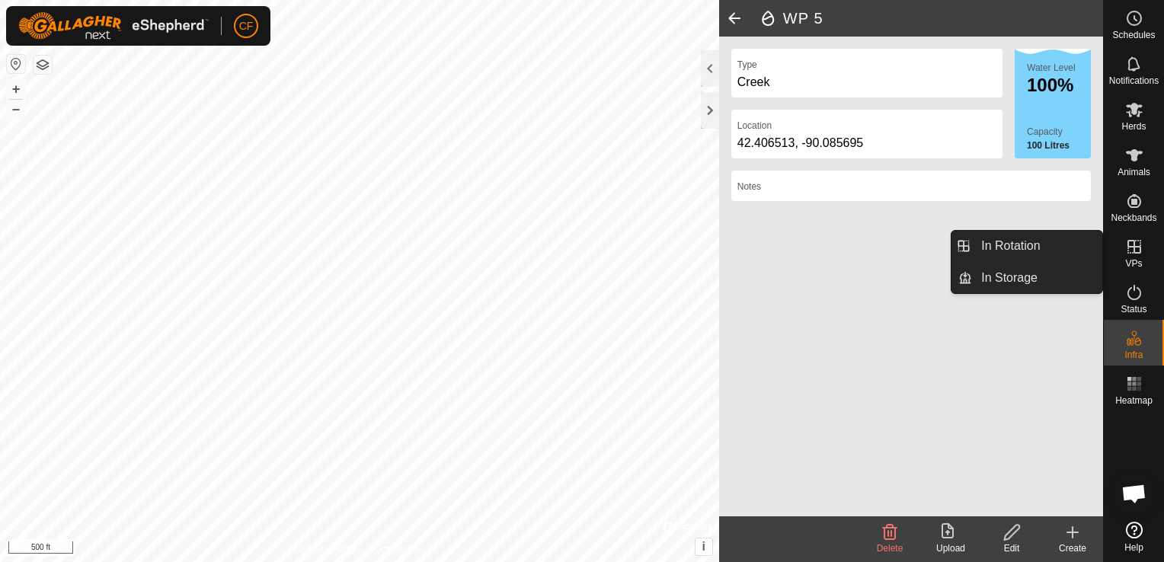
click at [1127, 245] on icon at bounding box center [1134, 247] width 18 height 18
click at [1134, 251] on icon at bounding box center [1134, 247] width 14 height 14
click at [1066, 251] on link "In Rotation" at bounding box center [1037, 246] width 130 height 30
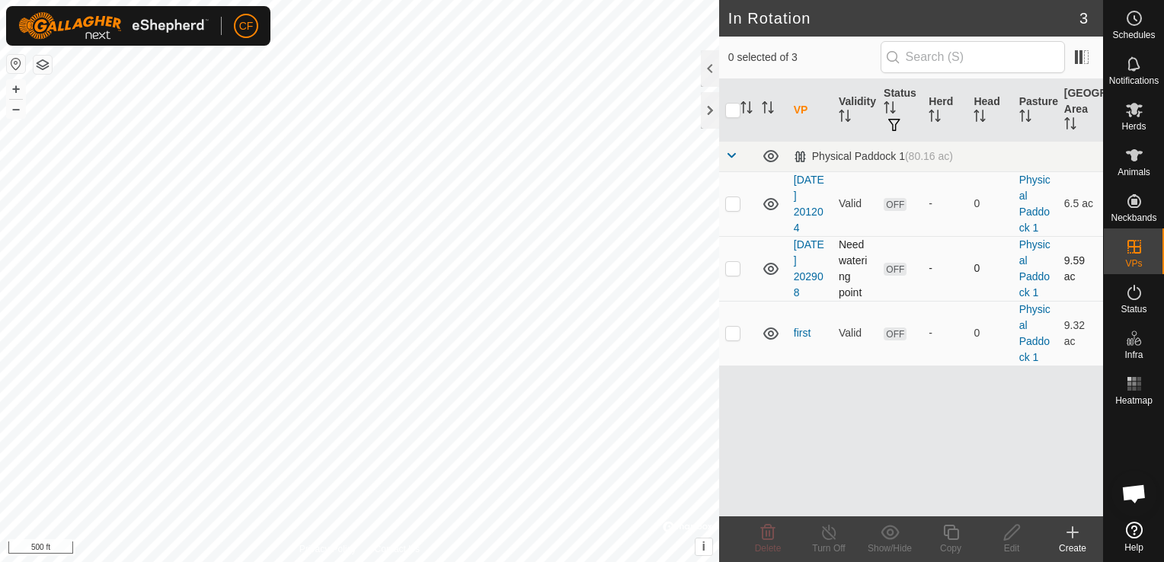
checkbox input "true"
click at [810, 261] on link "[DATE] 202908" at bounding box center [809, 268] width 30 height 60
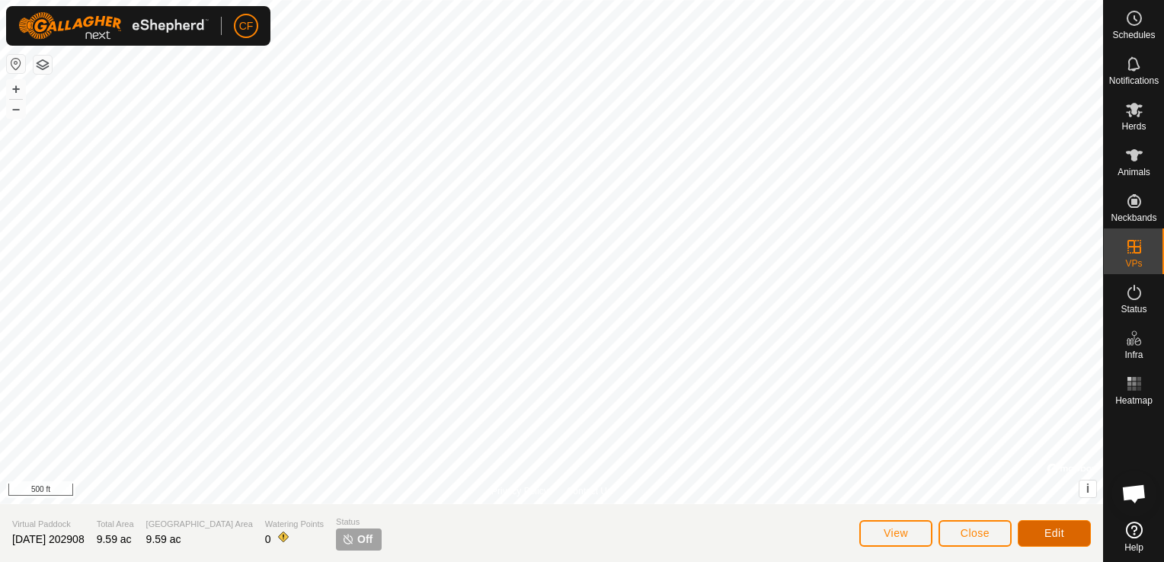
click at [1030, 534] on button "Edit" at bounding box center [1054, 533] width 73 height 27
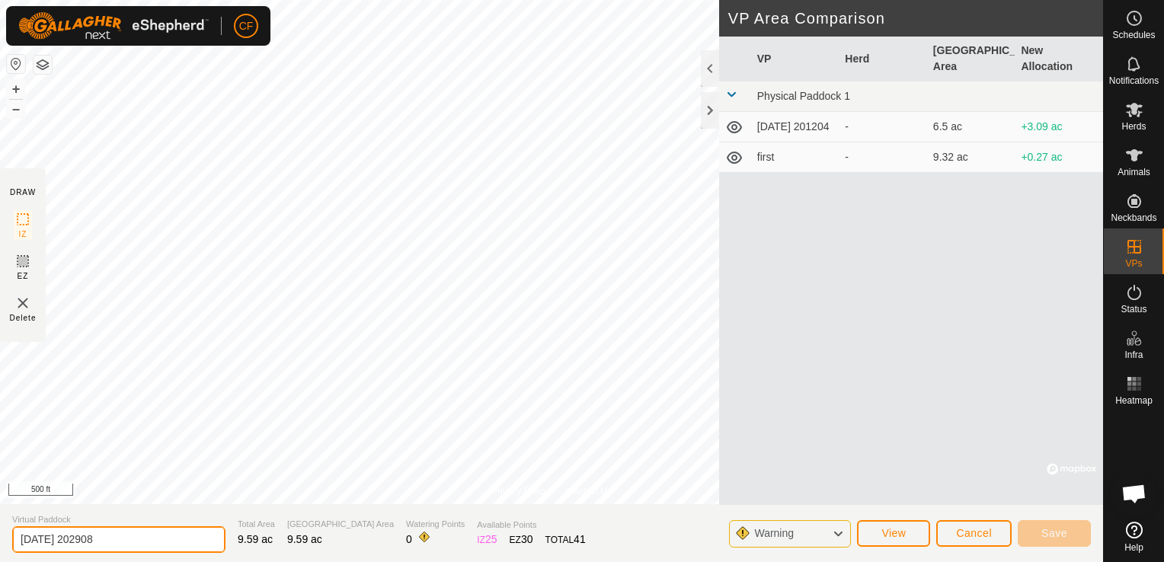
click at [124, 545] on input "[DATE] 202908" at bounding box center [118, 539] width 213 height 27
type input "2"
type input "third"
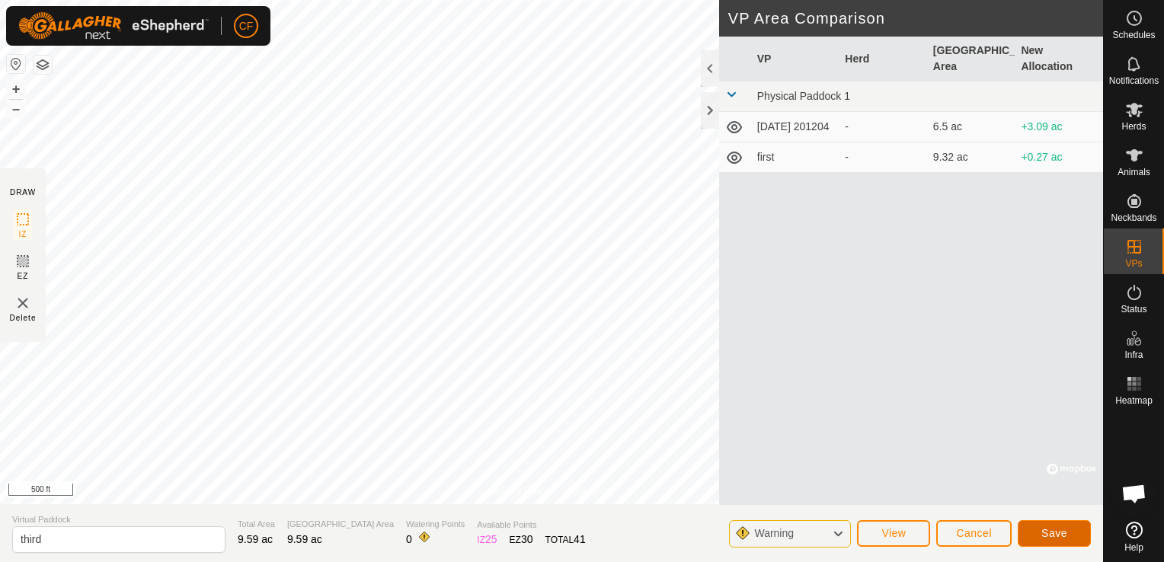
click at [1042, 538] on span "Save" at bounding box center [1054, 533] width 26 height 12
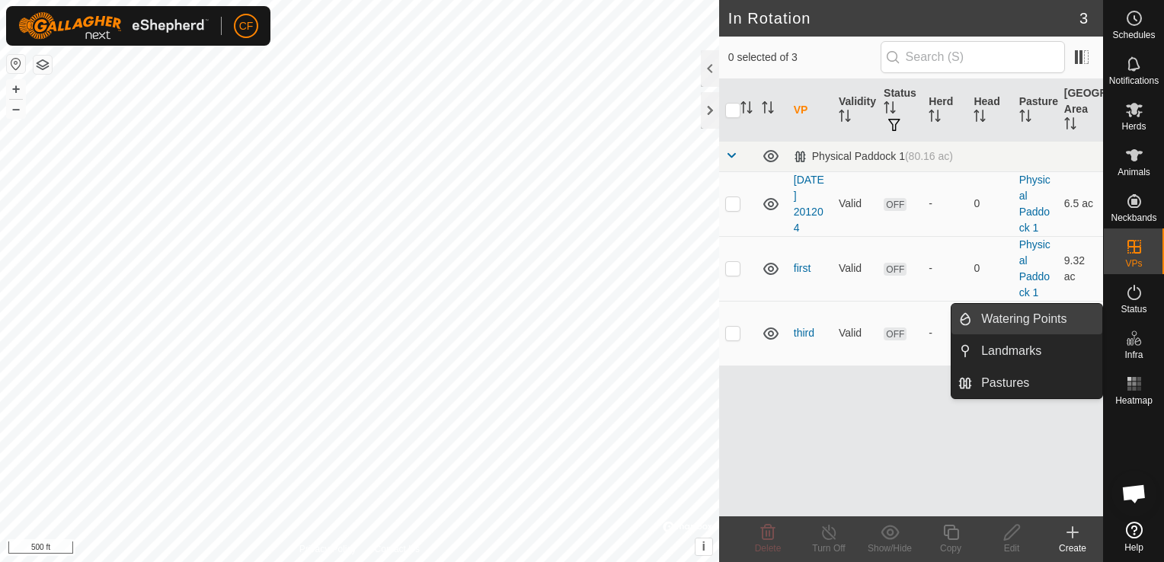
click at [1057, 319] on link "Watering Points" at bounding box center [1037, 319] width 130 height 30
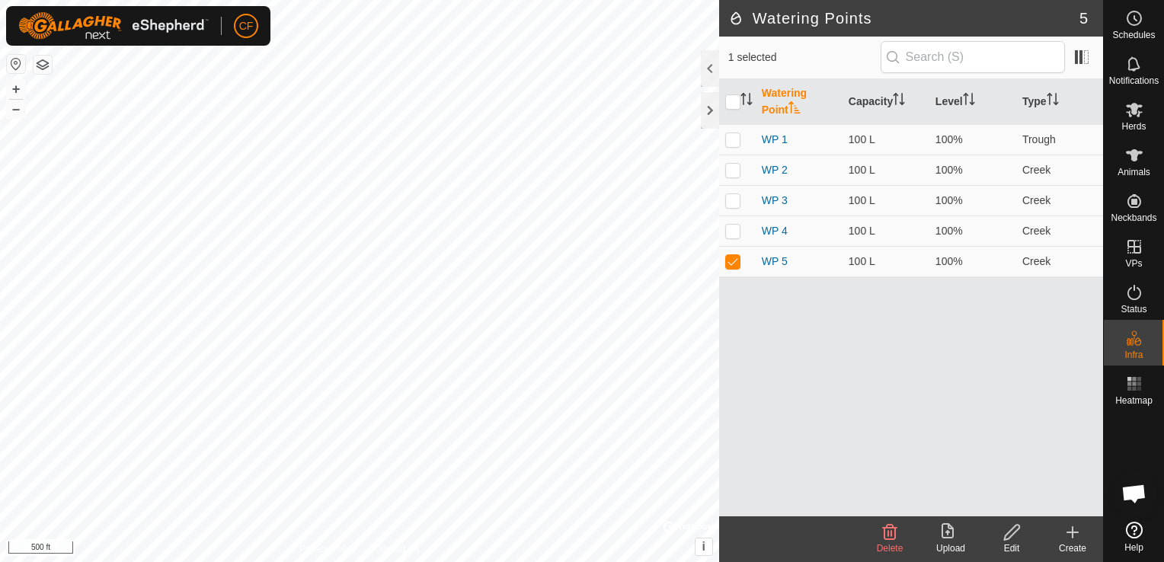
click at [1070, 529] on icon at bounding box center [1072, 532] width 18 height 18
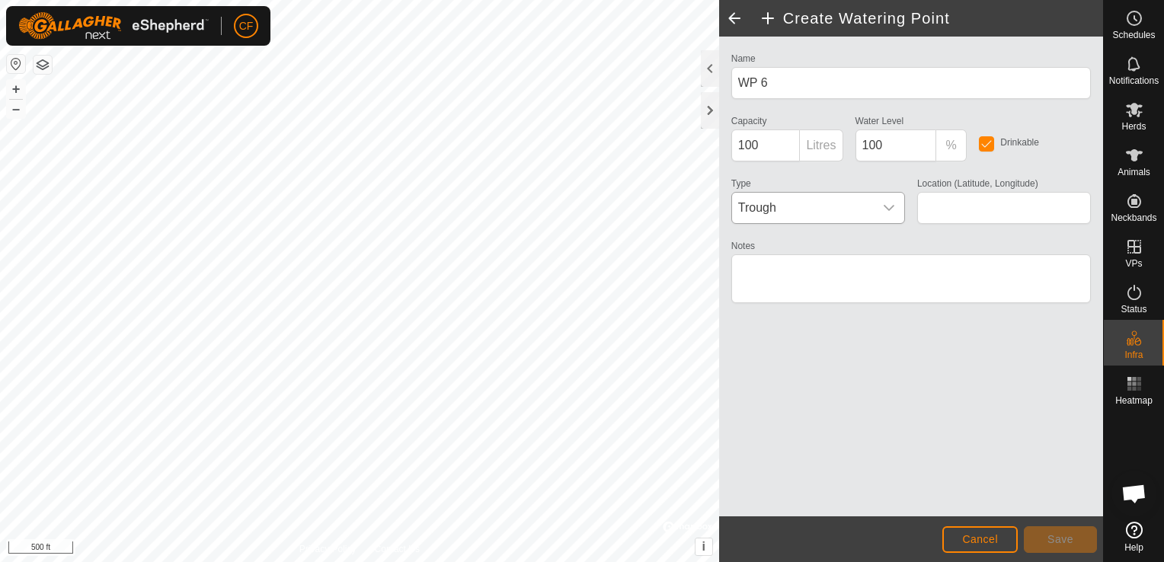
click at [884, 206] on icon "dropdown trigger" at bounding box center [889, 208] width 12 height 12
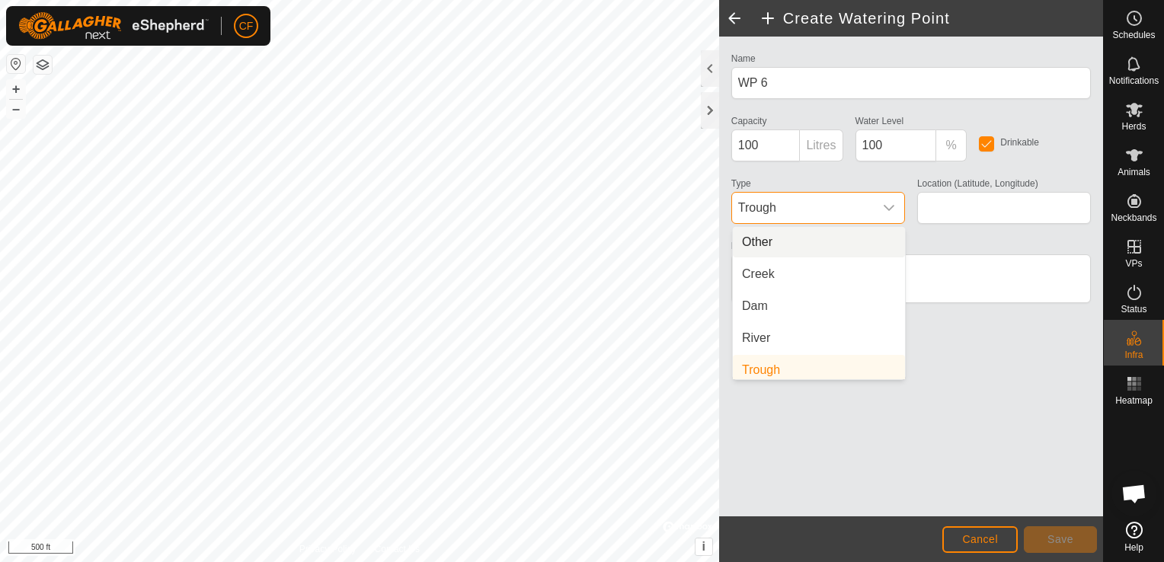
scroll to position [6, 0]
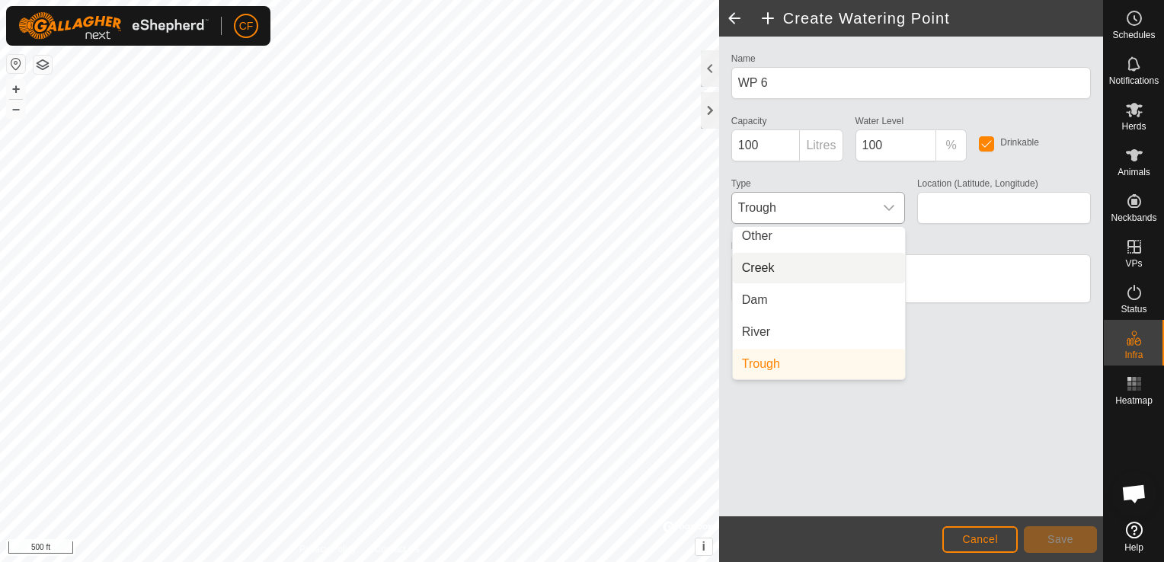
click at [823, 266] on li "Creek" at bounding box center [819, 268] width 172 height 30
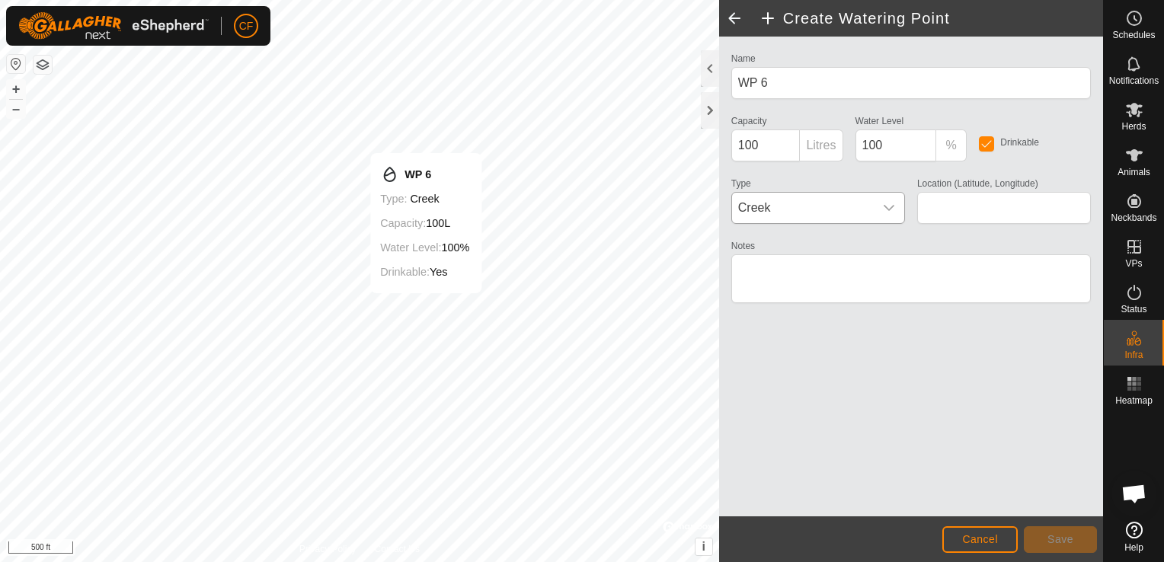
type input "42.405832, -90.084213"
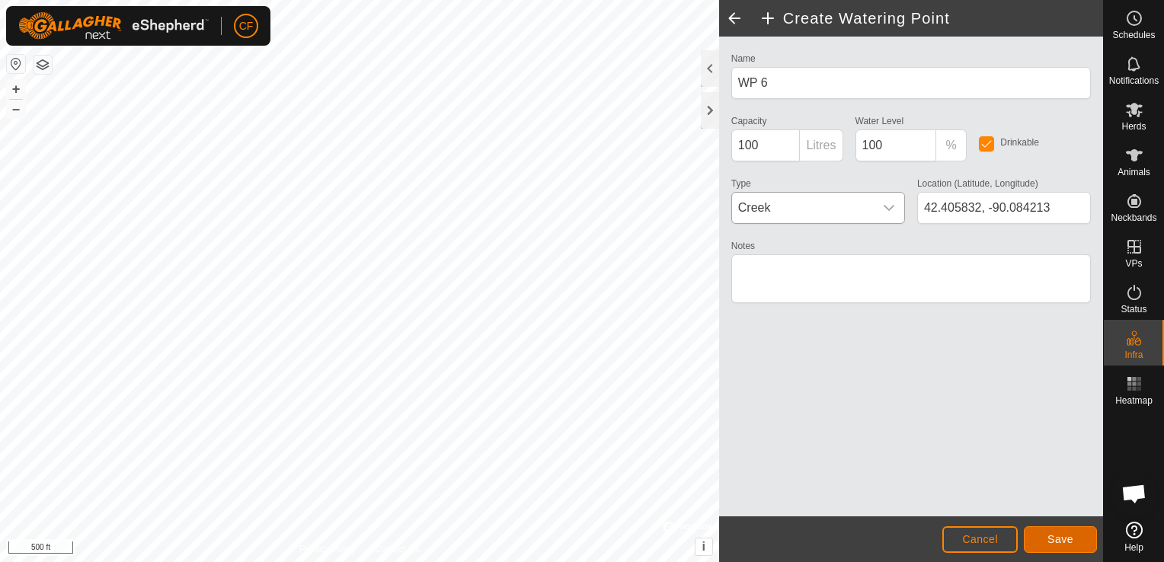
click at [1066, 536] on span "Save" at bounding box center [1060, 539] width 26 height 12
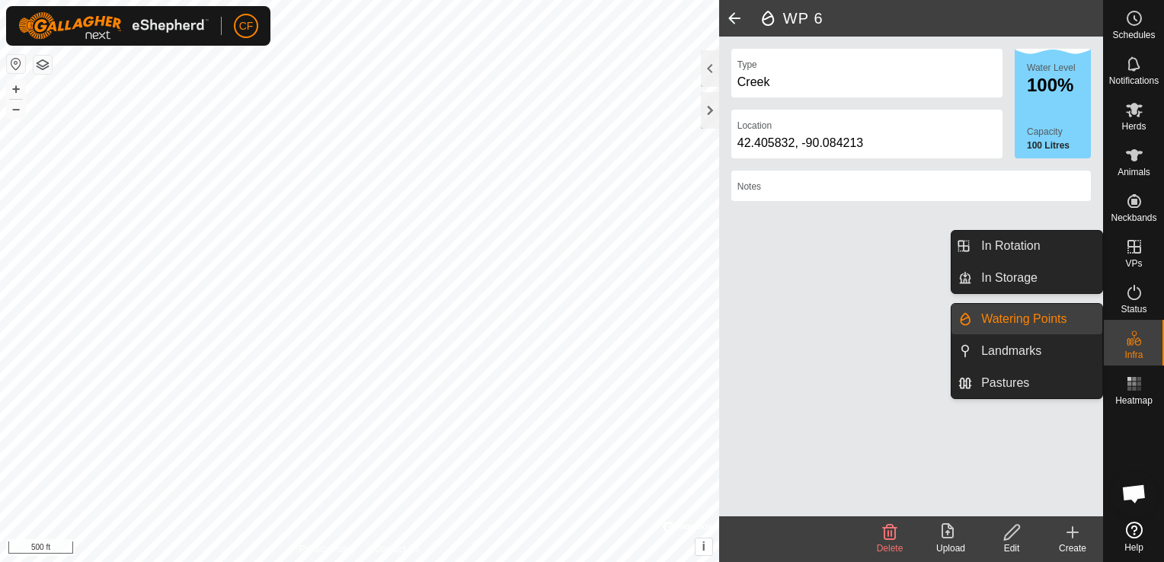
click at [1134, 251] on icon at bounding box center [1134, 247] width 14 height 14
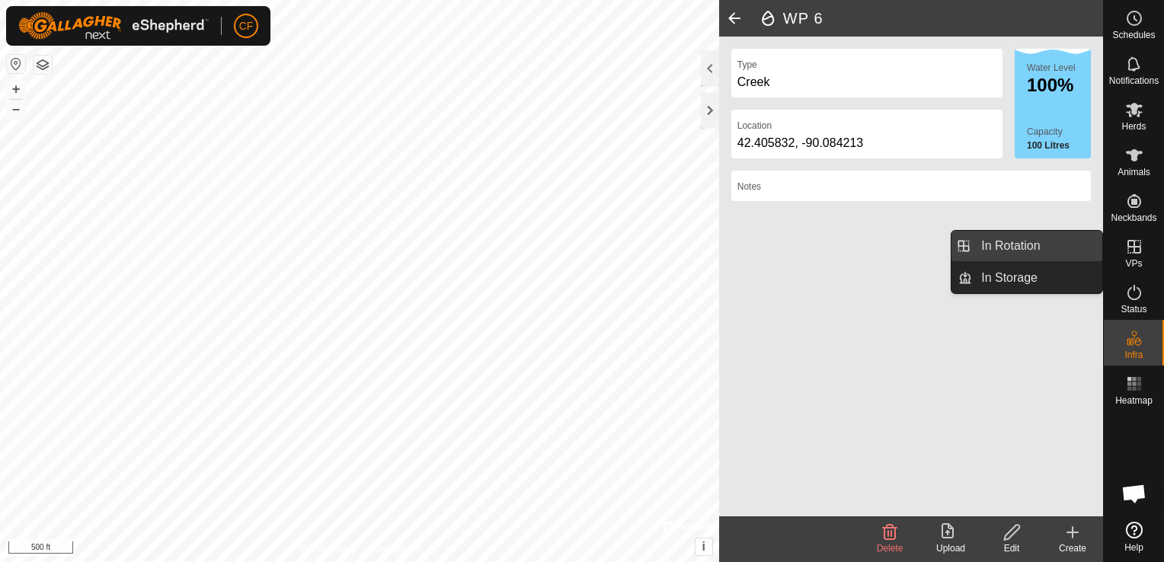
click at [1054, 243] on link "In Rotation" at bounding box center [1037, 246] width 130 height 30
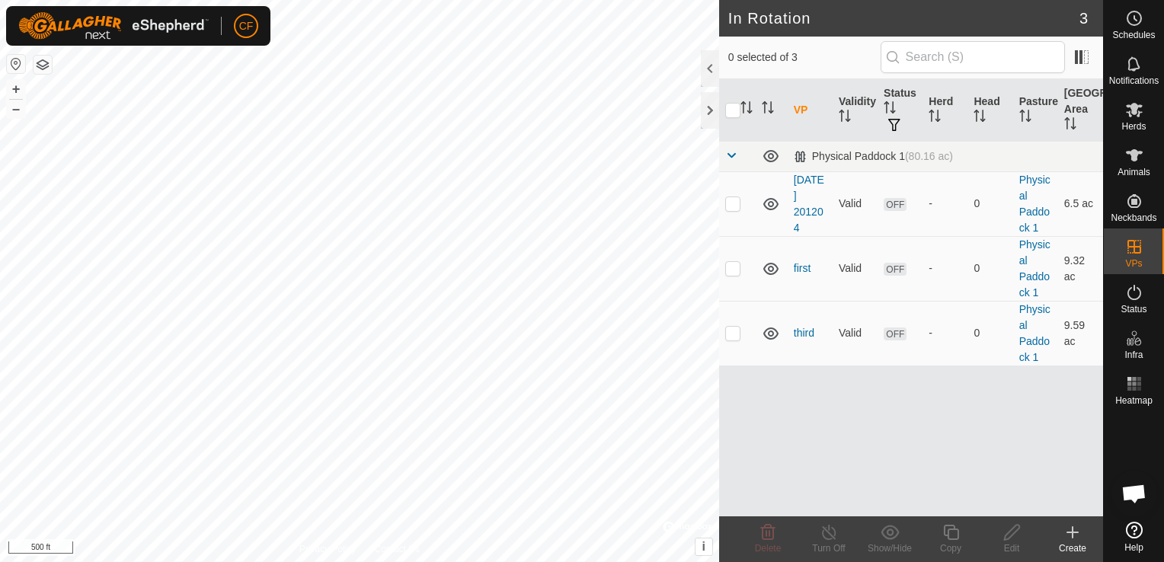
click at [1076, 535] on icon at bounding box center [1072, 532] width 18 height 18
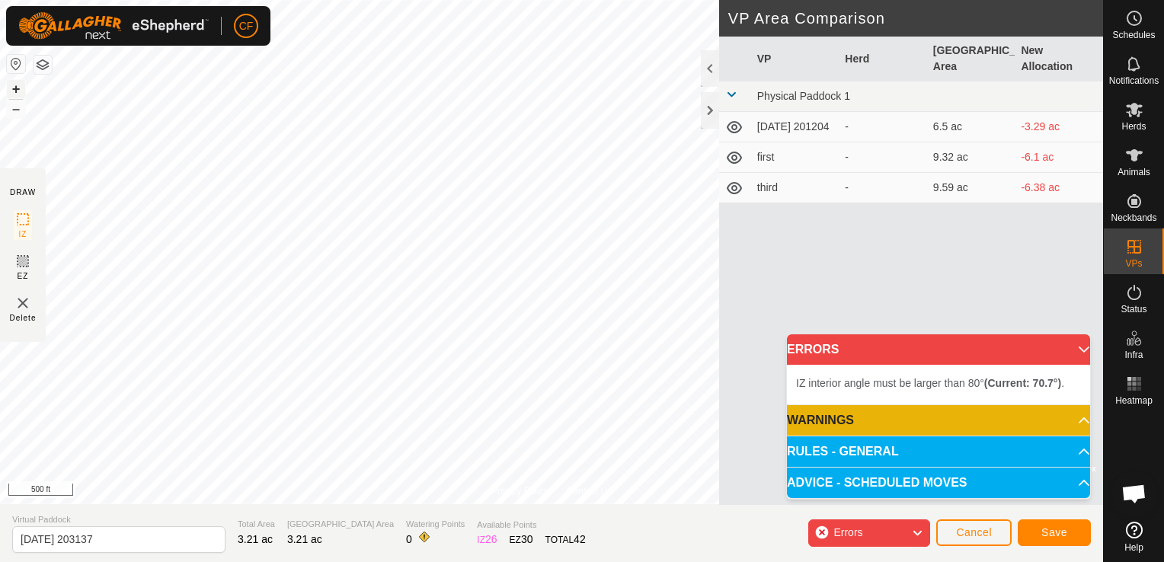
click at [12, 86] on button "+" at bounding box center [16, 89] width 18 height 18
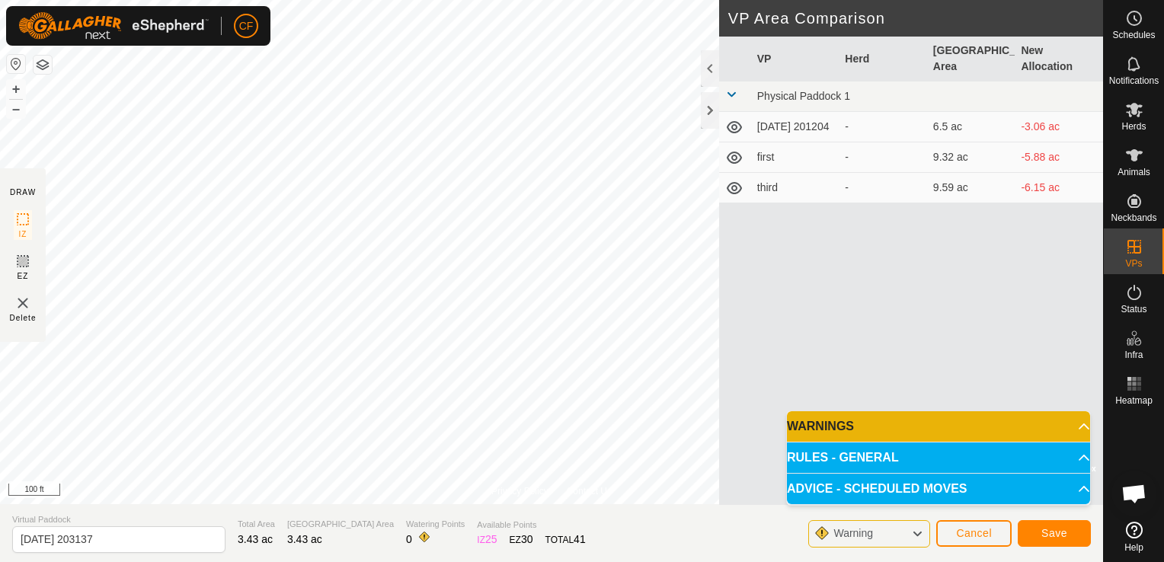
click at [1082, 423] on p-accordion-header "WARNINGS" at bounding box center [938, 426] width 303 height 30
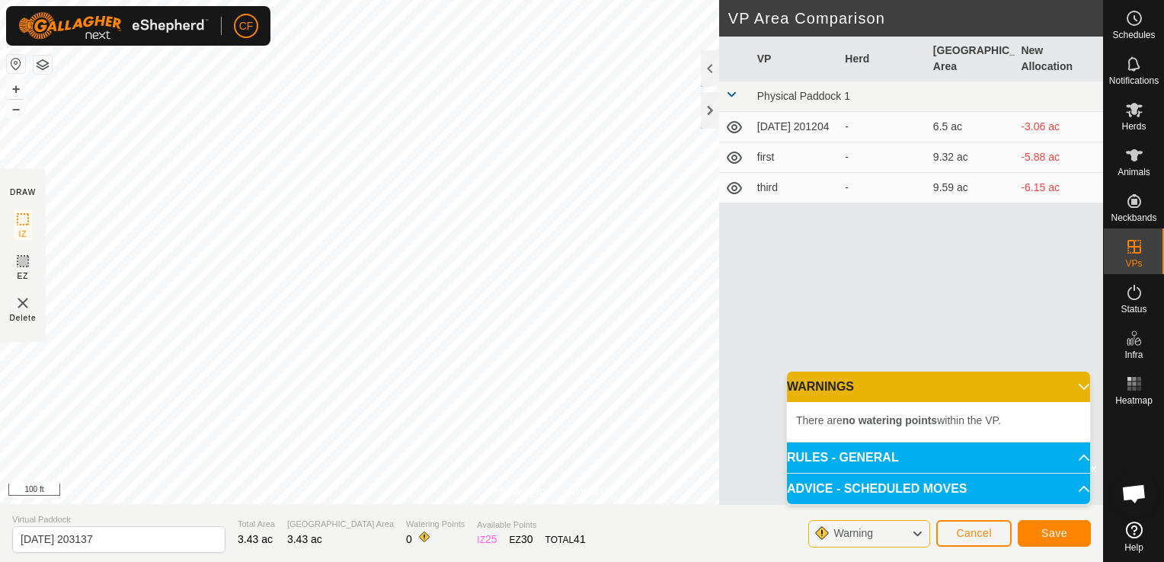
click at [1076, 385] on p-accordion-header "WARNINGS" at bounding box center [938, 387] width 303 height 30
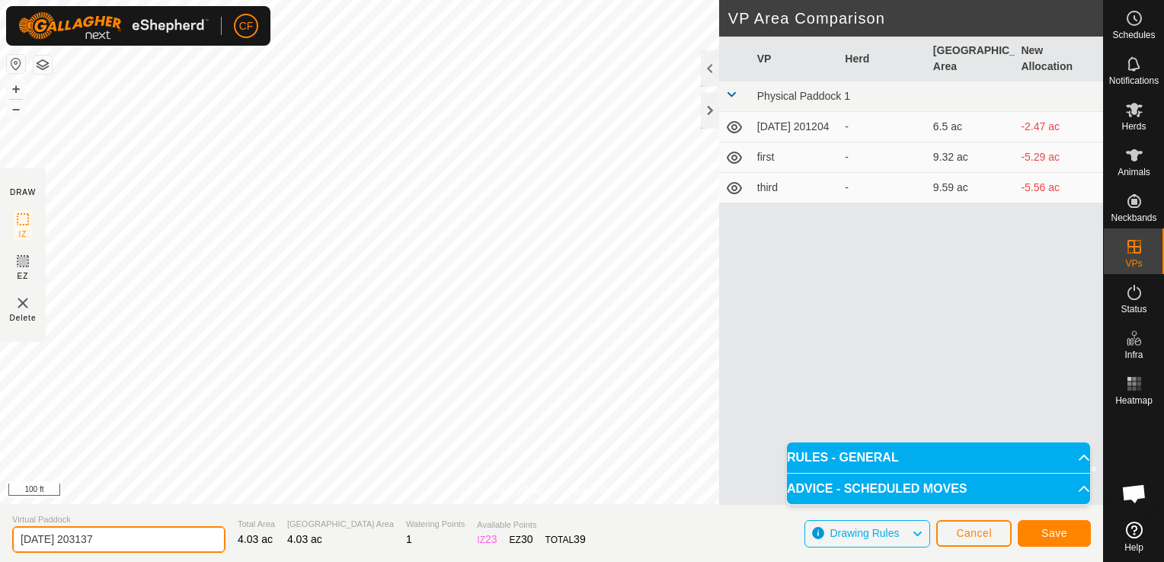
click at [120, 545] on input "[DATE] 203137" at bounding box center [118, 539] width 213 height 27
click at [120, 544] on input "[DATE] 203137" at bounding box center [118, 539] width 213 height 27
type input "2"
type input "four"
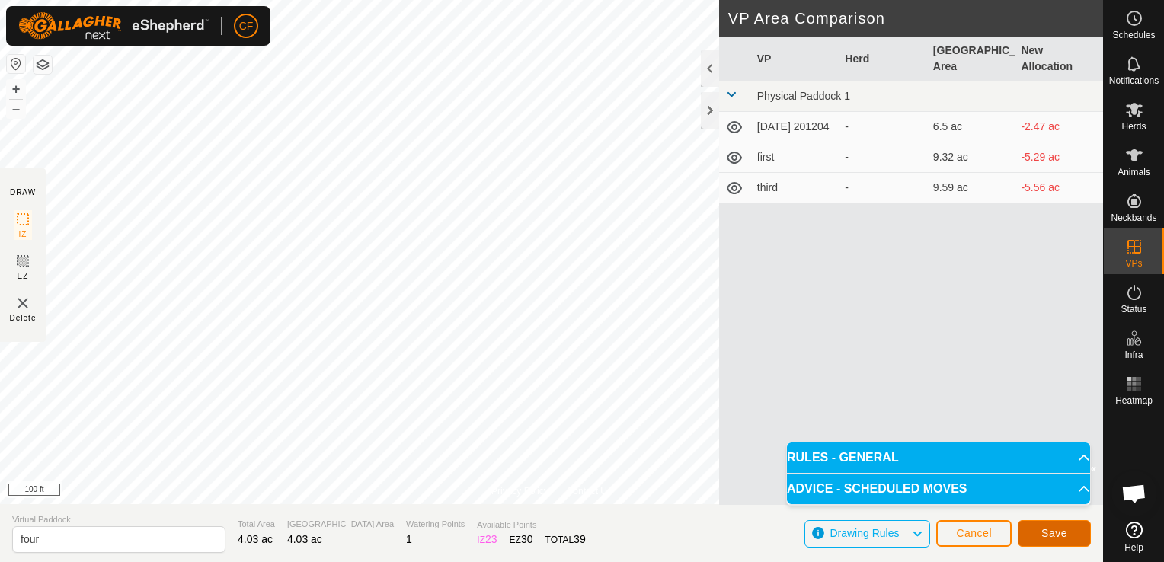
click at [1052, 532] on span "Save" at bounding box center [1054, 533] width 26 height 12
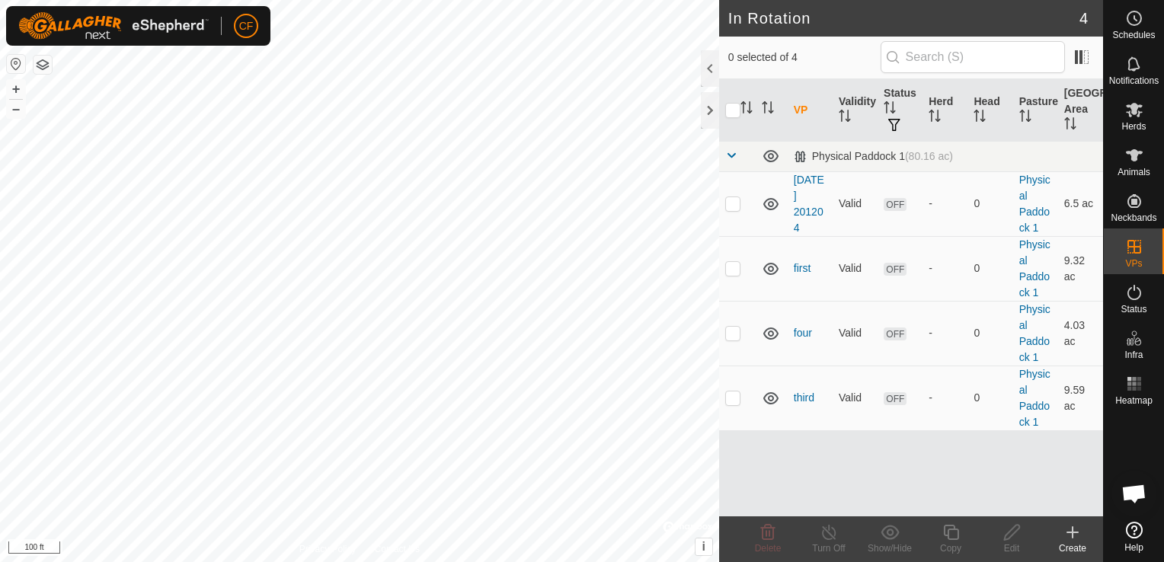
click at [1073, 535] on icon at bounding box center [1073, 532] width 0 height 11
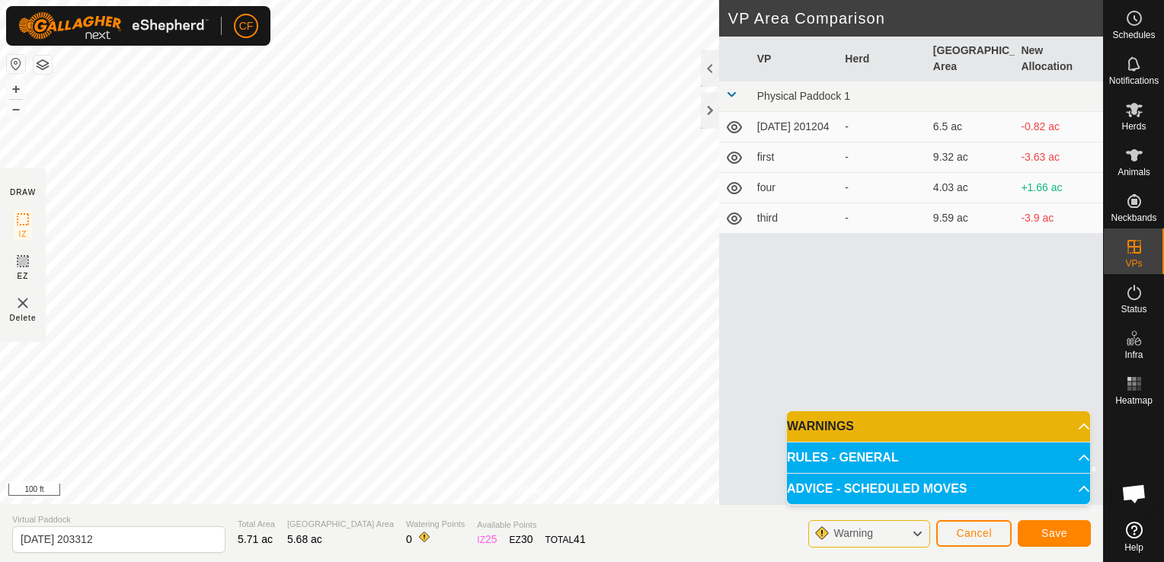
click at [1080, 426] on p-accordion-header "WARNINGS" at bounding box center [938, 426] width 303 height 30
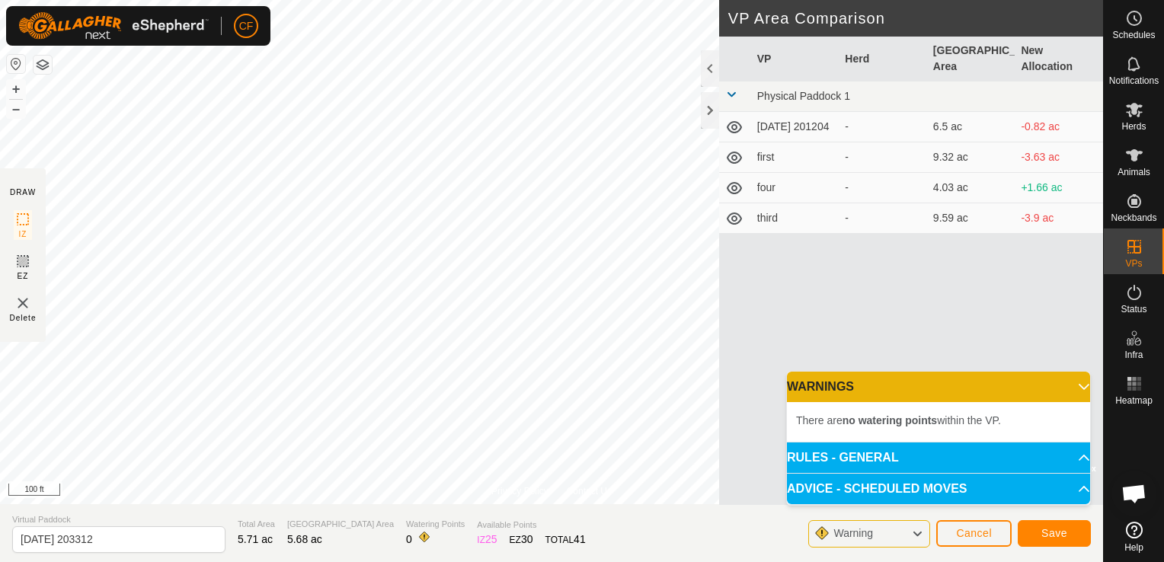
click at [1080, 426] on li "There are no watering points within the VP." at bounding box center [938, 420] width 285 height 18
click at [1074, 385] on p-accordion-header "WARNINGS" at bounding box center [938, 387] width 303 height 30
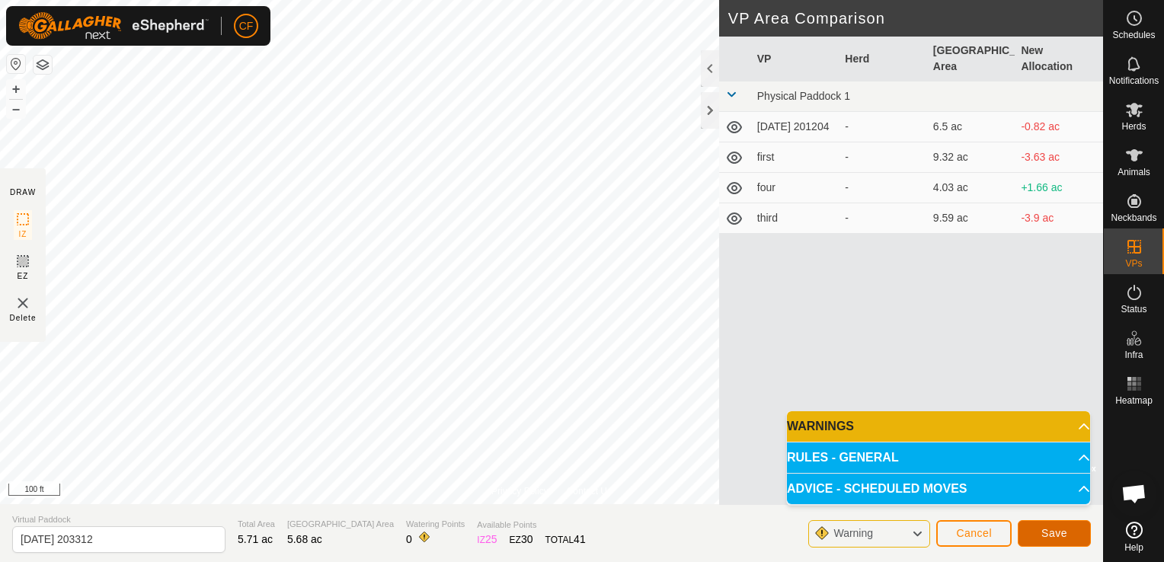
click at [1054, 527] on span "Save" at bounding box center [1054, 533] width 26 height 12
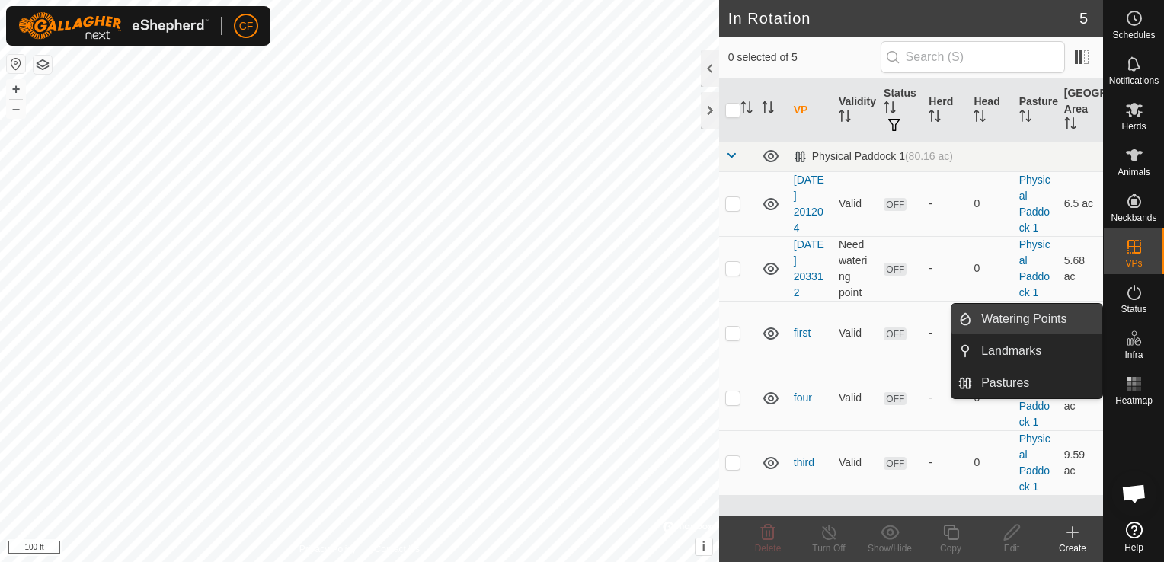
click at [1073, 325] on link "Watering Points" at bounding box center [1037, 319] width 130 height 30
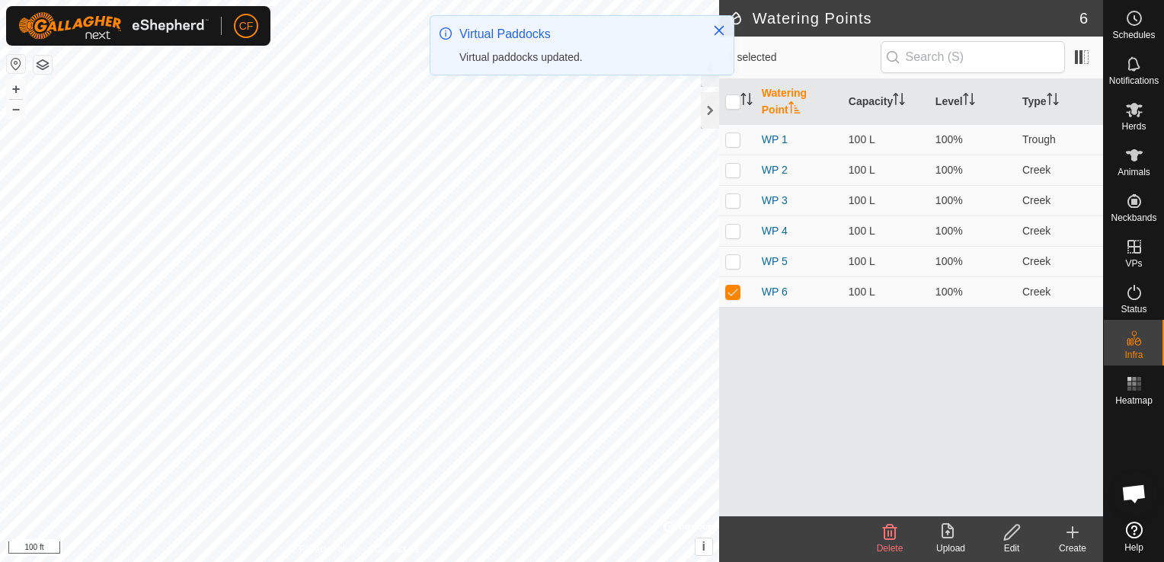
click at [1071, 534] on icon at bounding box center [1072, 532] width 18 height 18
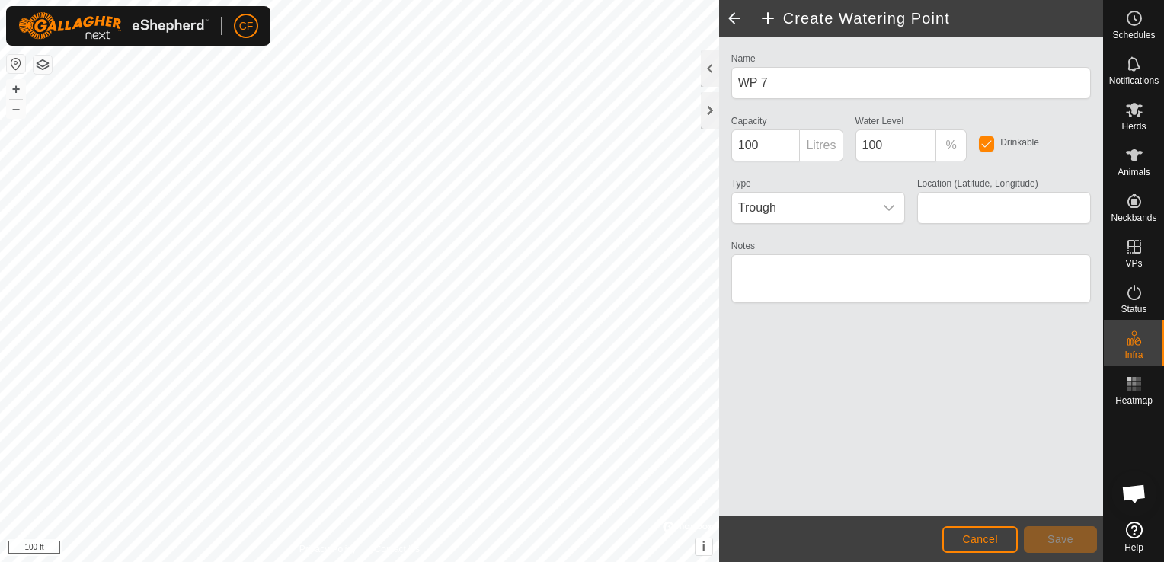
type input "42.405873, -90.083701"
click at [1079, 535] on button "Save" at bounding box center [1060, 539] width 73 height 27
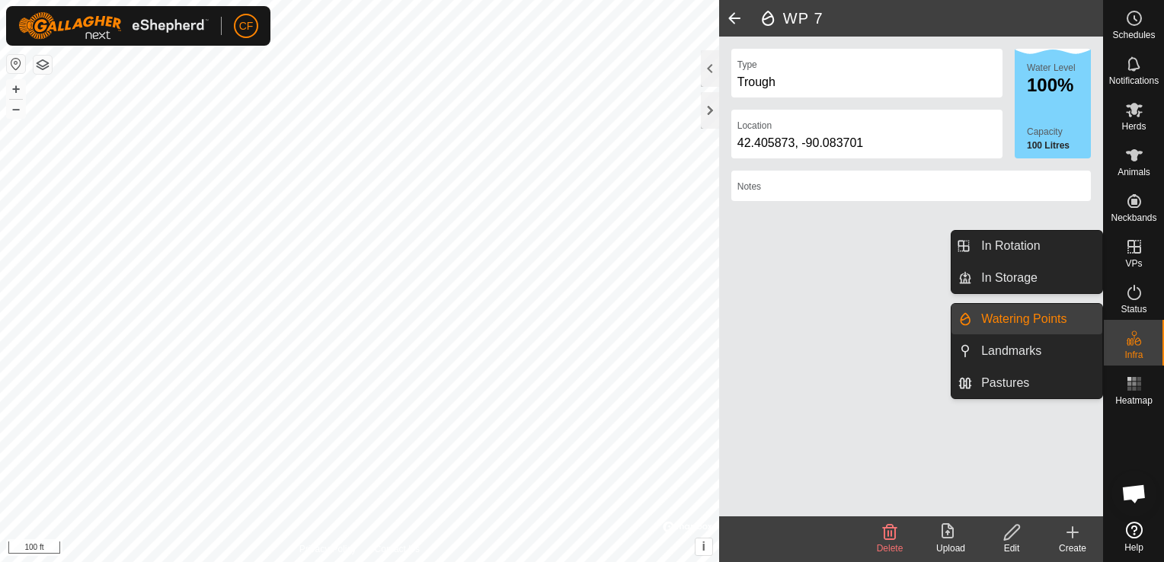
click at [1134, 243] on icon at bounding box center [1134, 247] width 14 height 14
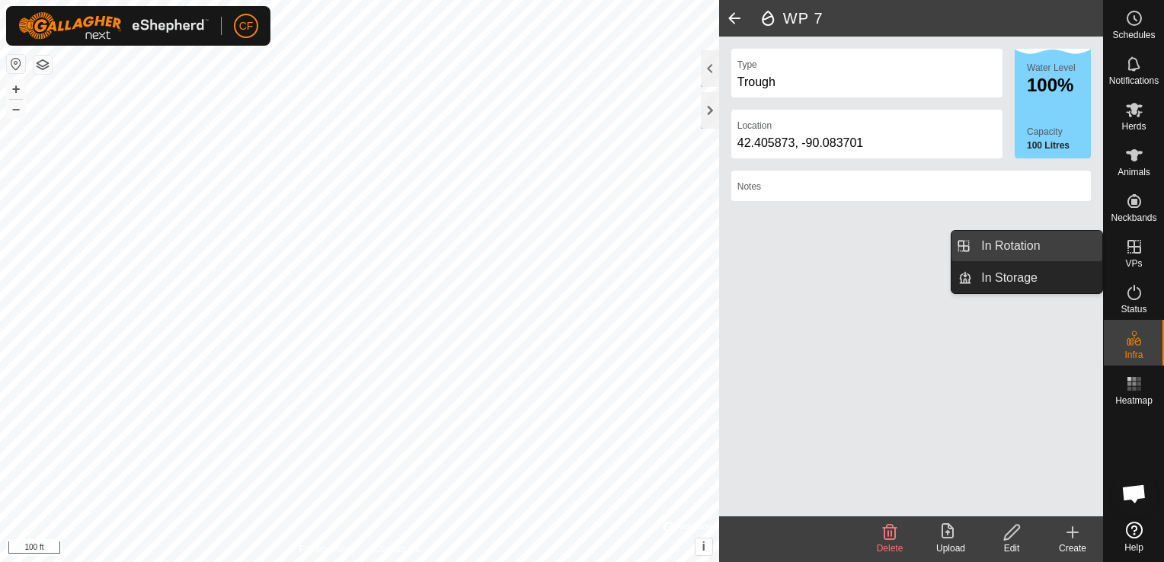
click at [1079, 243] on link "In Rotation" at bounding box center [1037, 246] width 130 height 30
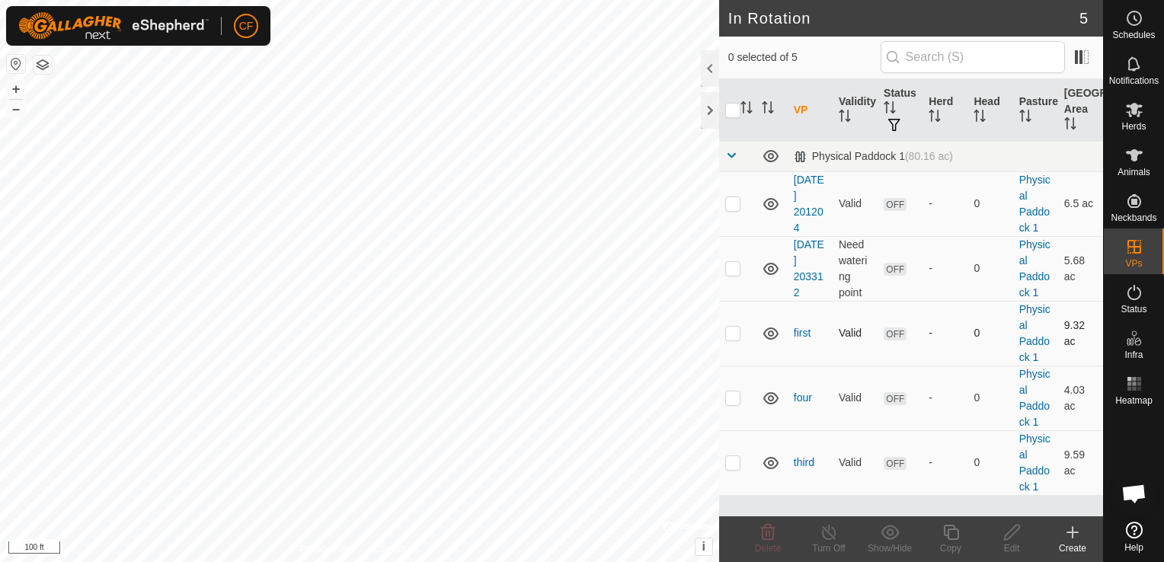
checkbox input "true"
click at [814, 253] on link "[DATE] 203312" at bounding box center [809, 268] width 30 height 60
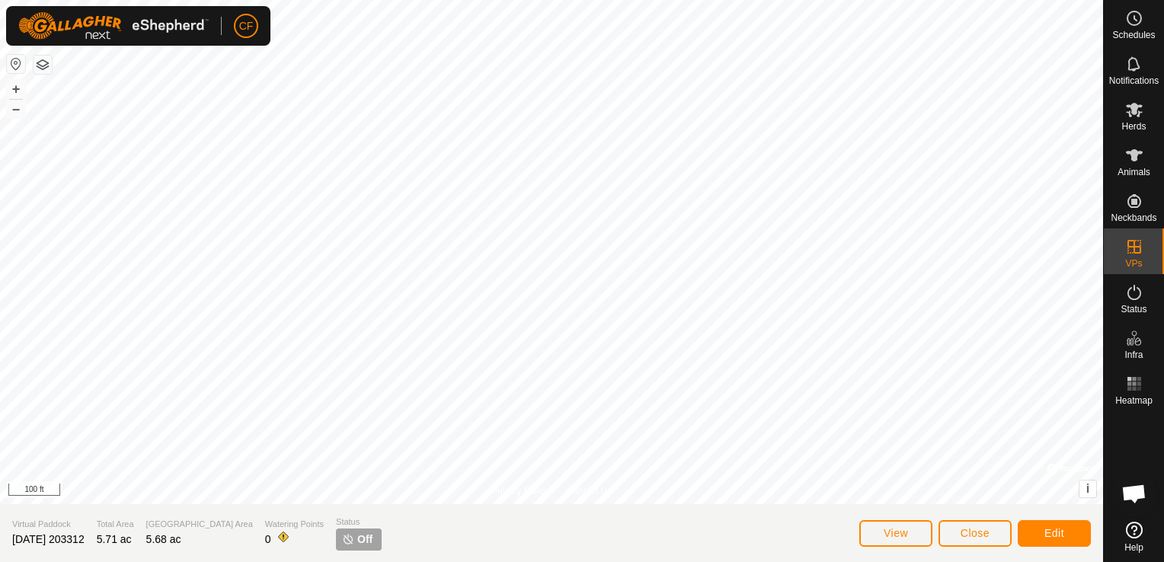
click at [104, 535] on section "Virtual Paddock [DATE] 203312 Total Area 5.71 ac Grazing Area 5.68 ac Watering …" at bounding box center [551, 533] width 1103 height 58
click at [1063, 533] on span "Edit" at bounding box center [1054, 533] width 20 height 12
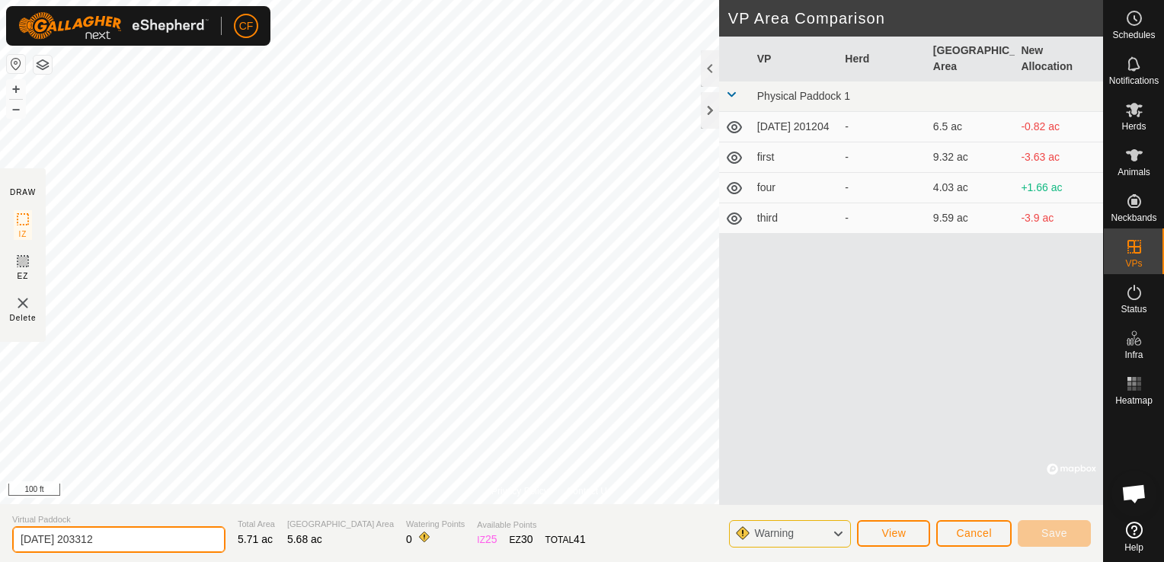
click at [125, 541] on input "[DATE] 203312" at bounding box center [118, 539] width 213 height 27
type input "2"
type input "5th"
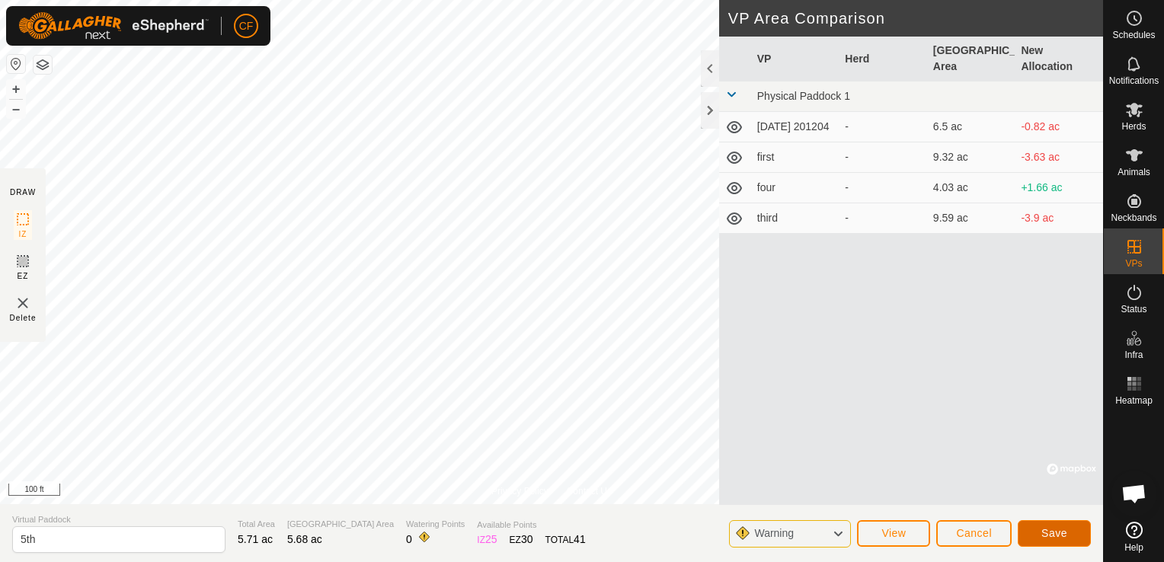
click at [1067, 531] on button "Save" at bounding box center [1054, 533] width 73 height 27
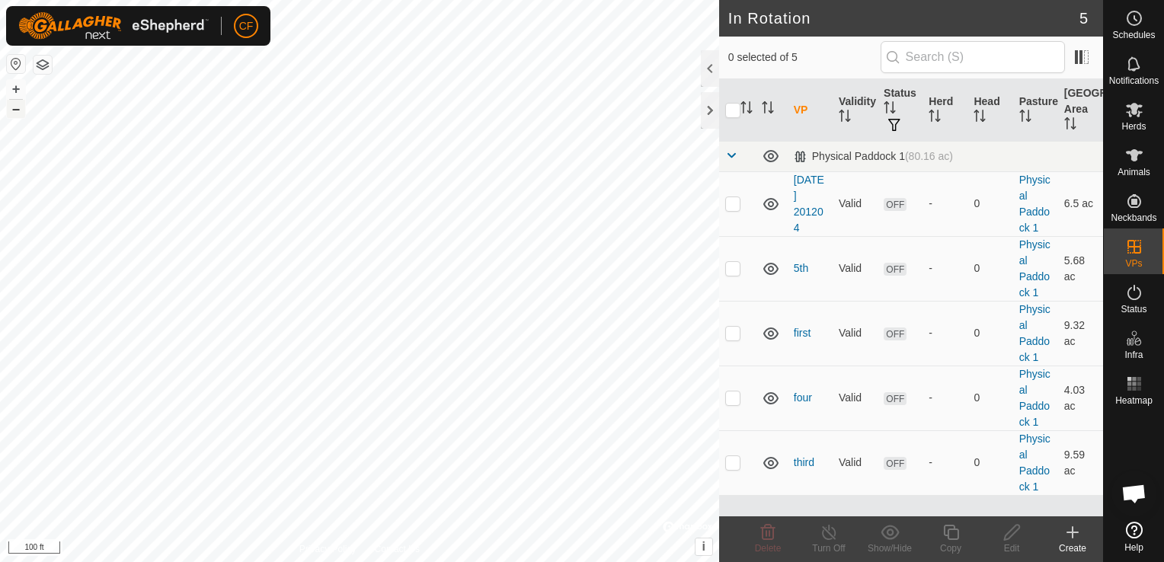
click at [14, 109] on button "–" at bounding box center [16, 109] width 18 height 18
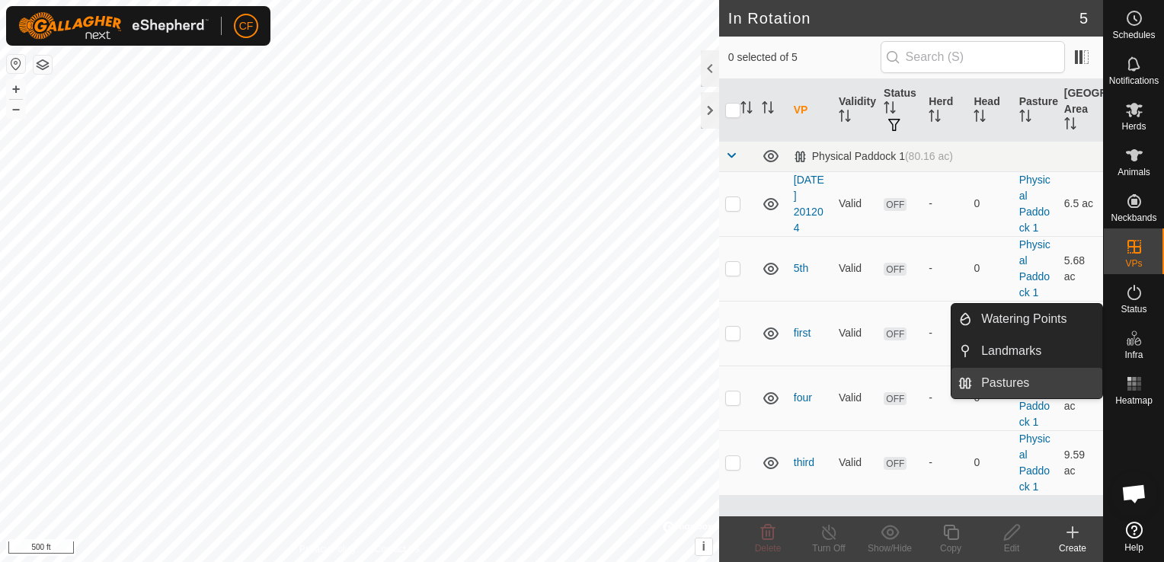
click at [1012, 389] on link "Pastures" at bounding box center [1037, 383] width 130 height 30
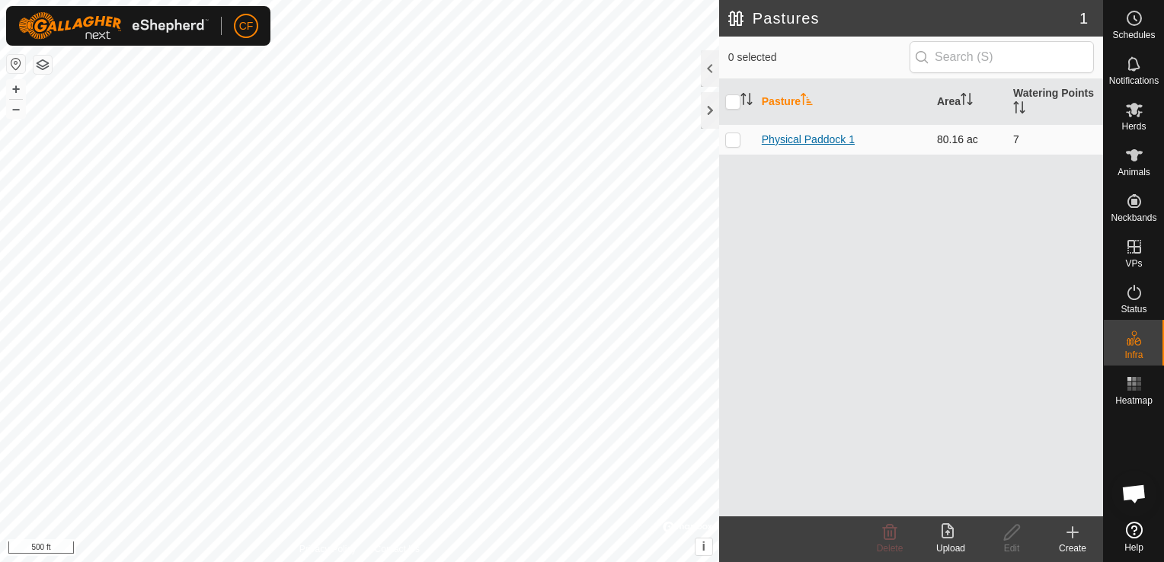
click at [820, 139] on link "Physical Paddock 1" at bounding box center [808, 139] width 93 height 12
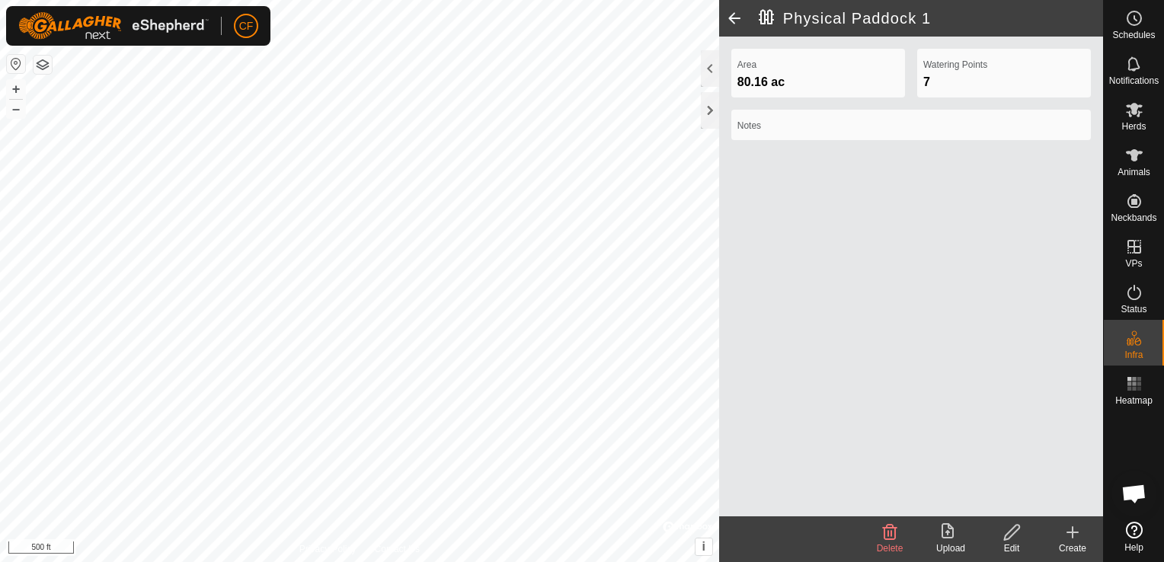
click at [1010, 538] on icon at bounding box center [1011, 532] width 15 height 15
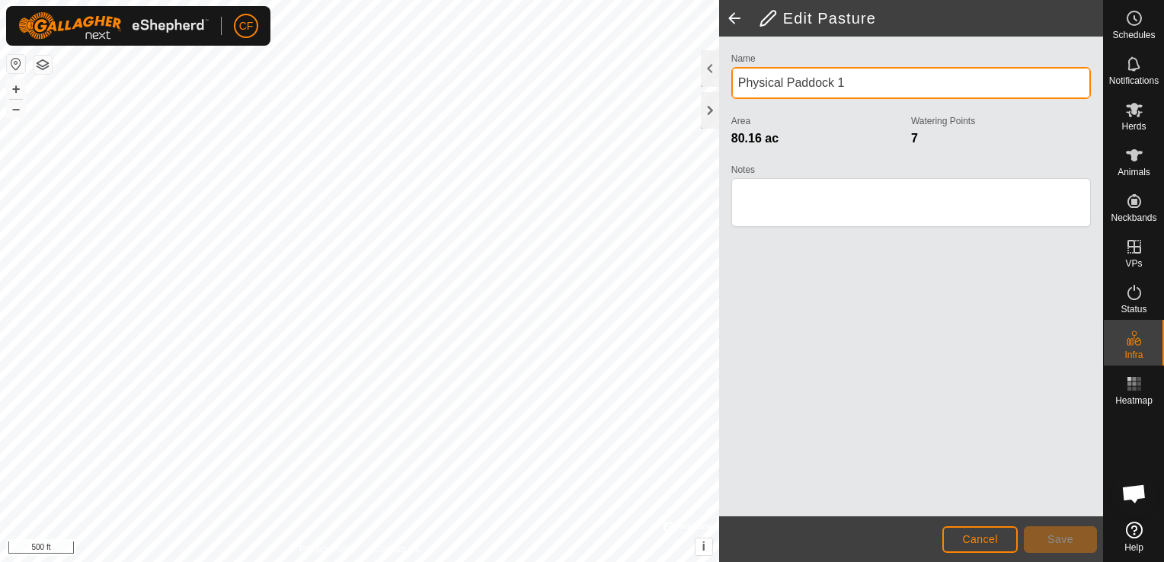
click at [865, 88] on input "Physical Paddock 1" at bounding box center [911, 83] width 360 height 32
type input "P"
type input "main upmann"
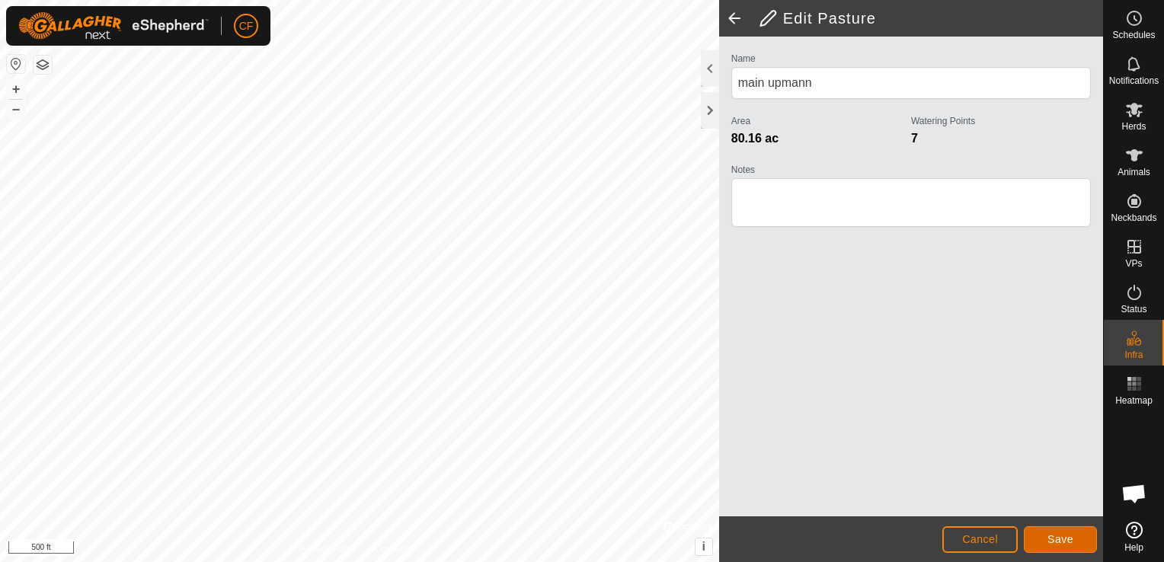
click at [1054, 538] on span "Save" at bounding box center [1060, 539] width 26 height 12
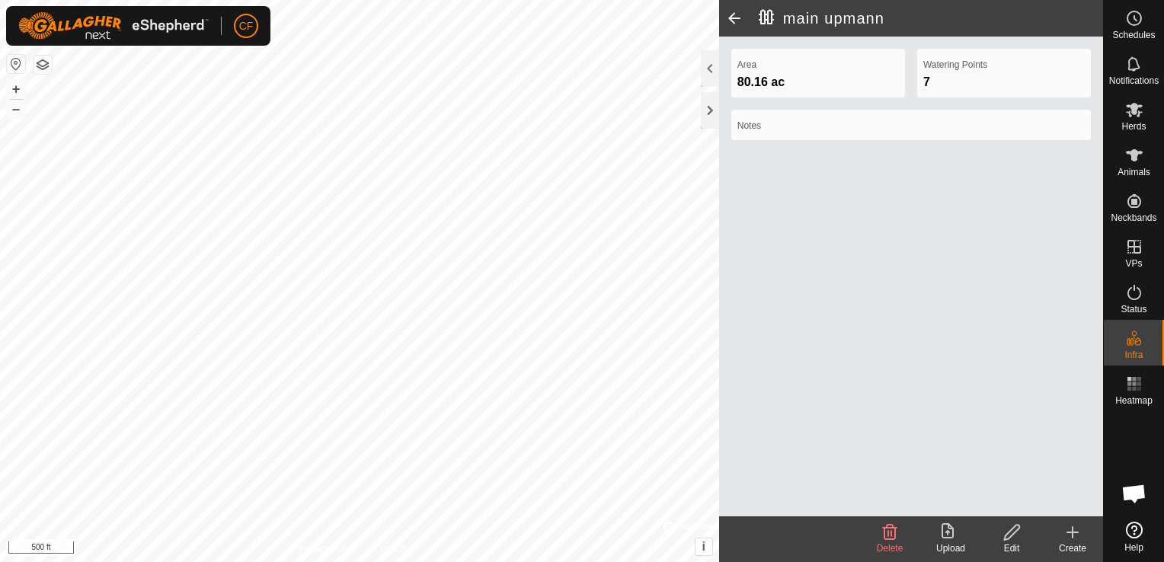
click at [1073, 540] on icon at bounding box center [1072, 532] width 18 height 18
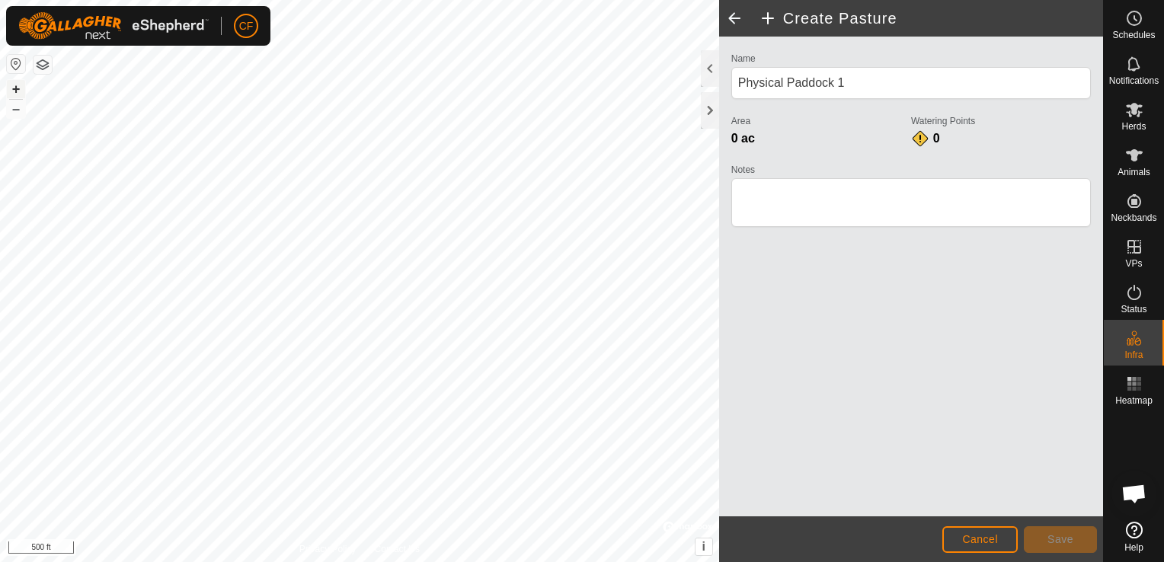
click at [12, 87] on button "+" at bounding box center [16, 89] width 18 height 18
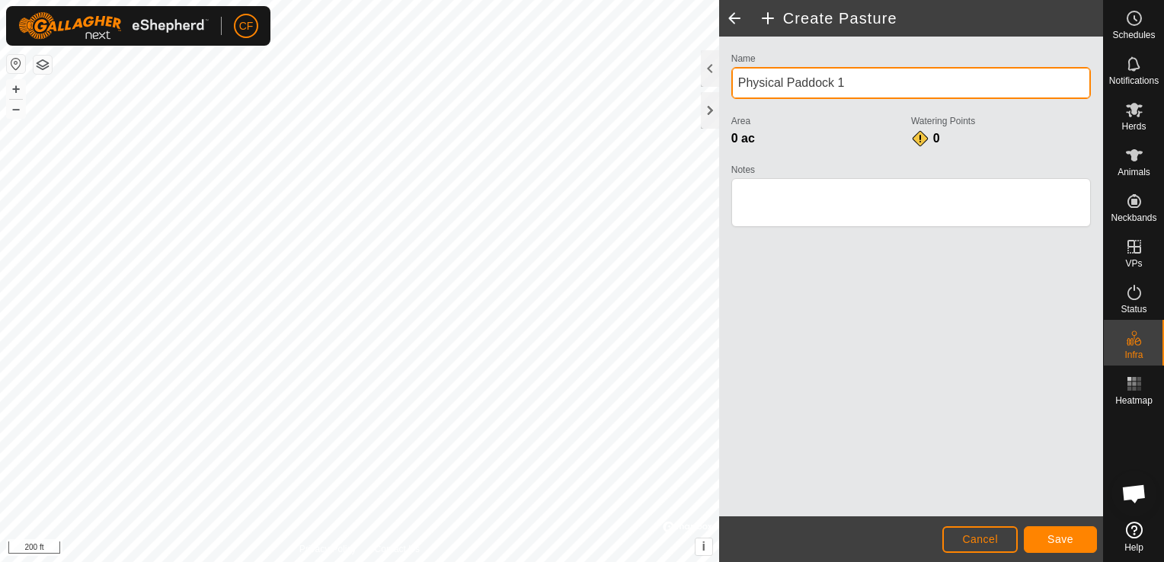
click at [862, 78] on input "Physical Paddock 1" at bounding box center [911, 83] width 360 height 32
type input "P"
type input "f"
type input "Fall 1"
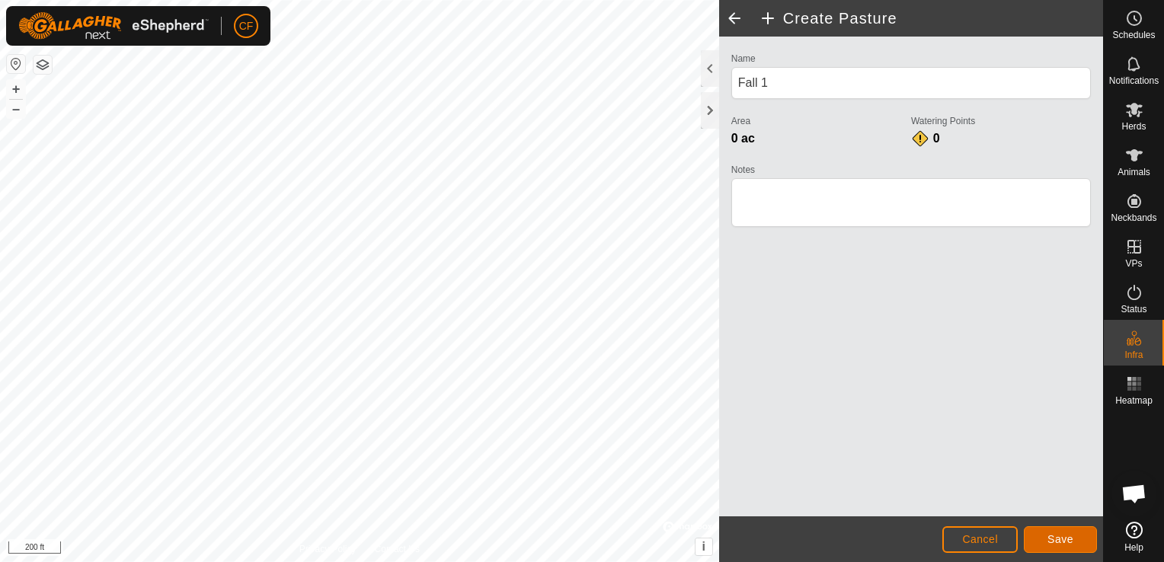
click at [1057, 536] on span "Save" at bounding box center [1060, 539] width 26 height 12
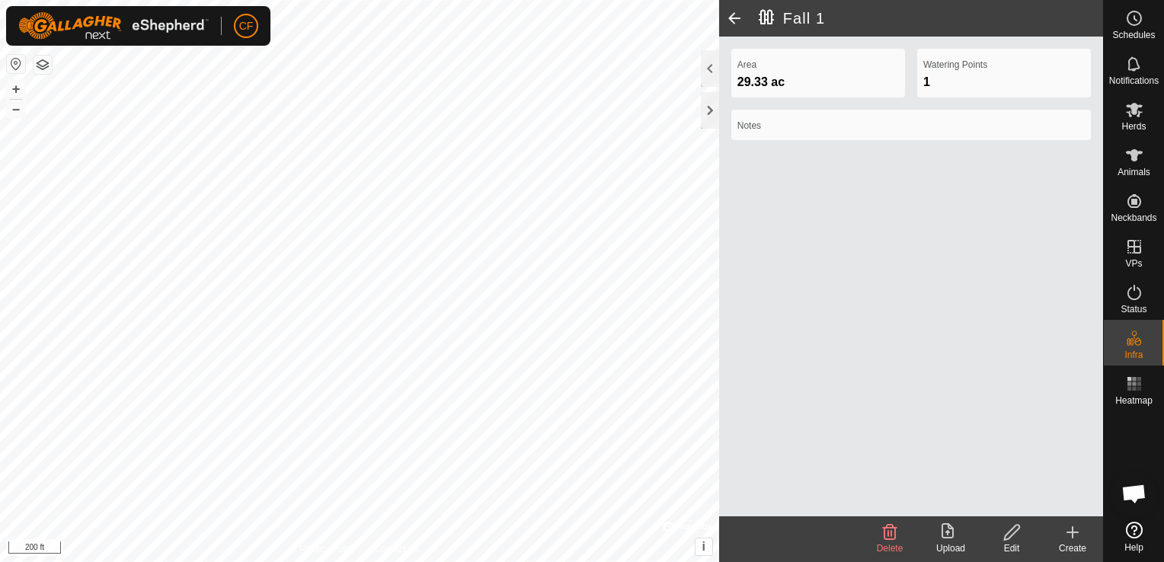
click at [631, 0] on html "CF Schedules Notifications Herds Animals Neckbands VPs Status Infra Heatmap Hel…" at bounding box center [582, 281] width 1164 height 562
click at [948, 533] on icon at bounding box center [948, 530] width 12 height 15
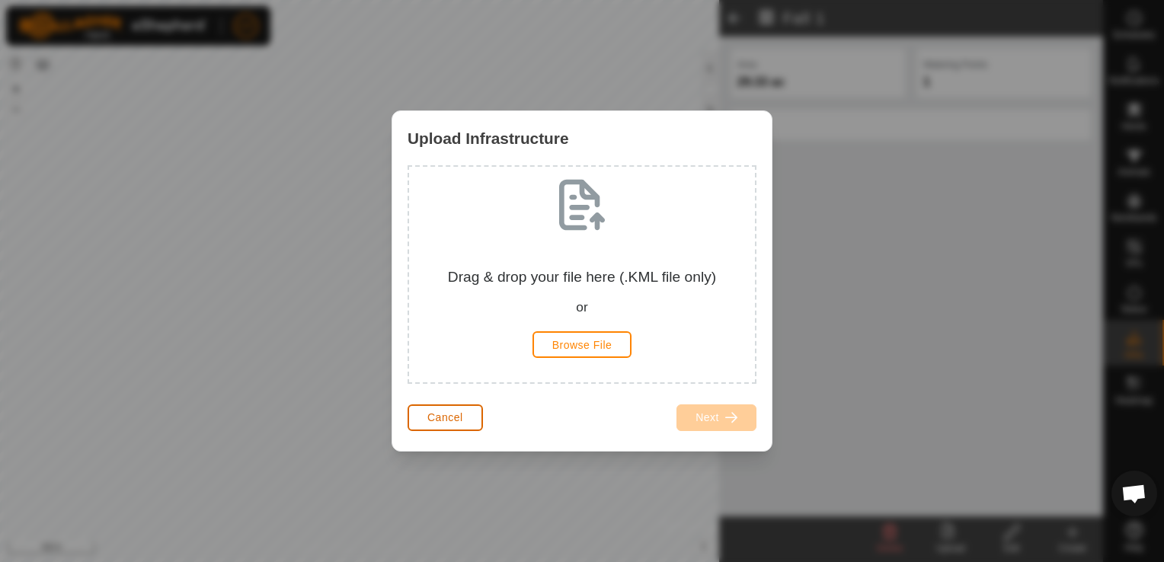
click at [446, 422] on span "Cancel" at bounding box center [445, 417] width 36 height 12
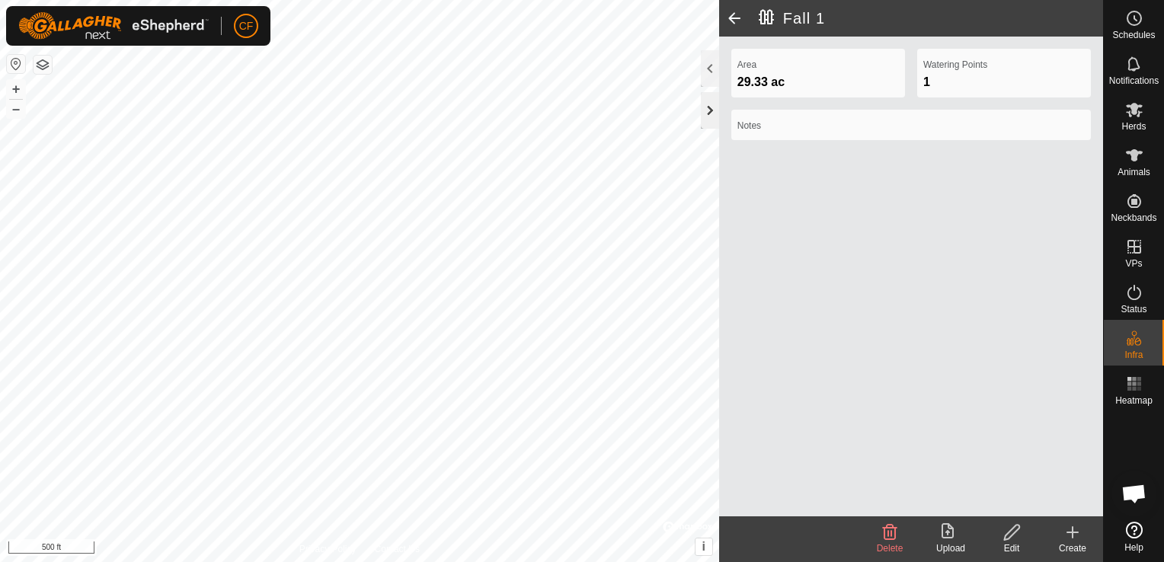
click at [705, 118] on div at bounding box center [710, 110] width 18 height 37
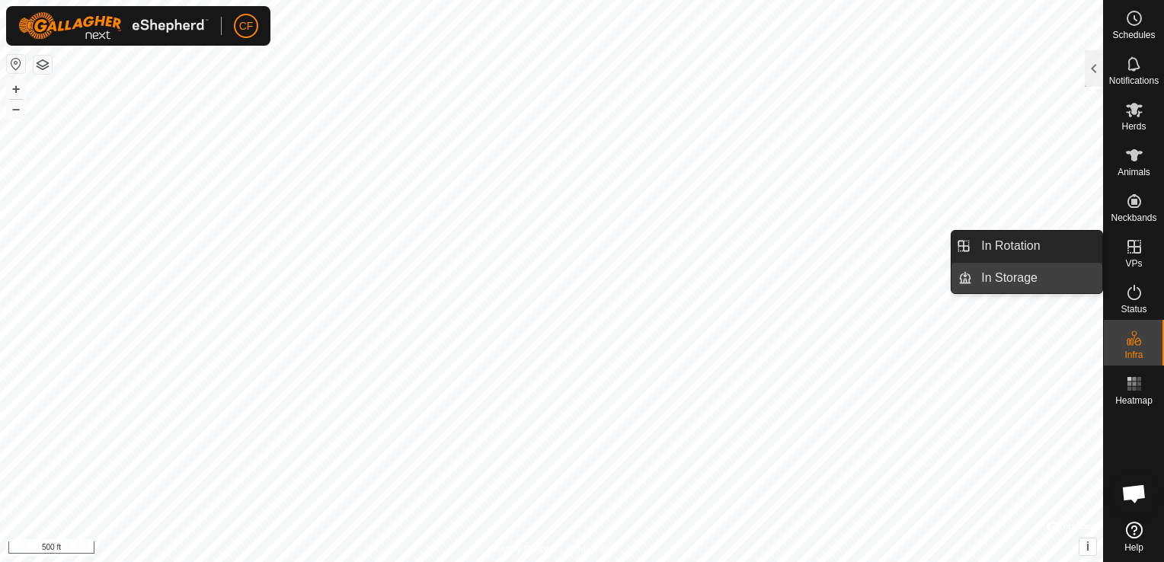
click at [1027, 273] on link "In Storage" at bounding box center [1037, 278] width 130 height 30
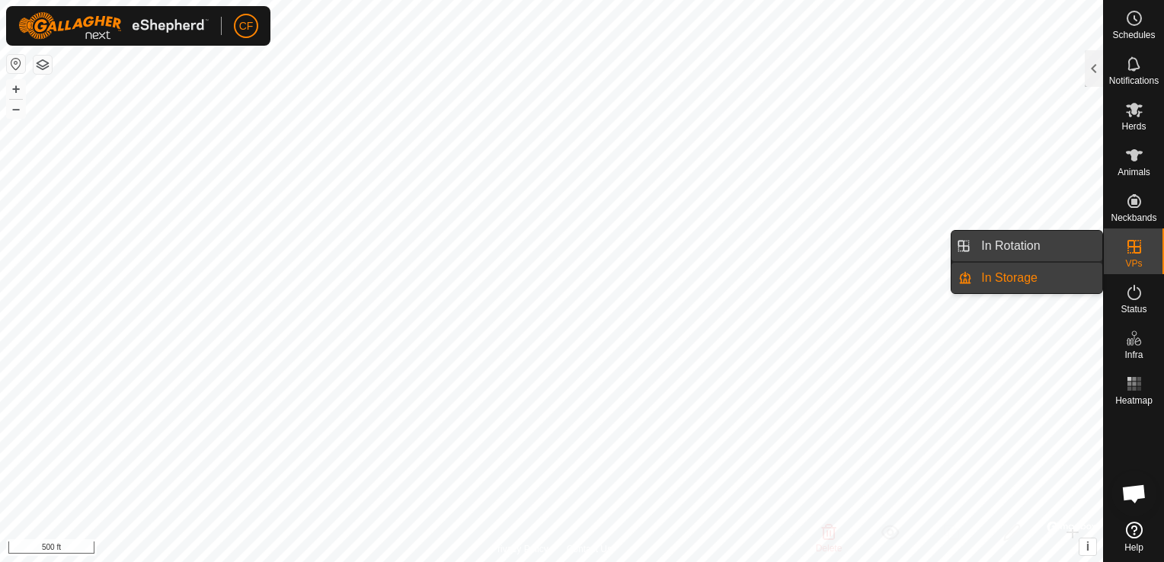
click at [1035, 245] on link "In Rotation" at bounding box center [1037, 246] width 130 height 30
click at [1051, 245] on link "In Rotation" at bounding box center [1037, 246] width 130 height 30
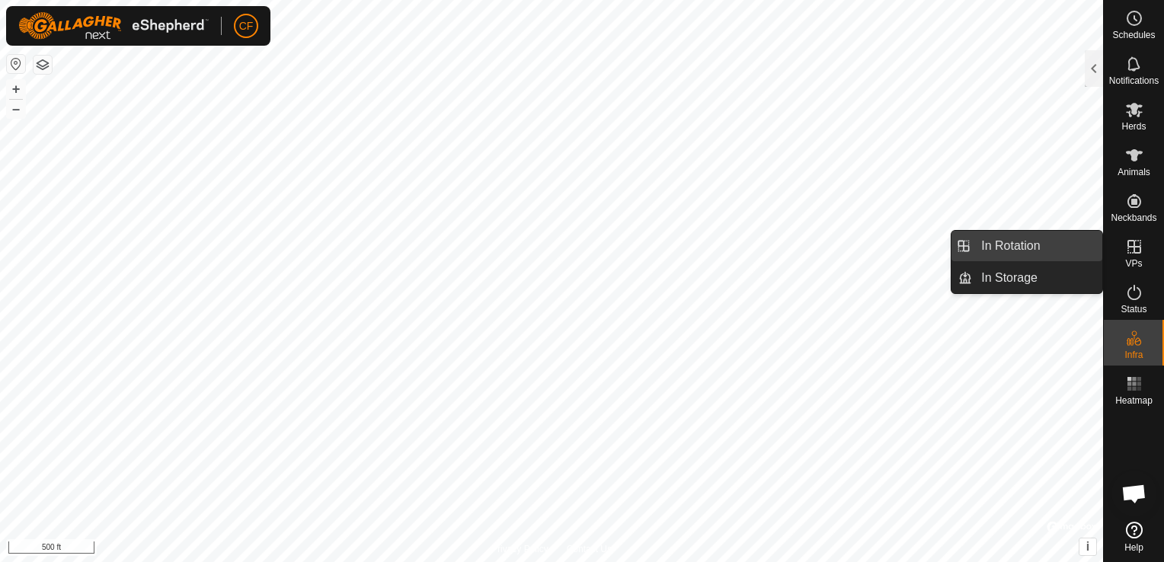
click at [1047, 245] on link "In Rotation" at bounding box center [1037, 246] width 130 height 30
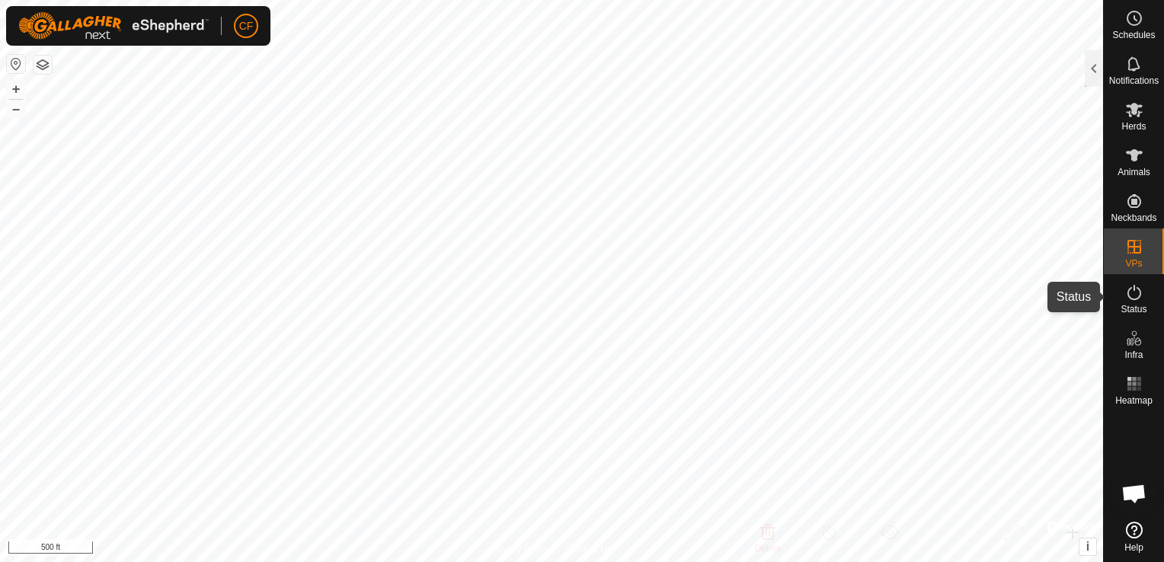
click at [1129, 289] on icon at bounding box center [1134, 292] width 14 height 15
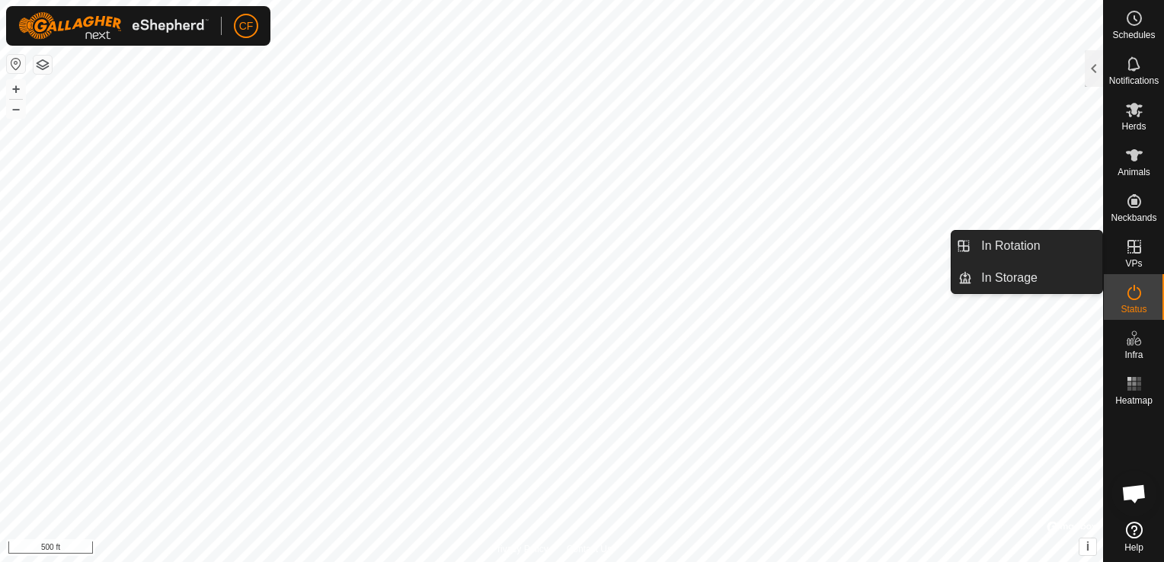
click at [1134, 259] on span "VPs" at bounding box center [1133, 263] width 17 height 9
click at [1050, 241] on link "In Rotation" at bounding box center [1037, 246] width 130 height 30
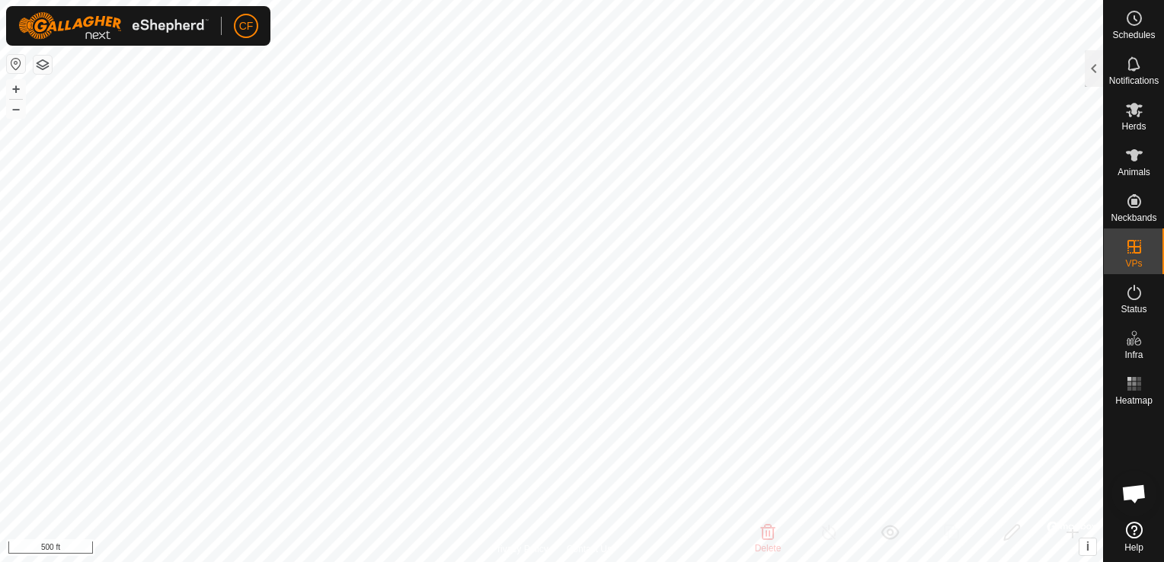
checkbox input "false"
click at [1091, 69] on div at bounding box center [1094, 68] width 18 height 37
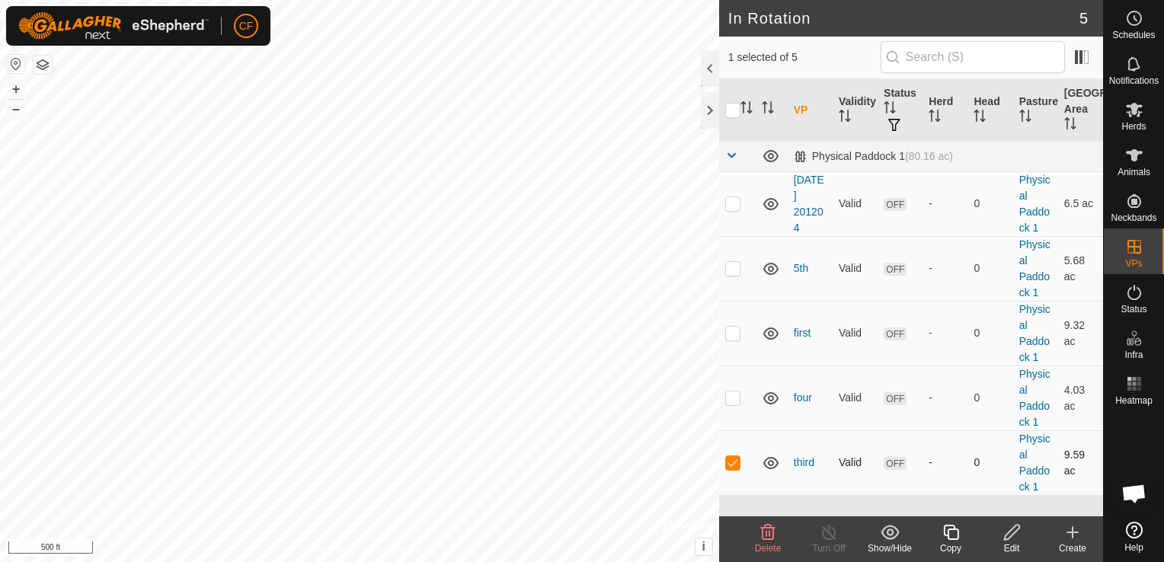
click at [732, 459] on p-checkbox at bounding box center [732, 462] width 15 height 12
checkbox input "false"
click at [1073, 530] on icon at bounding box center [1072, 532] width 18 height 18
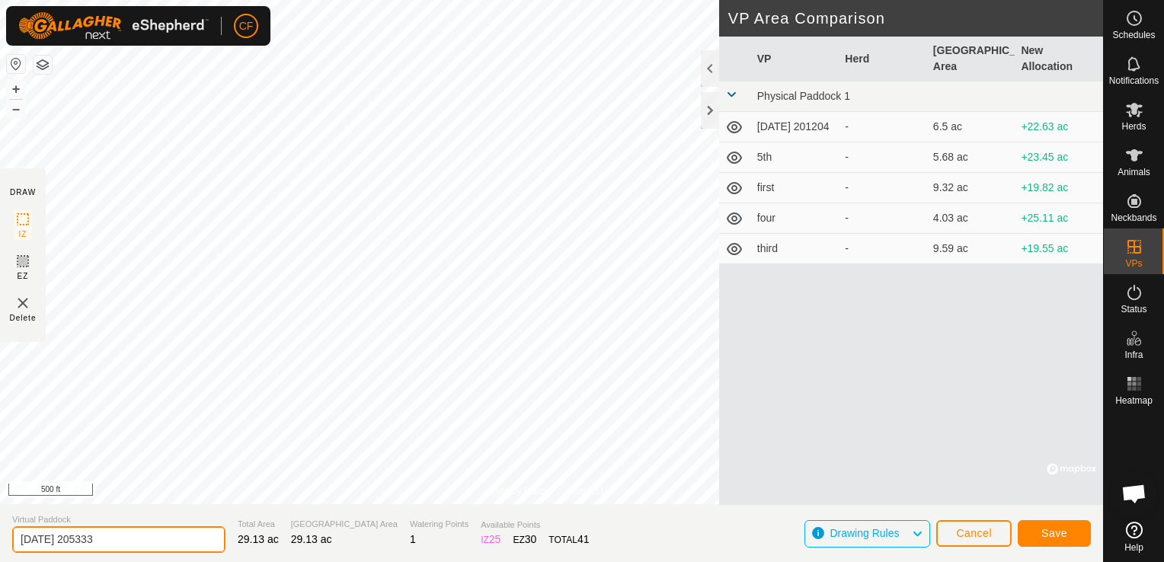
click at [118, 539] on input "[DATE] 205333" at bounding box center [118, 539] width 213 height 27
type input "2"
type input "Fall1"
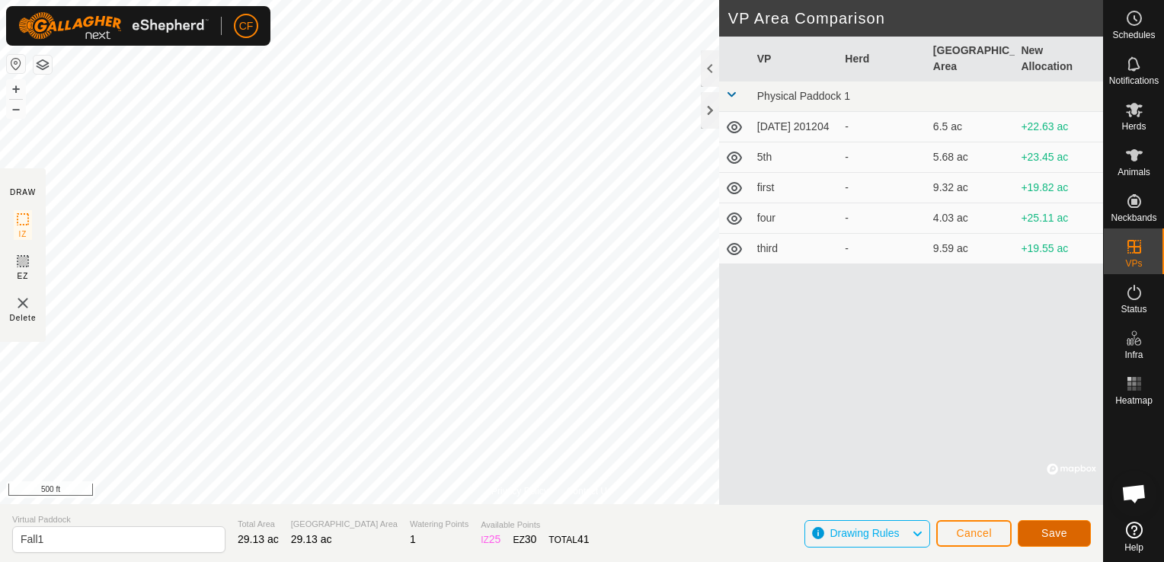
click at [1051, 531] on span "Save" at bounding box center [1054, 533] width 26 height 12
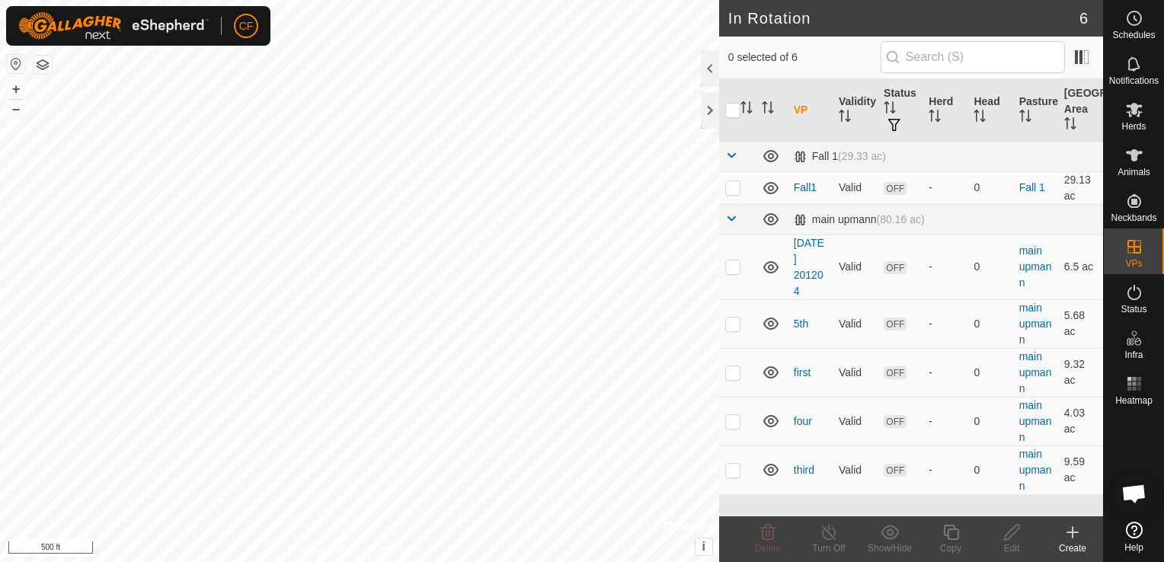
click at [1073, 534] on icon at bounding box center [1073, 532] width 0 height 11
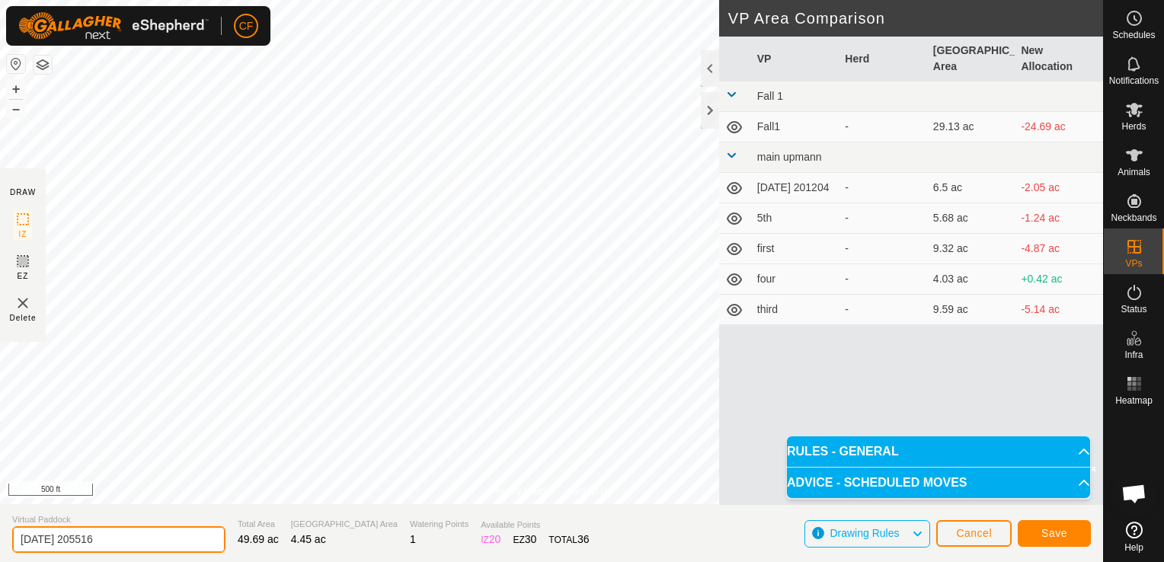
click at [131, 539] on input "[DATE] 205516" at bounding box center [118, 539] width 213 height 27
type input "2"
type input "Fall2"
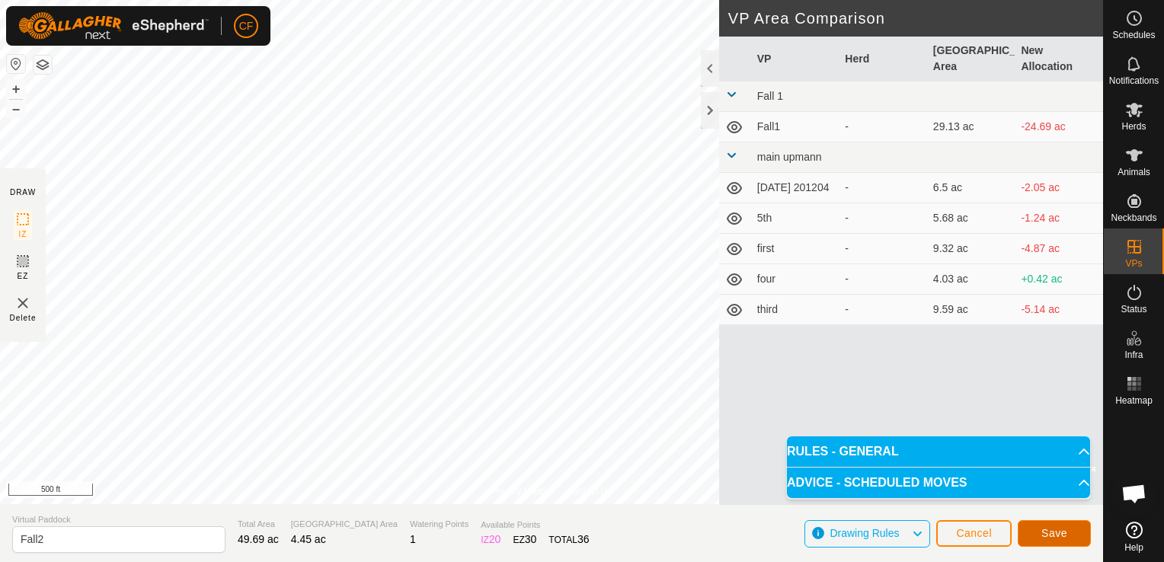
click at [1057, 533] on span "Save" at bounding box center [1054, 533] width 26 height 12
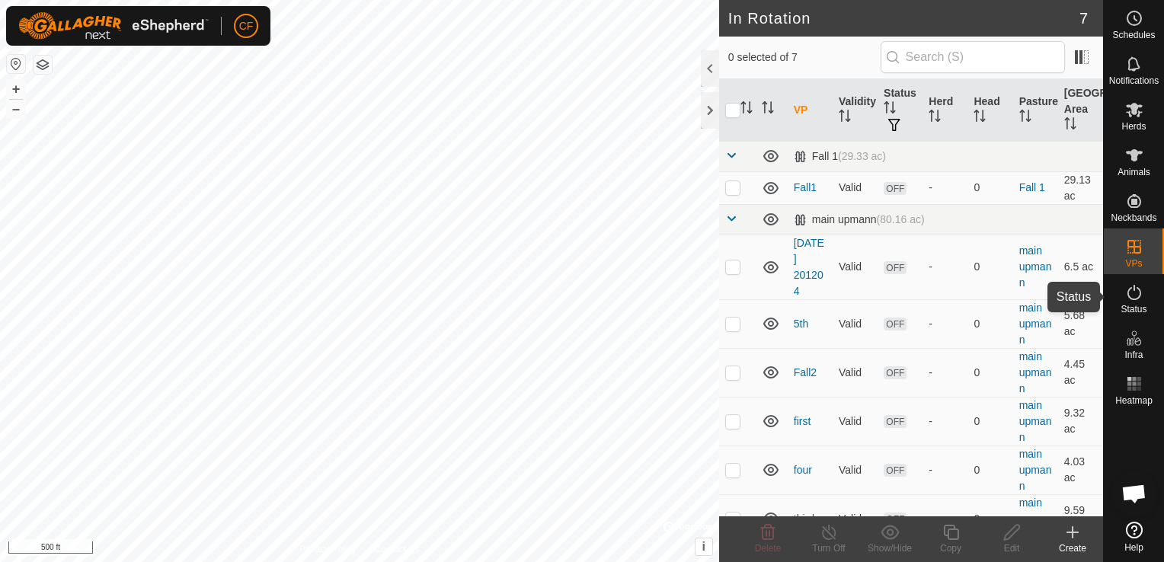
click at [1127, 297] on icon at bounding box center [1134, 292] width 18 height 18
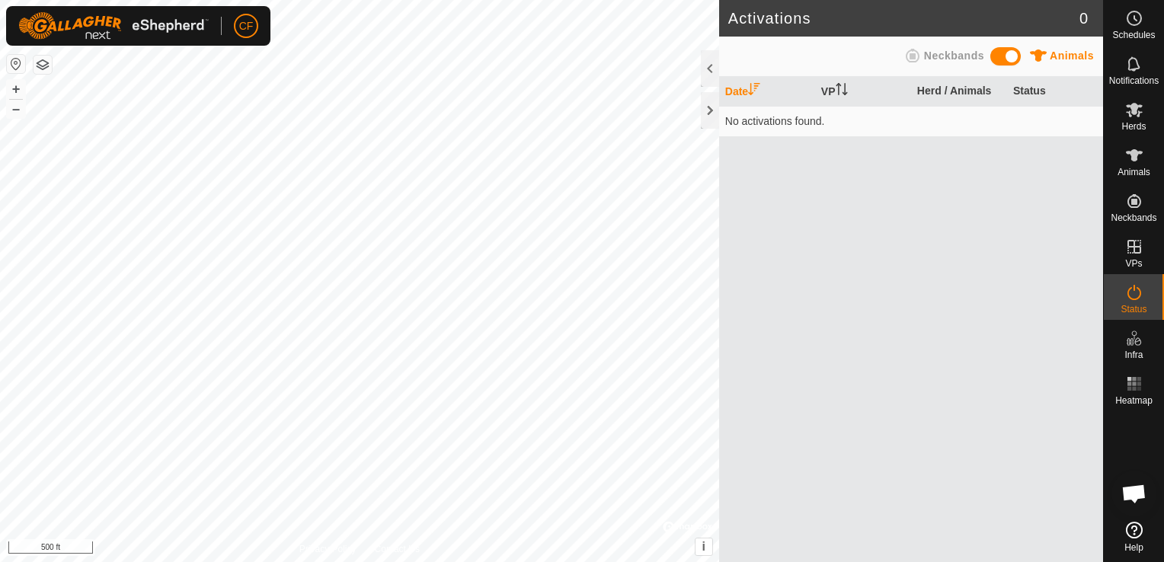
click at [1127, 297] on icon at bounding box center [1134, 292] width 18 height 18
click at [996, 53] on span at bounding box center [1005, 56] width 30 height 18
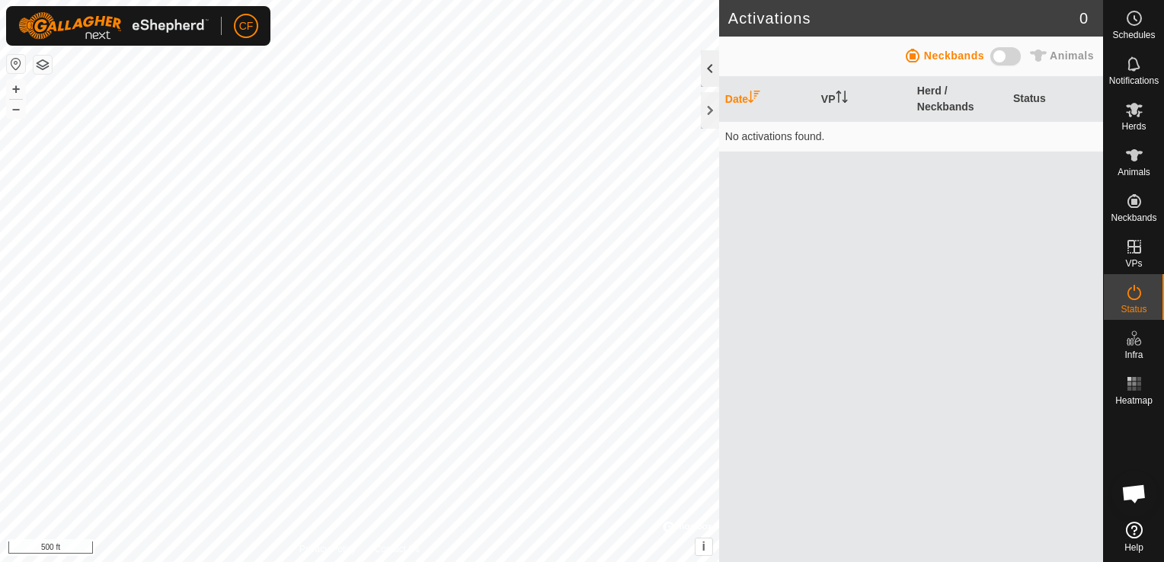
click at [714, 72] on div at bounding box center [710, 68] width 18 height 37
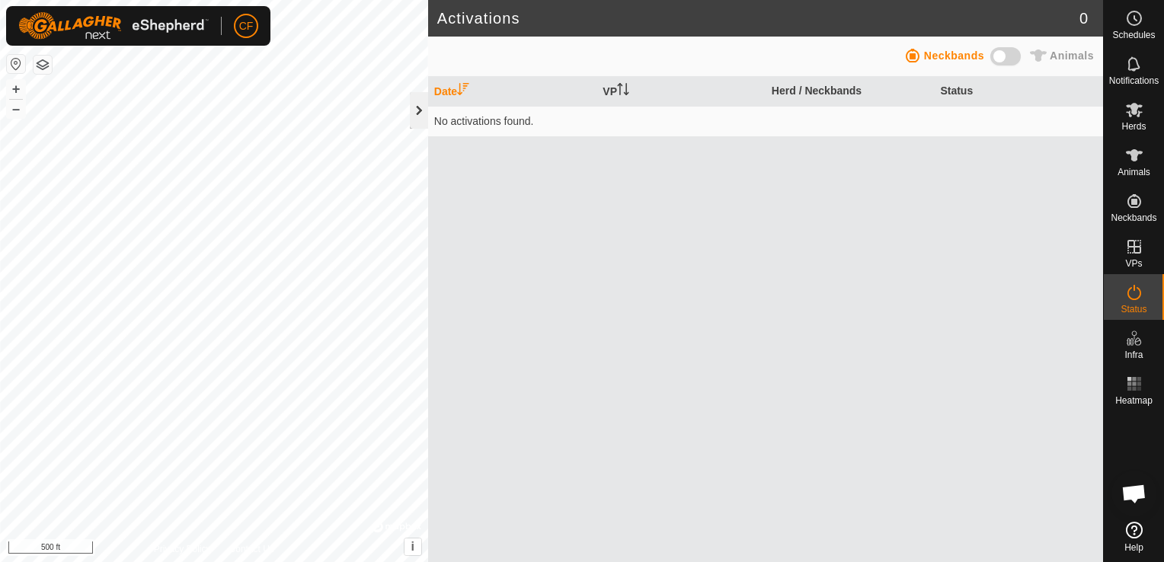
click at [414, 107] on div at bounding box center [419, 110] width 18 height 37
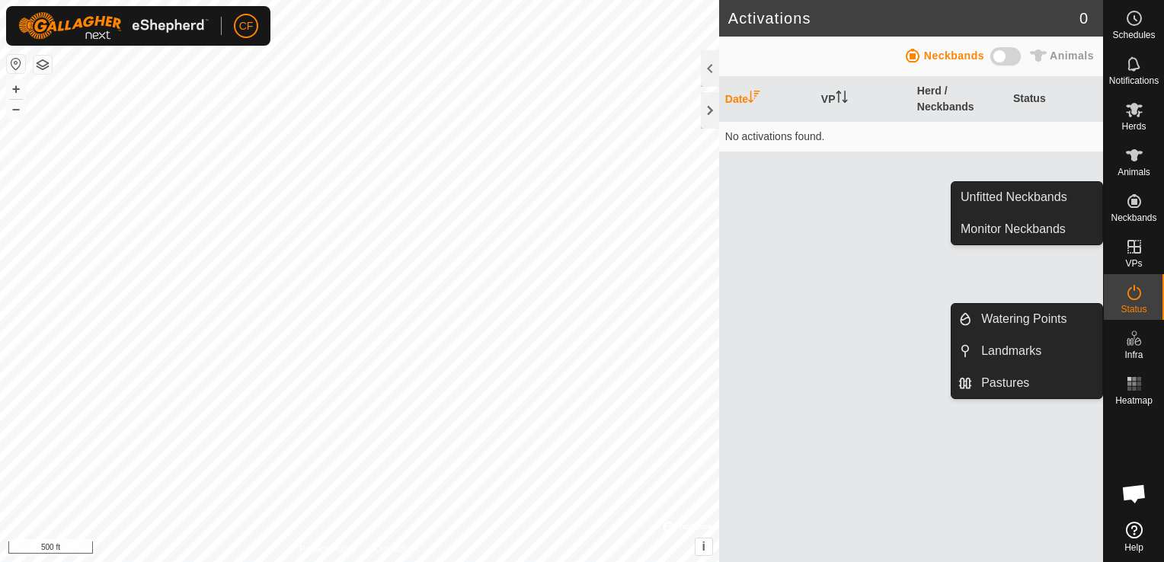
click at [1143, 206] on icon at bounding box center [1134, 201] width 18 height 18
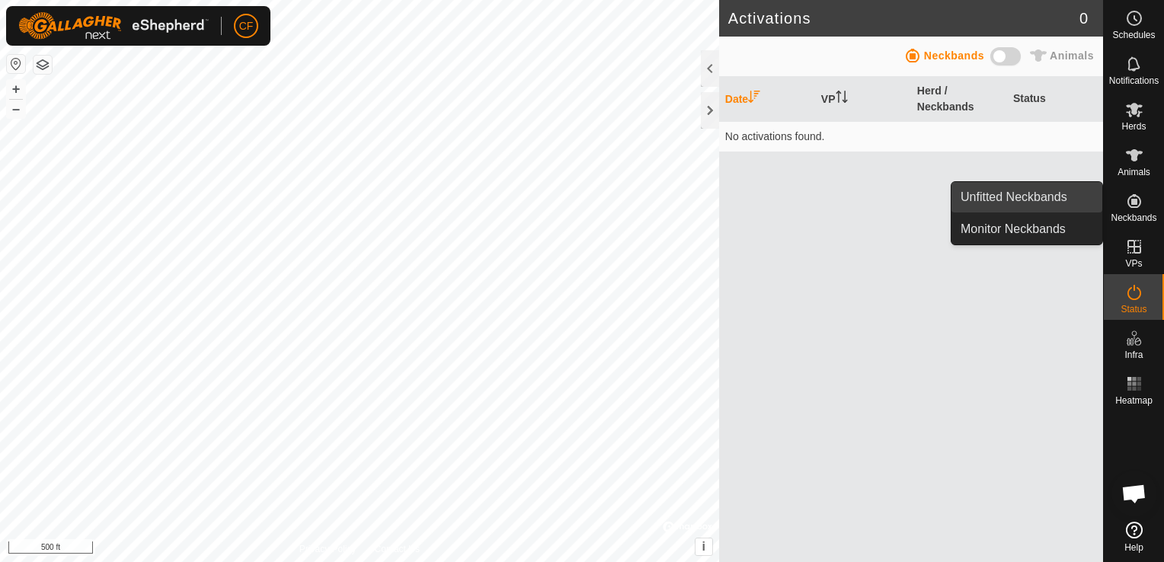
click at [1048, 194] on link "Unfitted Neckbands" at bounding box center [1026, 197] width 151 height 30
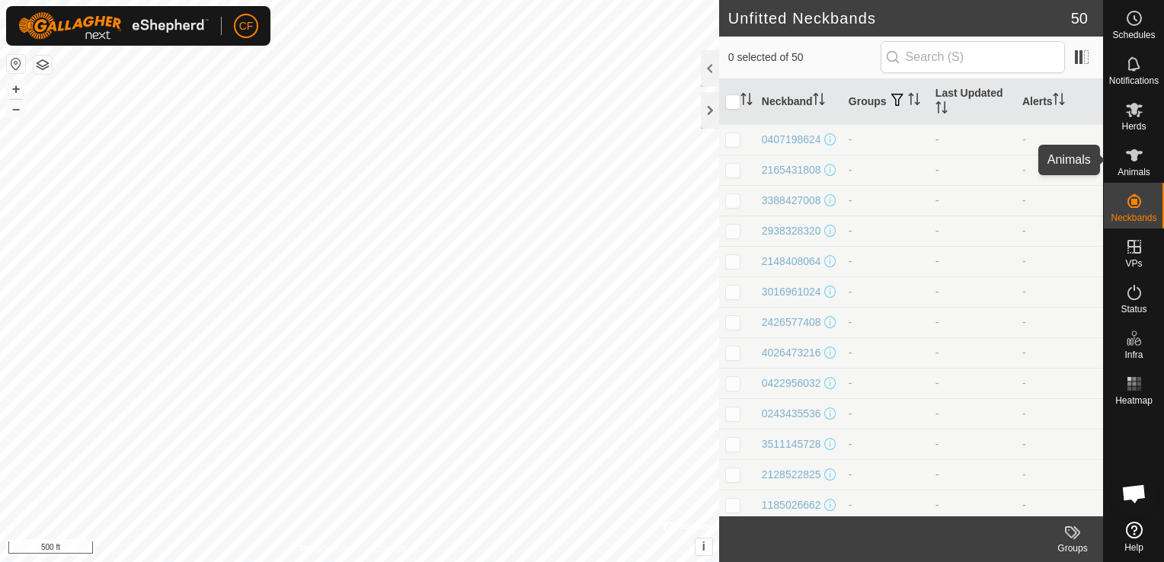
click at [1137, 152] on icon at bounding box center [1134, 155] width 17 height 12
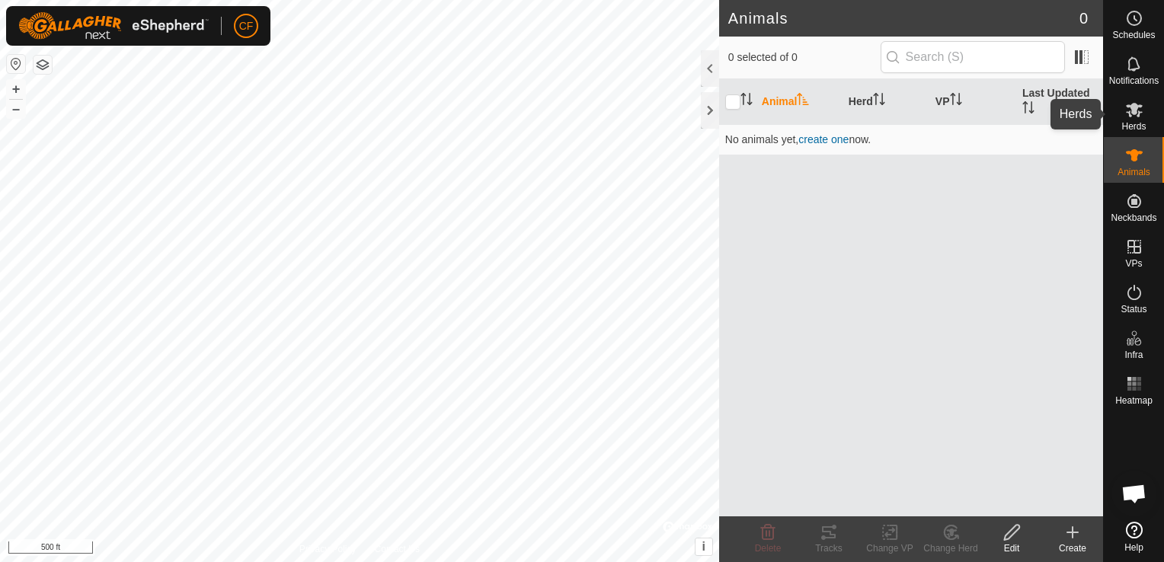
click at [1139, 114] on icon at bounding box center [1134, 110] width 17 height 14
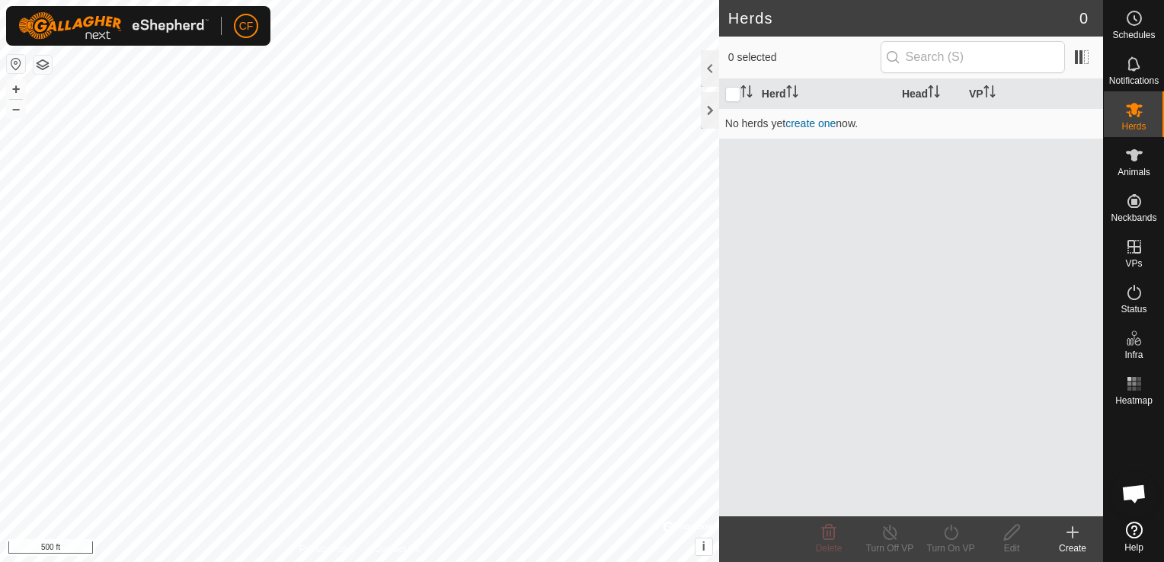
click at [1070, 527] on icon at bounding box center [1072, 532] width 18 height 18
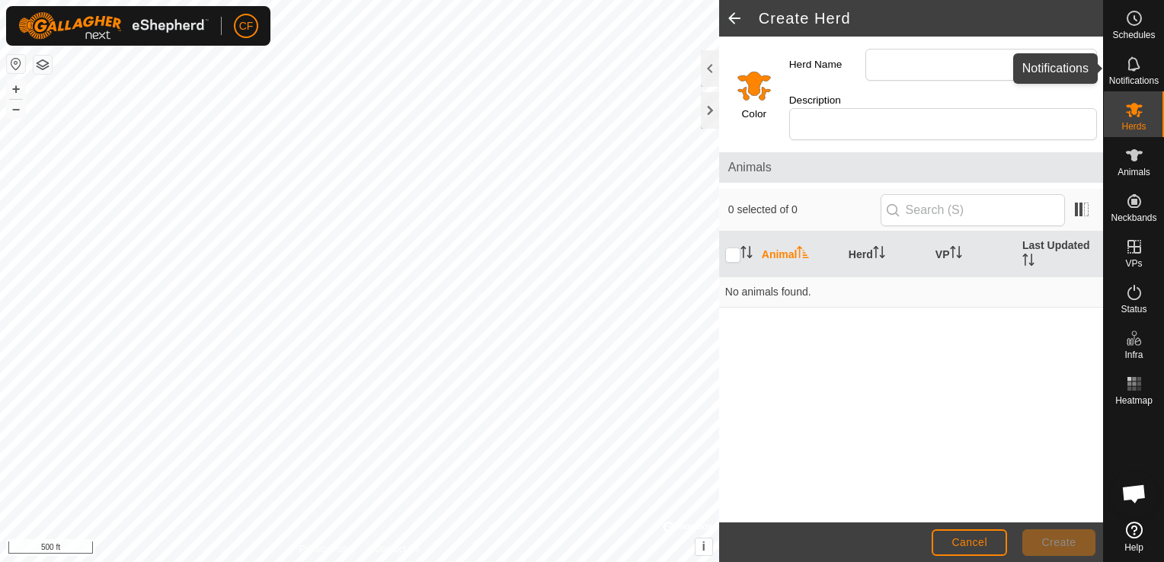
click at [1128, 72] on icon at bounding box center [1134, 64] width 18 height 18
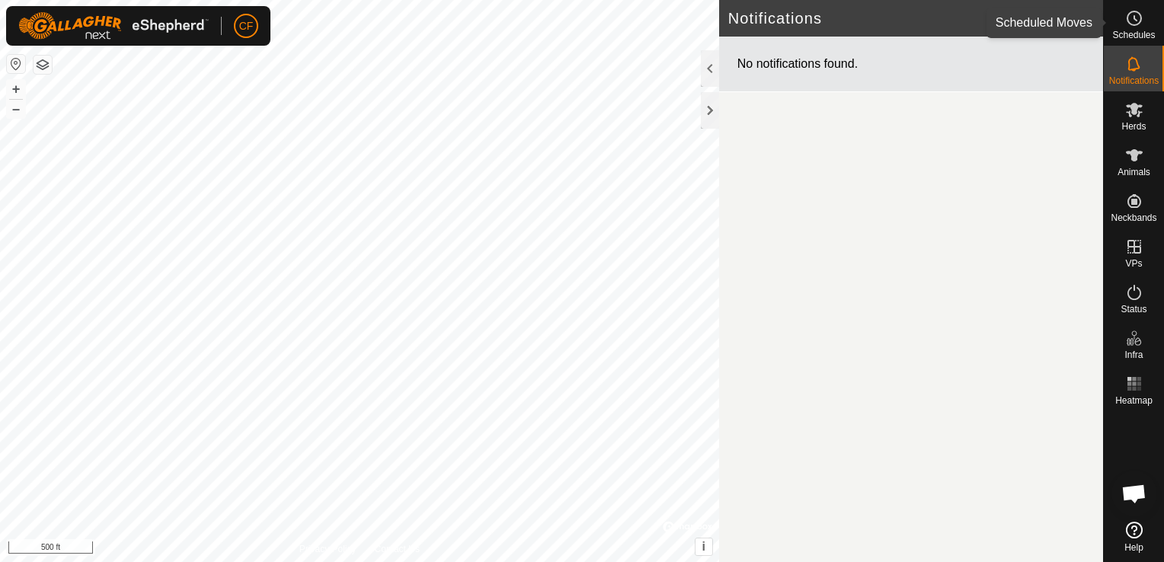
click at [1140, 19] on circle at bounding box center [1134, 18] width 14 height 14
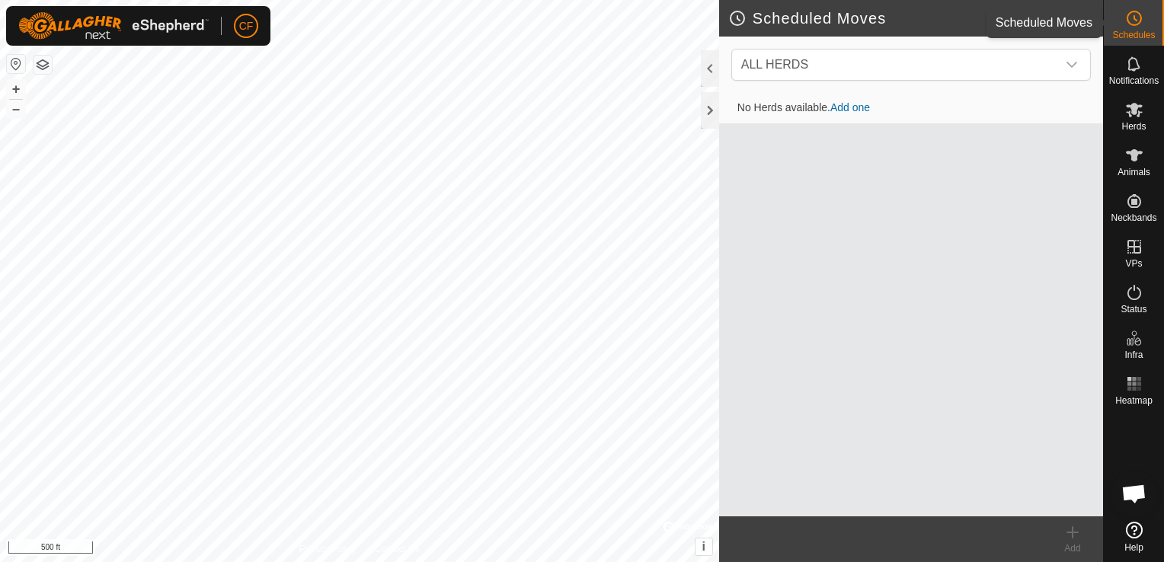
click at [1130, 20] on icon at bounding box center [1134, 18] width 18 height 18
click at [1132, 384] on rect at bounding box center [1134, 384] width 4 height 4
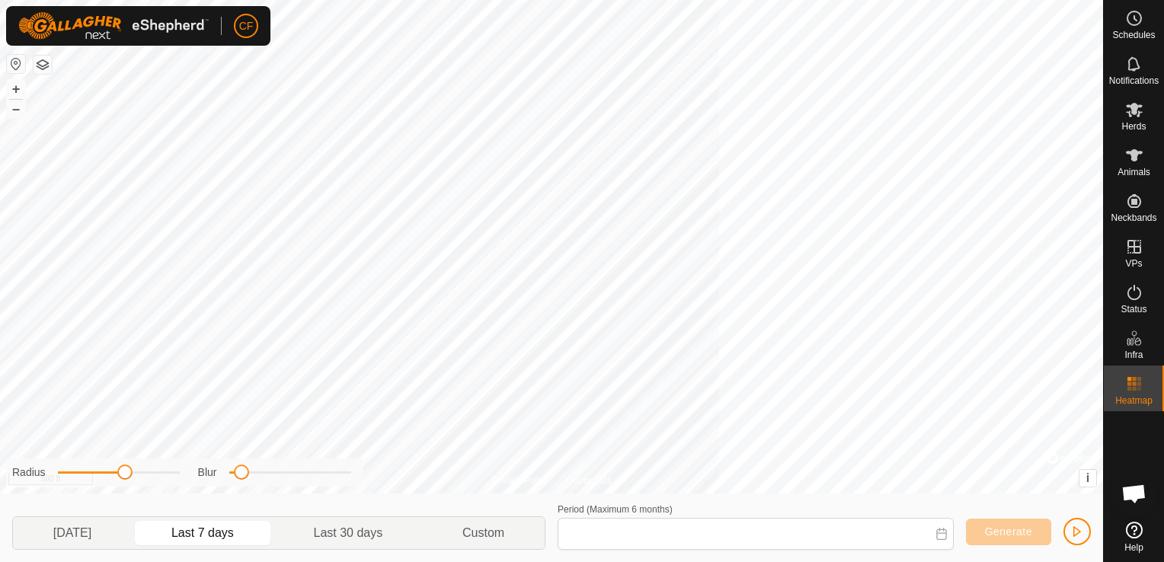
type input "[DATE] - [DATE]"
click at [1132, 384] on rect at bounding box center [1134, 384] width 4 height 4
click at [1135, 382] on icon at bounding box center [1134, 384] width 18 height 18
click at [1129, 488] on span "Open chat" at bounding box center [1133, 494] width 25 height 21
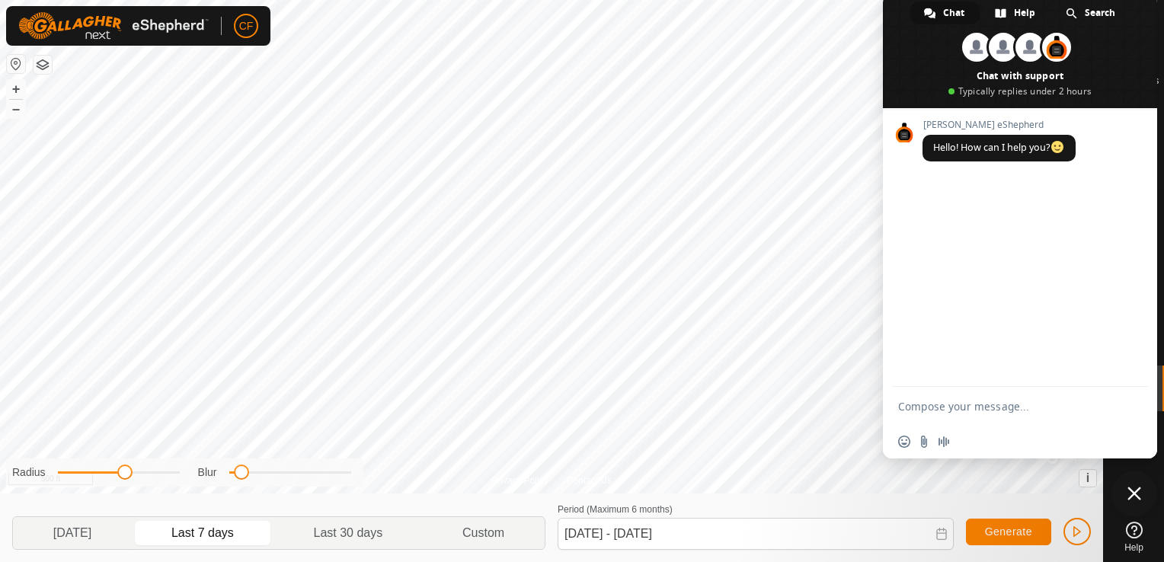
click at [1135, 492] on span "Close chat" at bounding box center [1134, 494] width 14 height 14
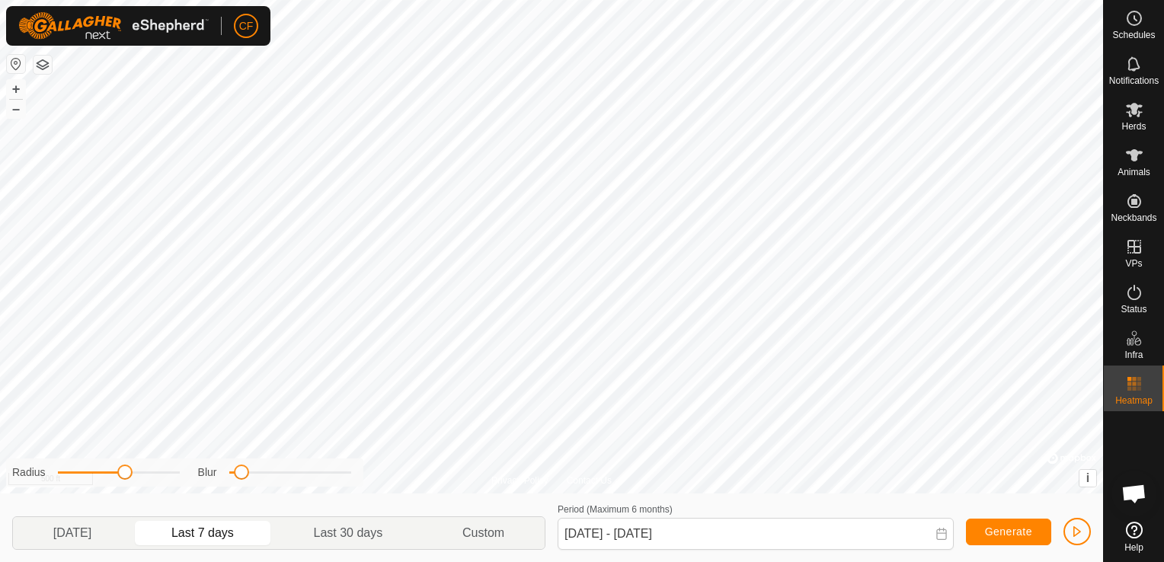
drag, startPoint x: 246, startPoint y: 477, endPoint x: 289, endPoint y: 475, distance: 43.4
click at [289, 475] on div "Blur" at bounding box center [274, 473] width 153 height 16
click at [241, 472] on span at bounding box center [241, 472] width 15 height 15
click at [1071, 537] on span "button" at bounding box center [1077, 532] width 12 height 12
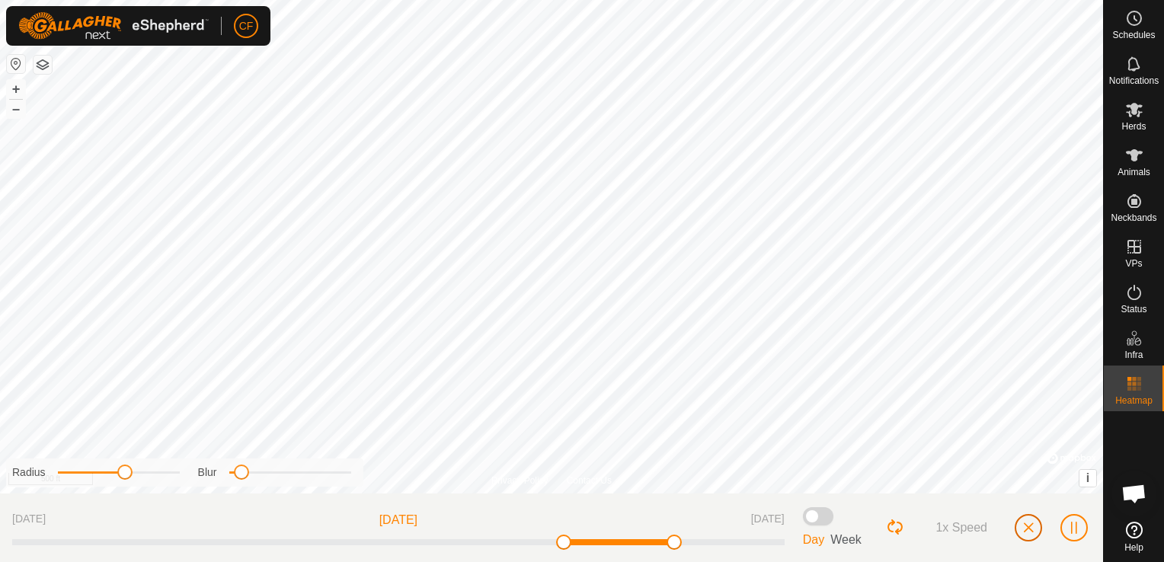
click at [1023, 526] on span "button" at bounding box center [1028, 528] width 12 height 12
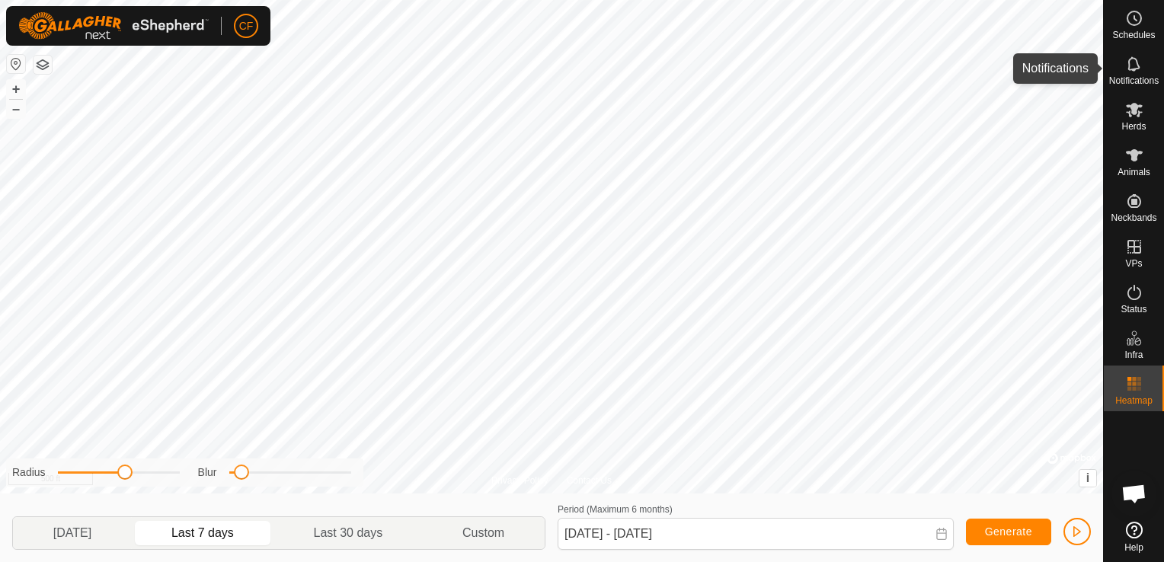
click at [1137, 63] on icon at bounding box center [1133, 63] width 12 height 14
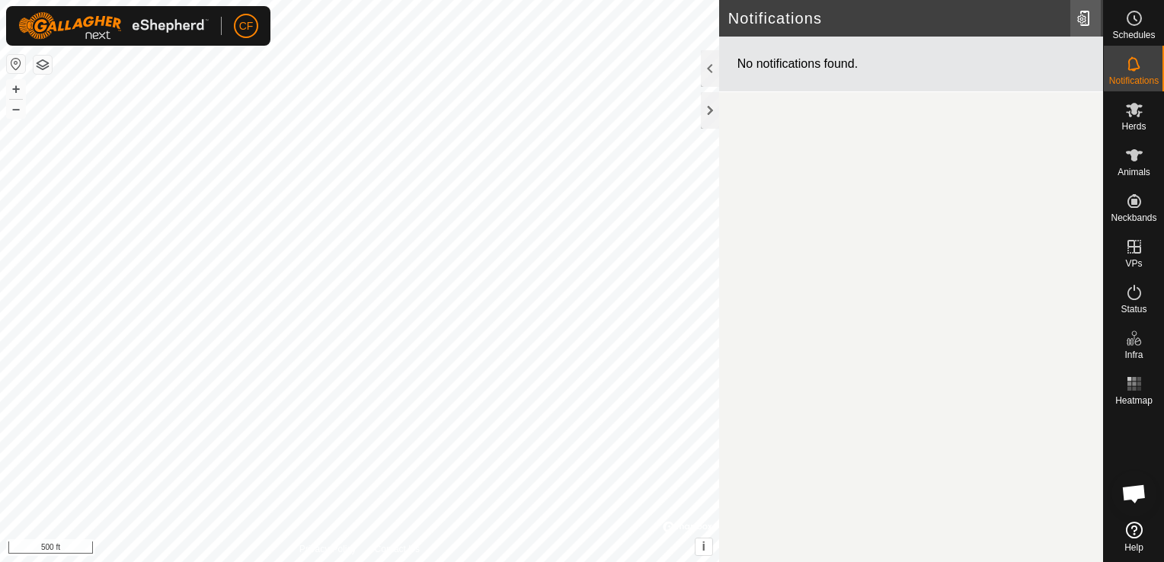
click at [1083, 17] on div at bounding box center [1085, 18] width 30 height 43
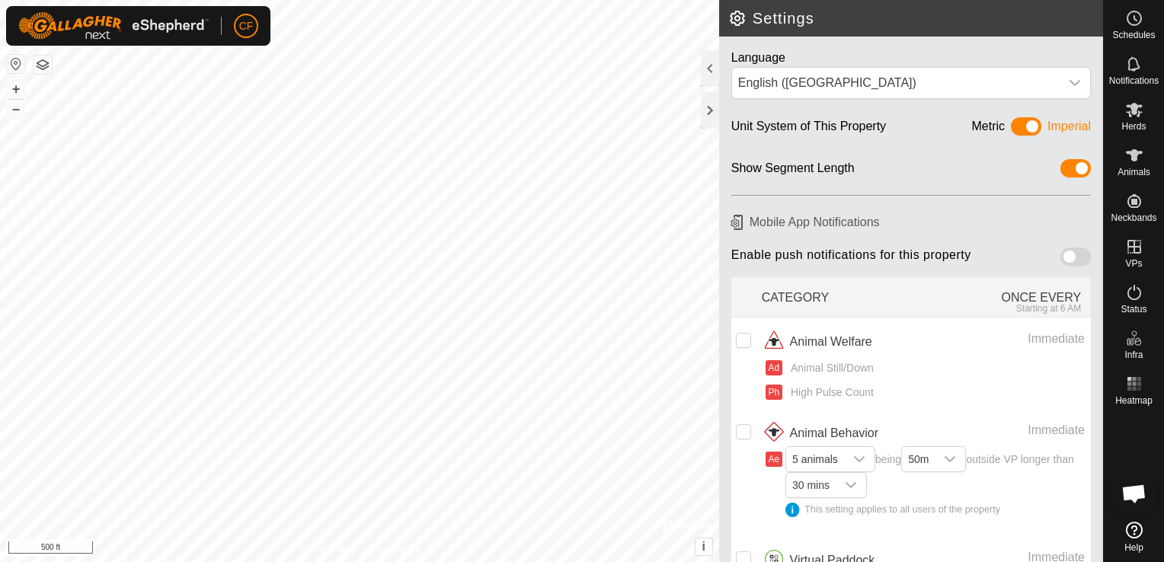
click at [1018, 130] on span at bounding box center [1026, 126] width 30 height 18
click at [1011, 123] on span at bounding box center [1026, 126] width 30 height 18
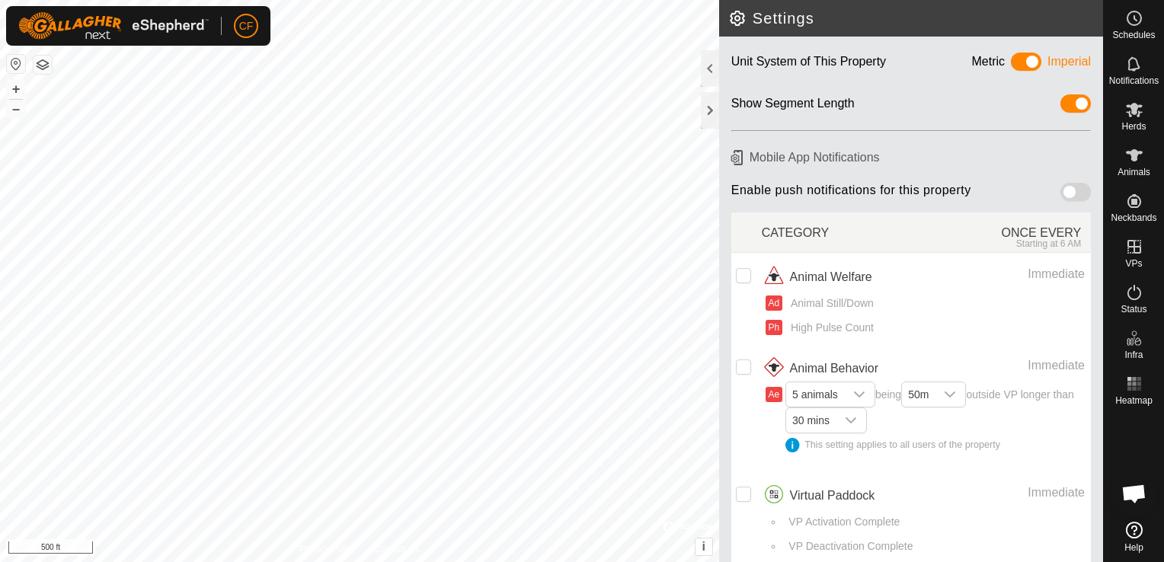
scroll to position [74, 0]
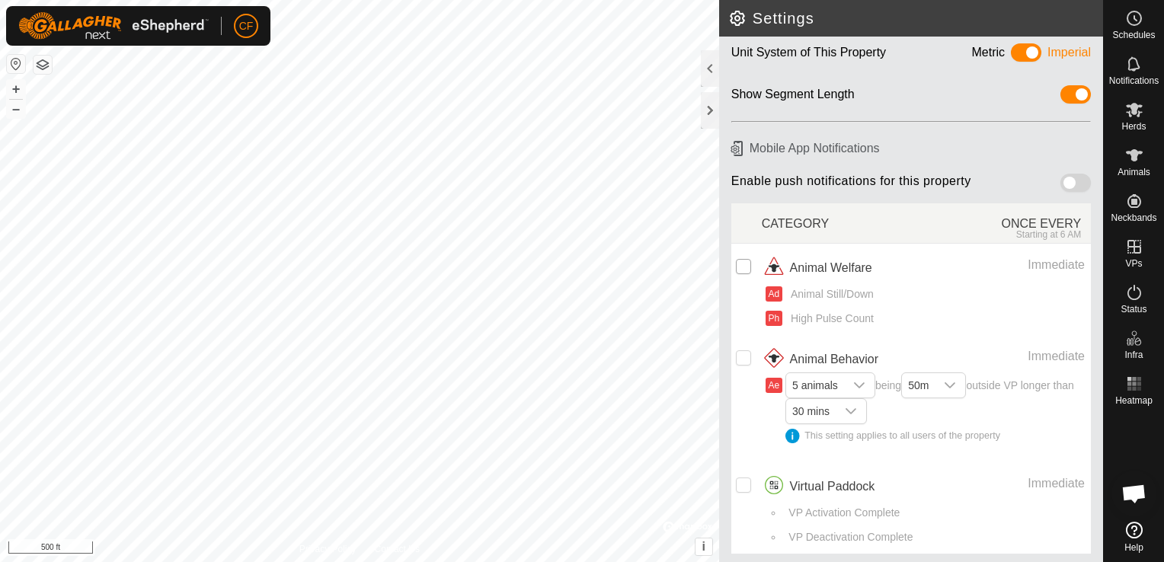
click at [740, 264] on input "checkbox" at bounding box center [743, 266] width 15 height 15
checkbox input "true"
click at [860, 382] on icon "dropdown trigger" at bounding box center [859, 385] width 12 height 12
click at [859, 381] on icon "dropdown trigger" at bounding box center [859, 385] width 12 height 12
click at [740, 483] on input "Row Unselected" at bounding box center [743, 485] width 15 height 15
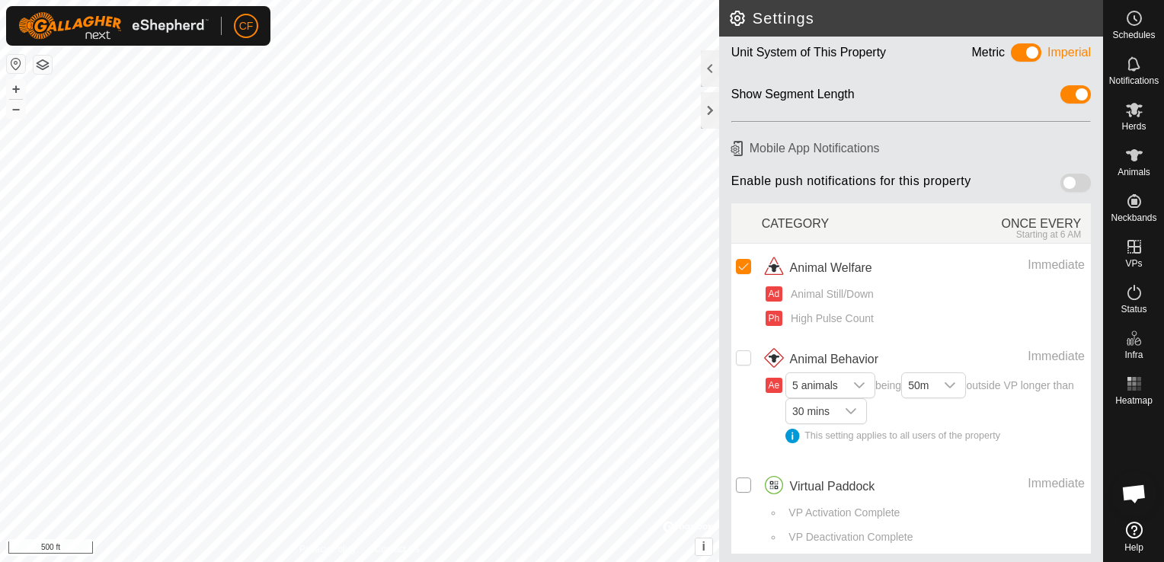
checkbox input "true"
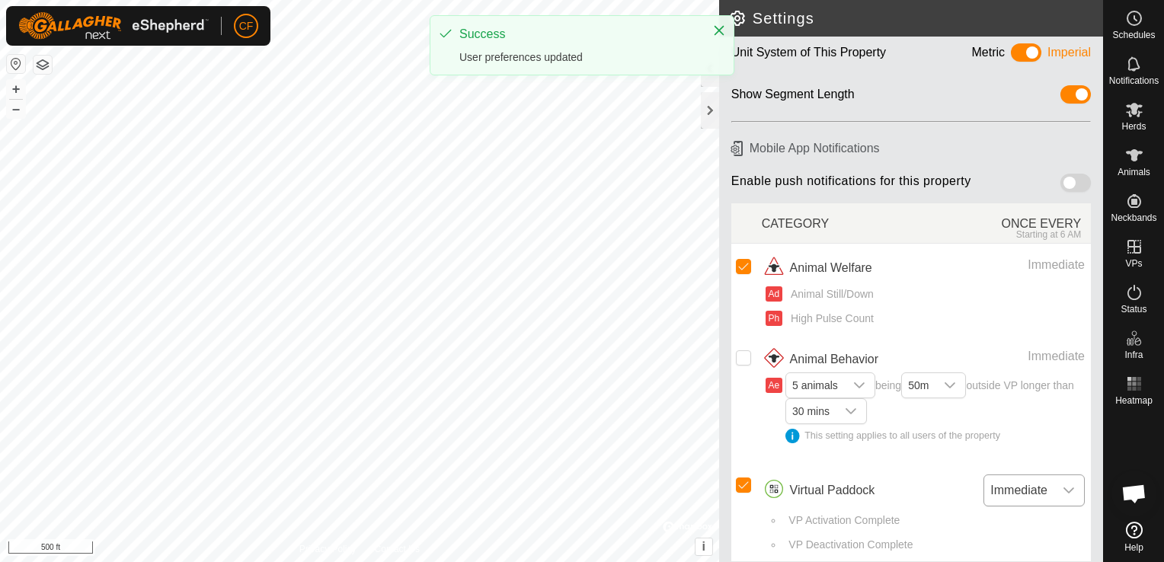
click at [1063, 487] on icon "dropdown trigger" at bounding box center [1069, 490] width 12 height 12
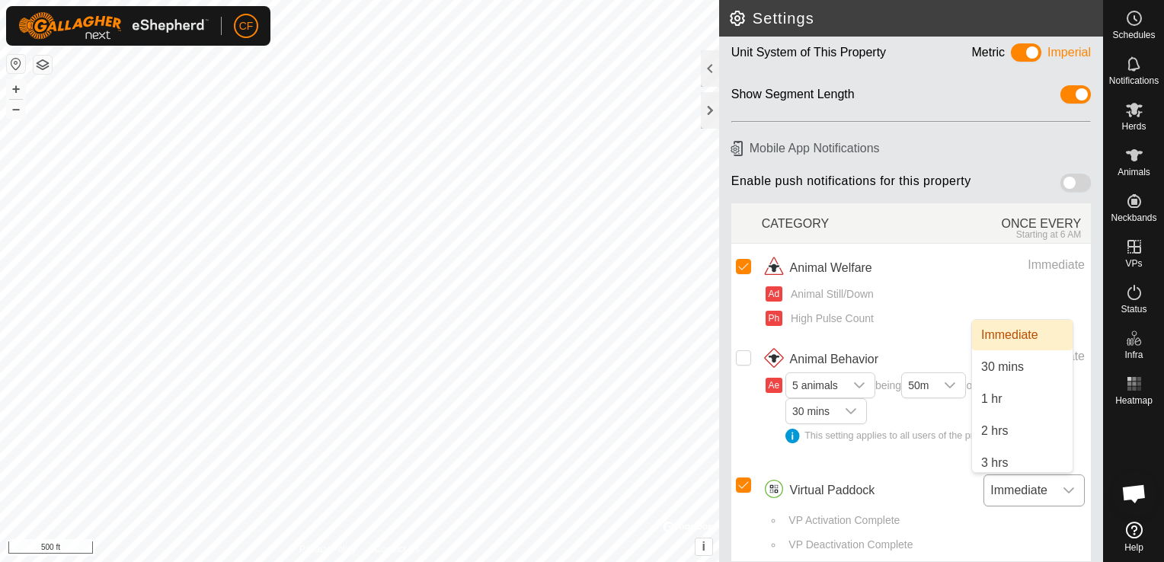
click at [1063, 484] on icon "dropdown trigger" at bounding box center [1069, 490] width 12 height 12
click at [858, 385] on icon "dropdown trigger" at bounding box center [859, 385] width 12 height 12
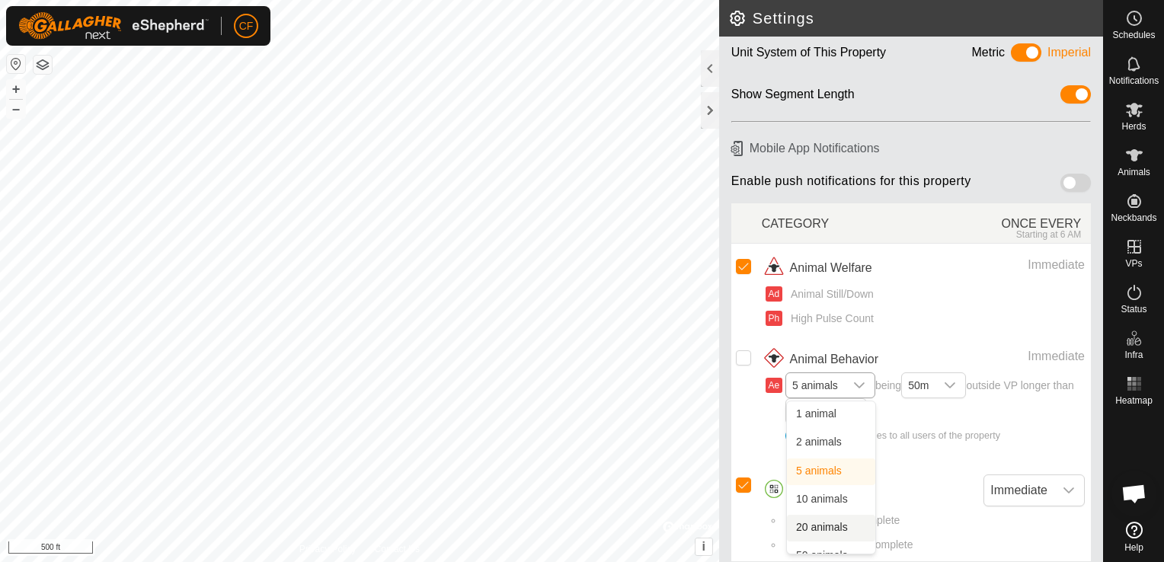
click at [823, 522] on li "20 animals" at bounding box center [831, 528] width 88 height 27
click at [961, 385] on icon "dropdown trigger" at bounding box center [956, 385] width 12 height 12
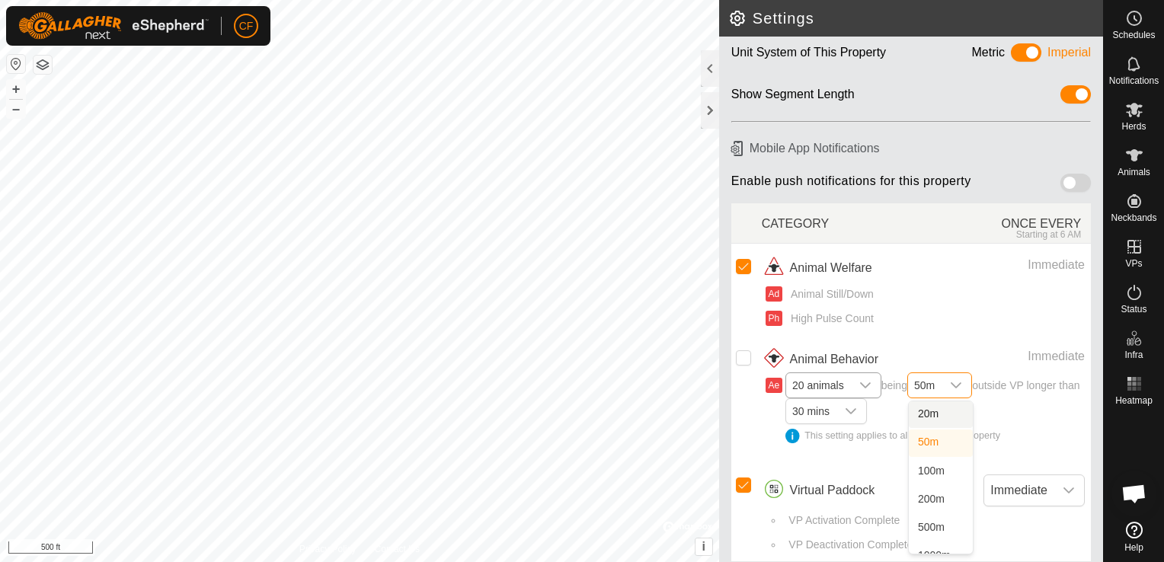
click at [1011, 50] on span at bounding box center [1026, 52] width 30 height 18
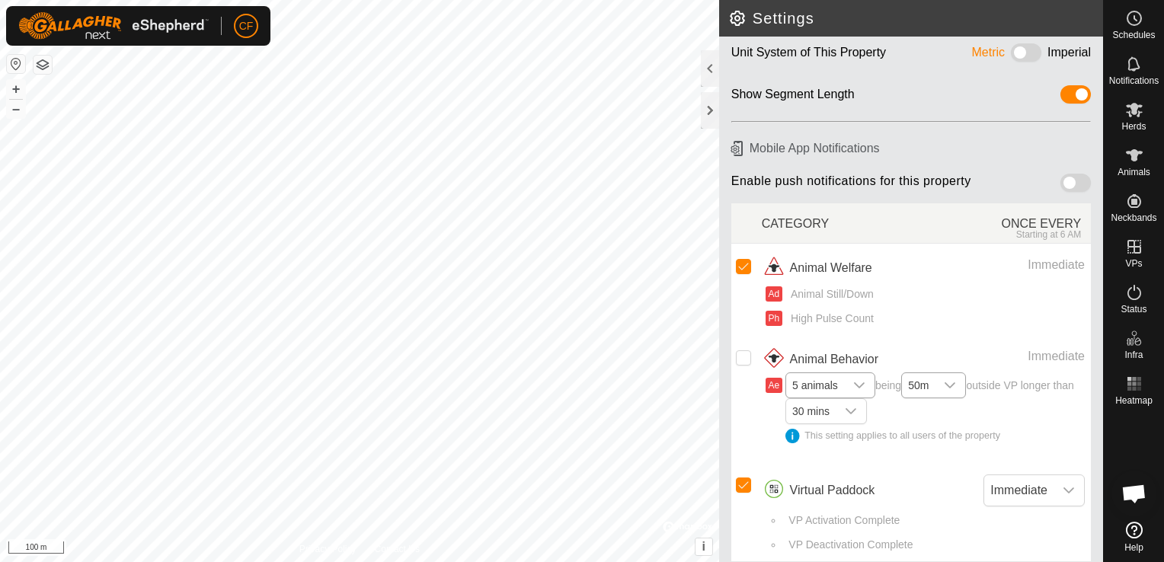
click at [955, 385] on icon "dropdown trigger" at bounding box center [950, 385] width 11 height 6
click at [1021, 48] on span at bounding box center [1026, 52] width 30 height 18
click at [856, 408] on icon "dropdown trigger" at bounding box center [851, 411] width 11 height 6
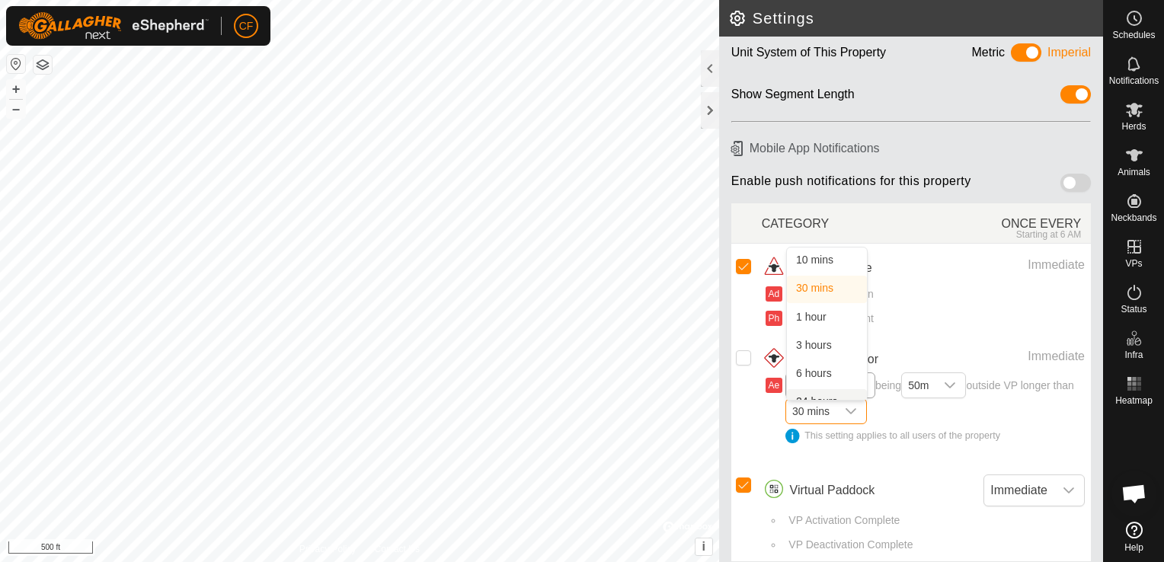
scroll to position [16, 0]
click at [850, 264] on li "30 mins" at bounding box center [827, 273] width 80 height 27
click at [740, 357] on input "Row Unselected" at bounding box center [743, 357] width 15 height 15
checkbox input "true"
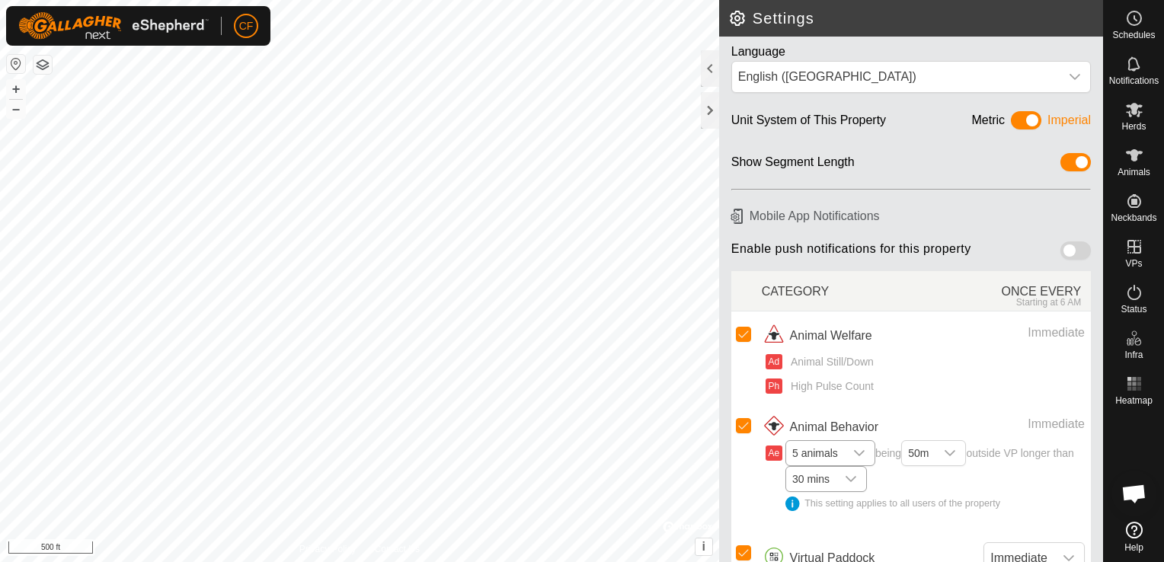
scroll to position [0, 0]
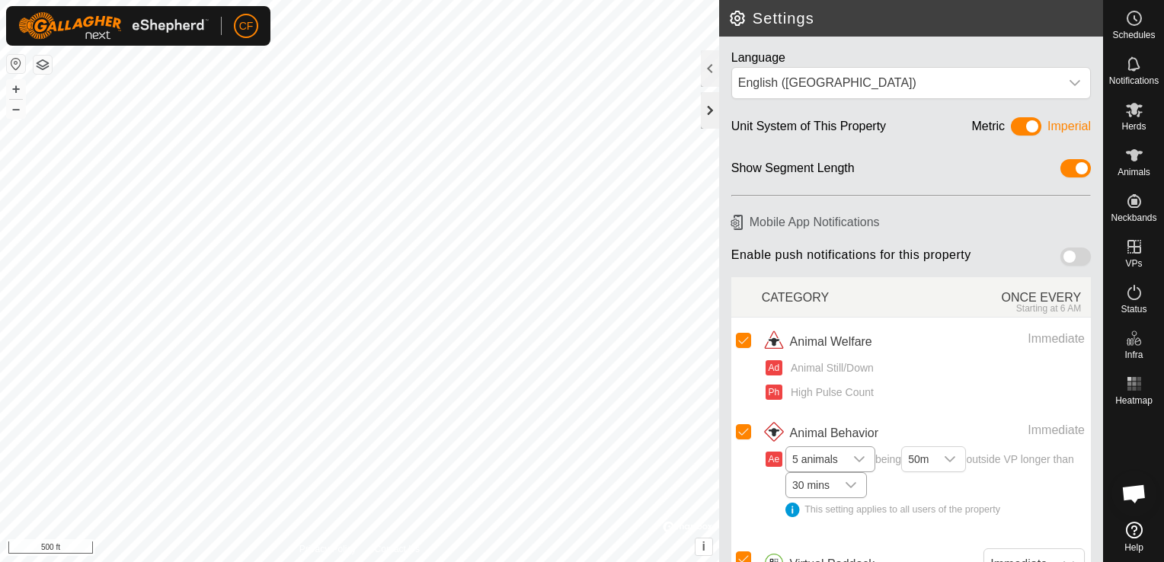
click at [703, 116] on div at bounding box center [710, 110] width 18 height 37
